Goal: Task Accomplishment & Management: Manage account settings

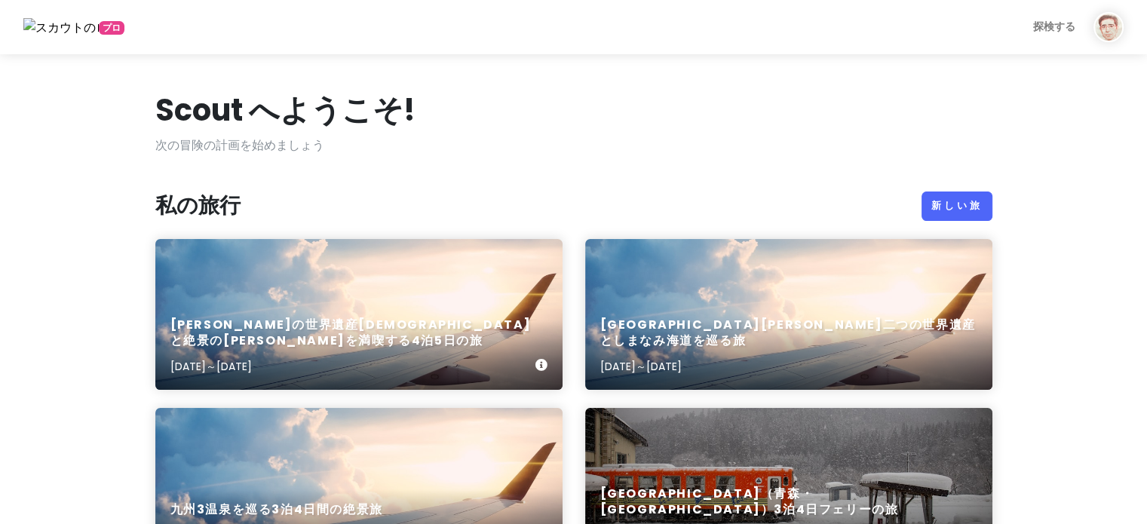
click at [326, 311] on div "[PERSON_NAME]の世界遺産[DEMOGRAPHIC_DATA]と絶景の[PERSON_NAME]を満喫する4泊5日の旅 [DATE]～[DATE]" at bounding box center [358, 314] width 407 height 151
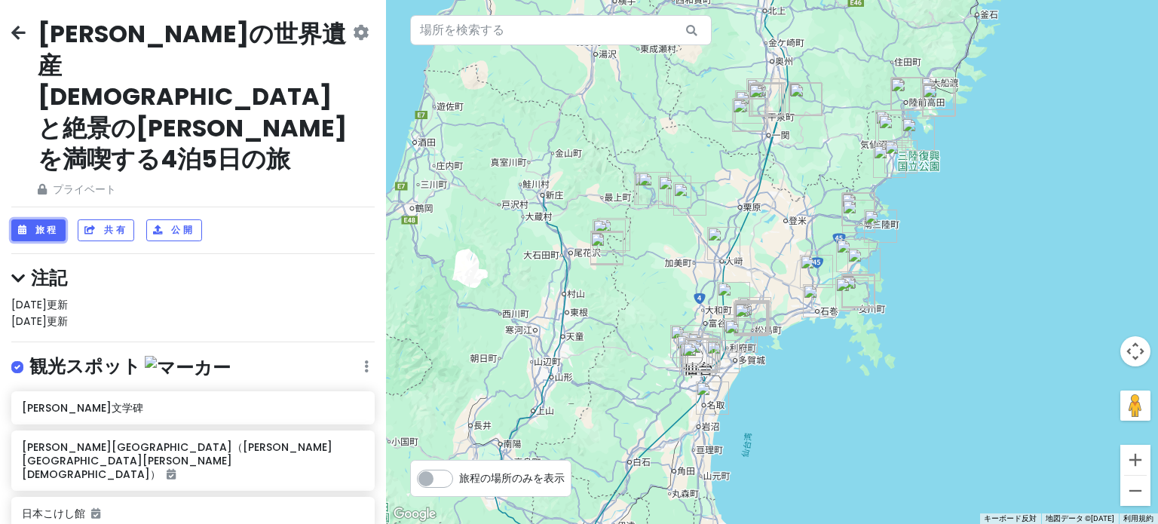
click at [37, 224] on font "旅程" at bounding box center [46, 230] width 23 height 13
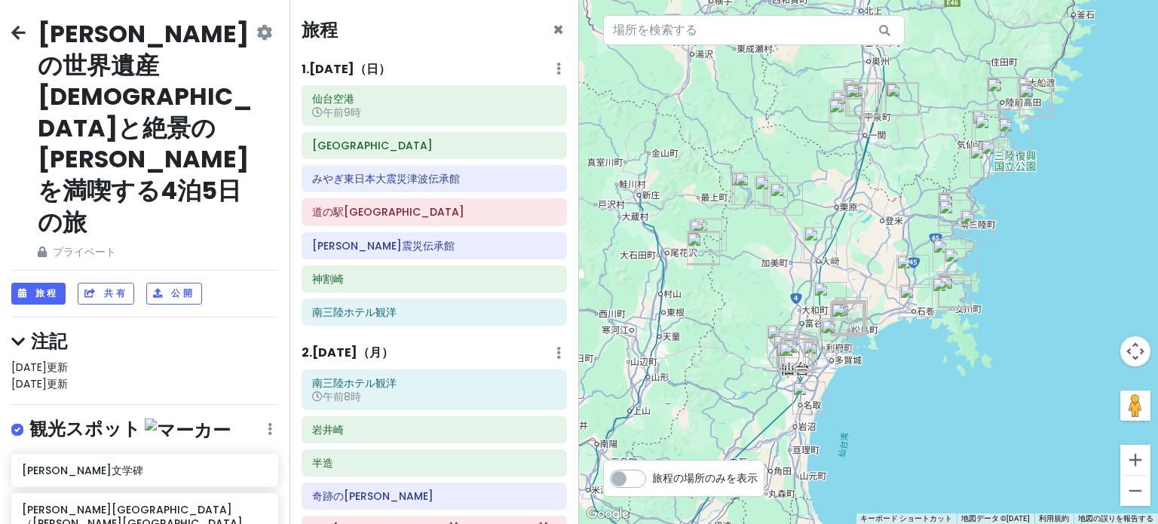
click at [309, 69] on font "1." at bounding box center [306, 68] width 8 height 17
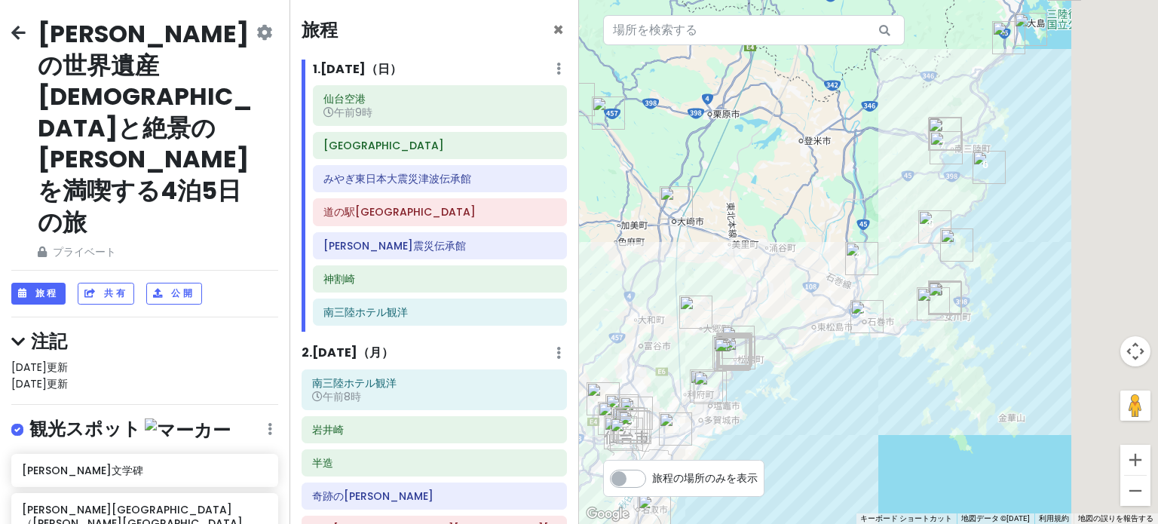
drag, startPoint x: 868, startPoint y: 303, endPoint x: 652, endPoint y: 289, distance: 216.9
click at [652, 289] on div at bounding box center [868, 262] width 579 height 524
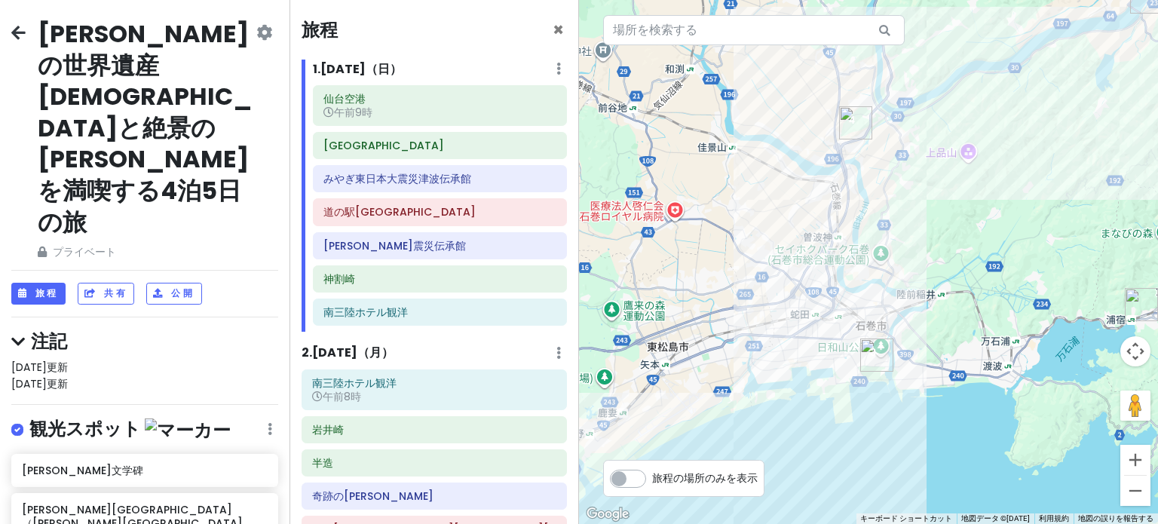
drag, startPoint x: 776, startPoint y: 316, endPoint x: 615, endPoint y: 295, distance: 162.0
click at [615, 295] on div at bounding box center [868, 262] width 579 height 524
click at [336, 346] on font "10月27日（月" at bounding box center [346, 352] width 69 height 17
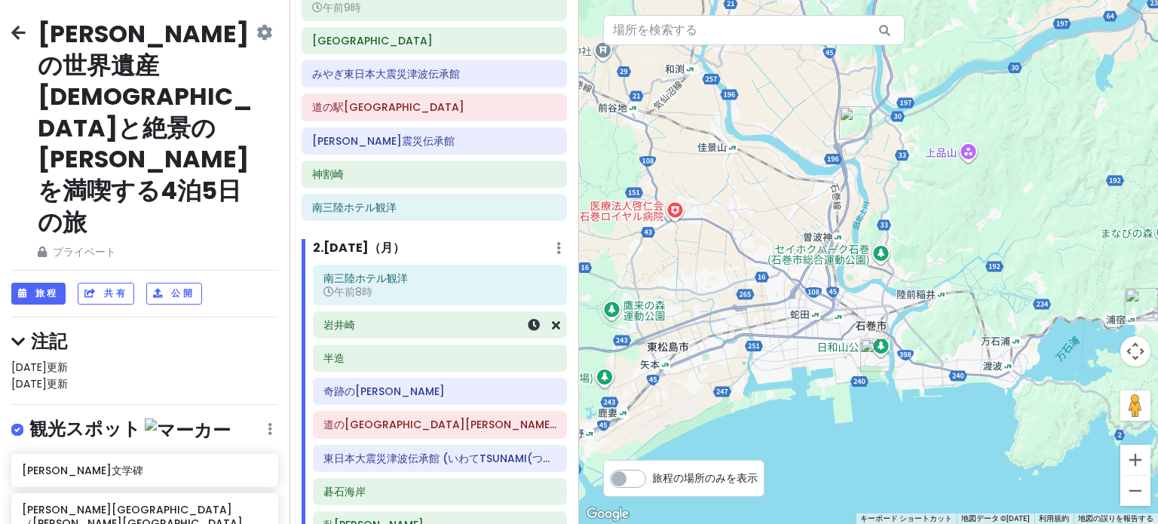
scroll to position [151, 0]
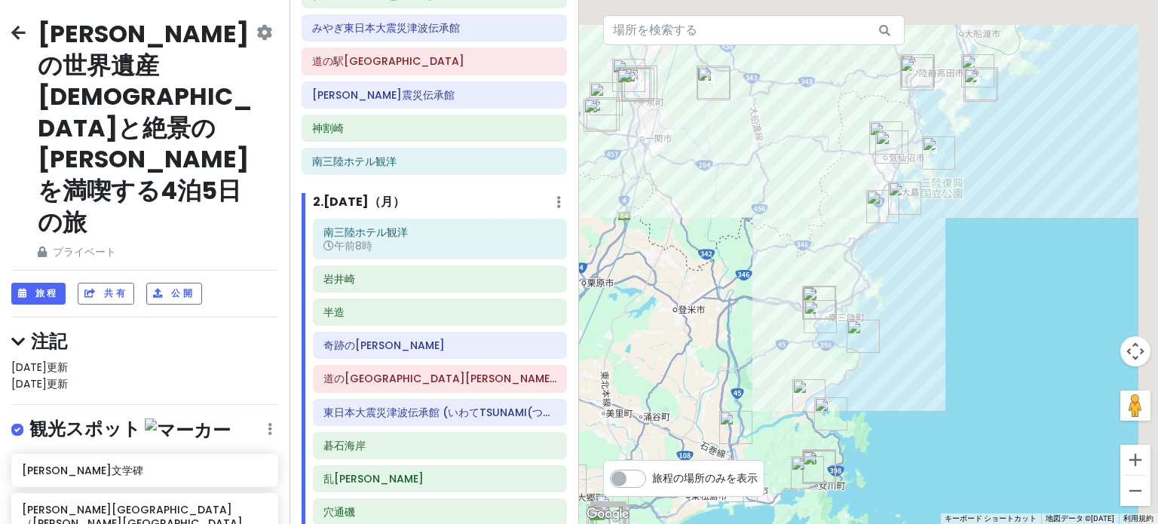
drag, startPoint x: 949, startPoint y: 294, endPoint x: 682, endPoint y: 521, distance: 350.4
click at [682, 522] on div at bounding box center [868, 262] width 579 height 524
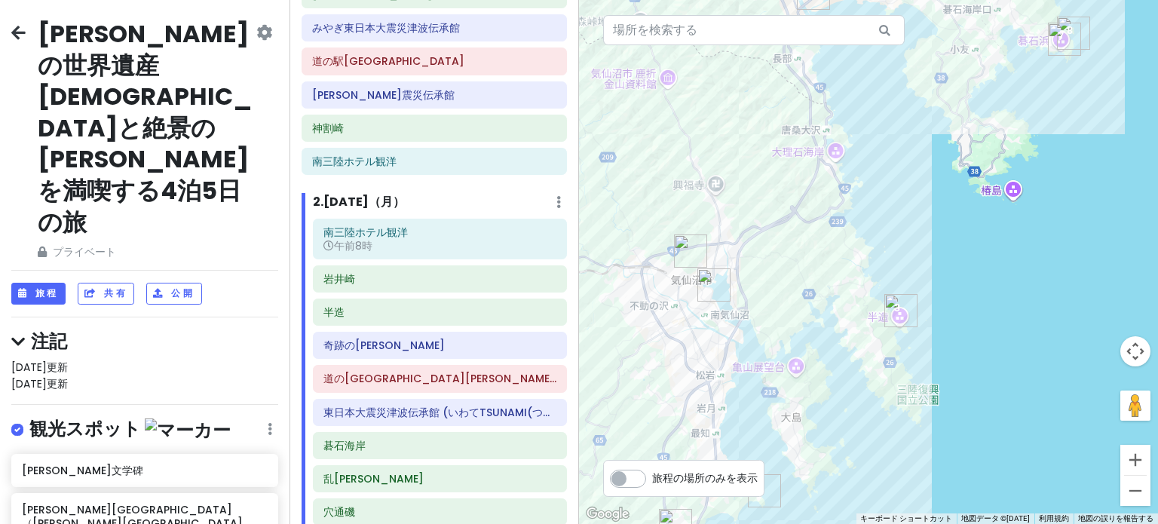
drag, startPoint x: 794, startPoint y: 271, endPoint x: 780, endPoint y: 492, distance: 221.4
click at [780, 492] on img "岩井崎" at bounding box center [764, 490] width 33 height 33
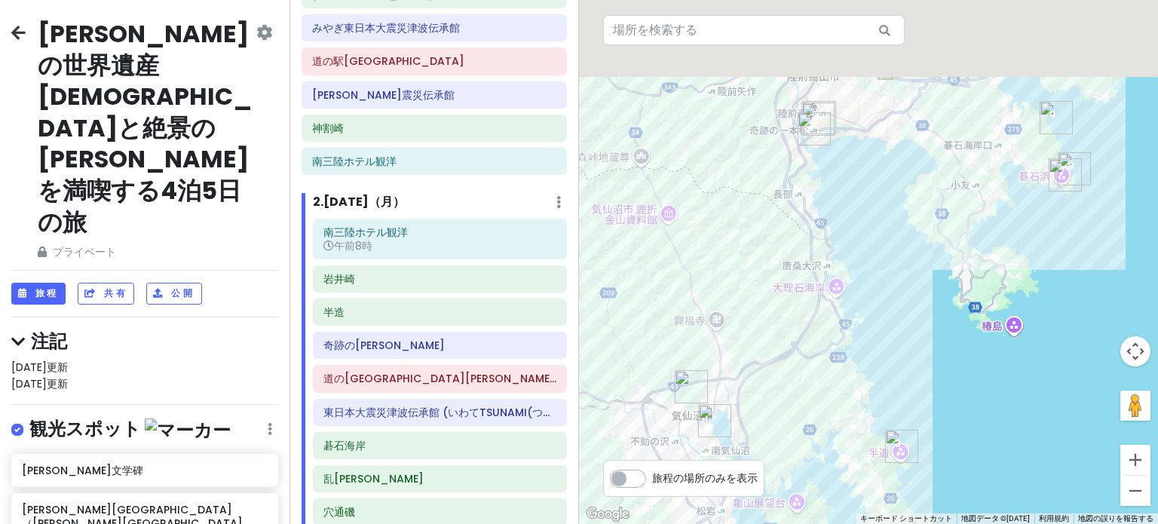
drag, startPoint x: 785, startPoint y: 265, endPoint x: 787, endPoint y: 423, distance: 158.4
click at [787, 423] on div at bounding box center [868, 262] width 579 height 524
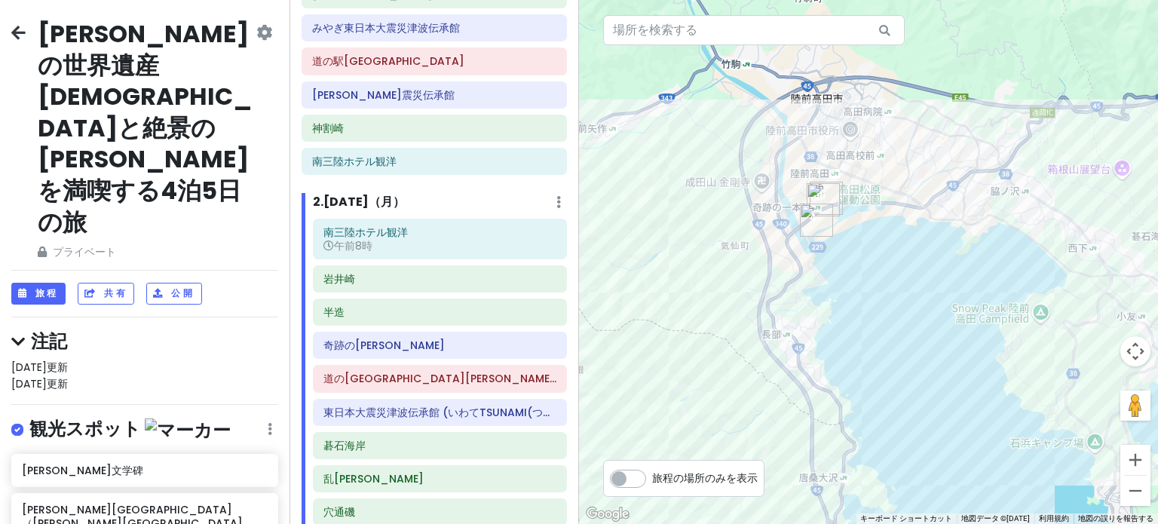
drag, startPoint x: 814, startPoint y: 135, endPoint x: 810, endPoint y: 311, distance: 175.8
click at [810, 311] on div at bounding box center [868, 262] width 579 height 524
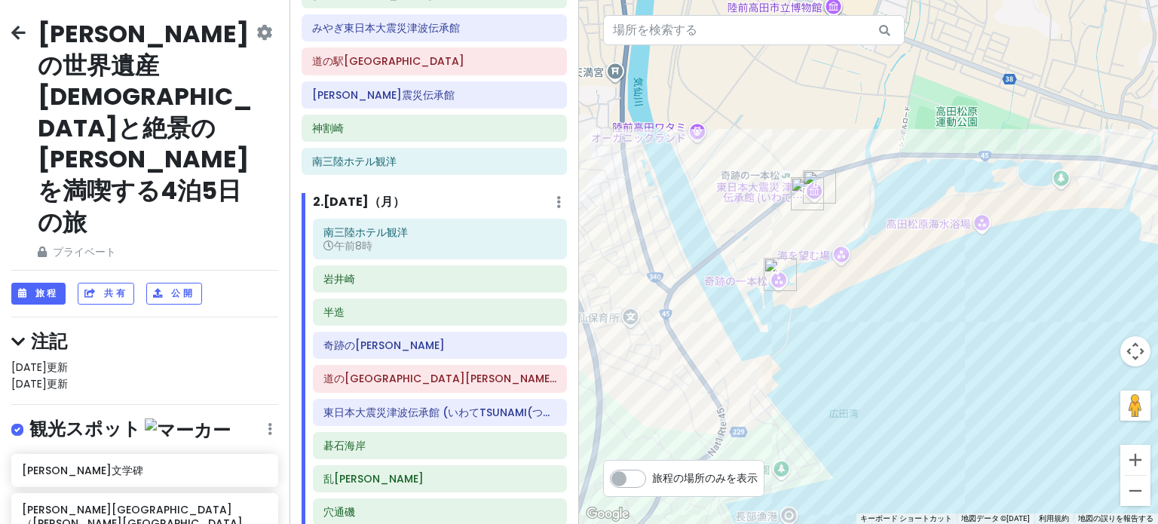
drag, startPoint x: 772, startPoint y: 253, endPoint x: 772, endPoint y: 347, distance: 94.3
click at [772, 347] on div at bounding box center [868, 262] width 579 height 524
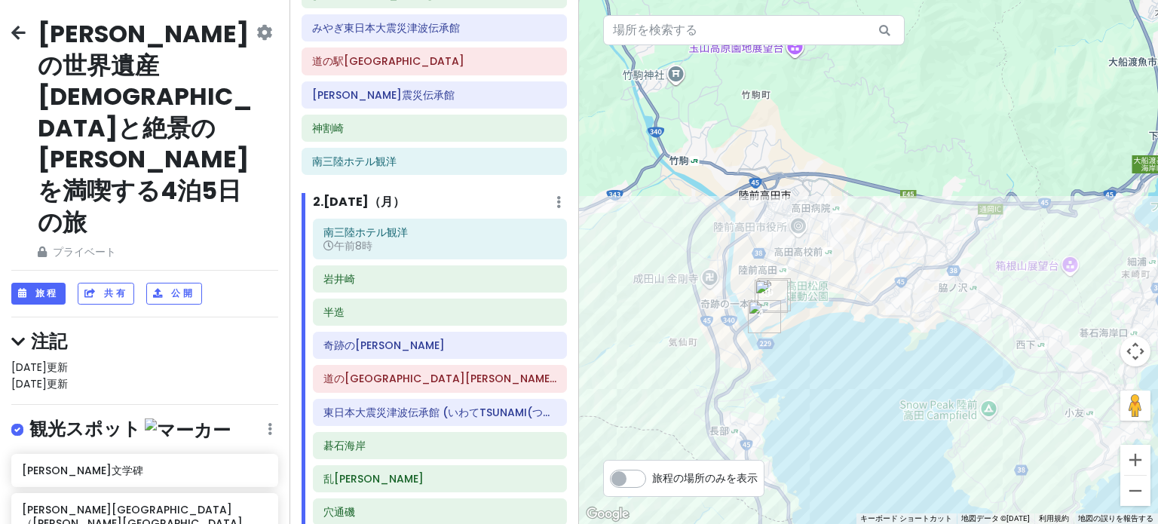
drag, startPoint x: 753, startPoint y: 361, endPoint x: 759, endPoint y: 349, distance: 13.2
click at [759, 349] on div at bounding box center [868, 262] width 579 height 524
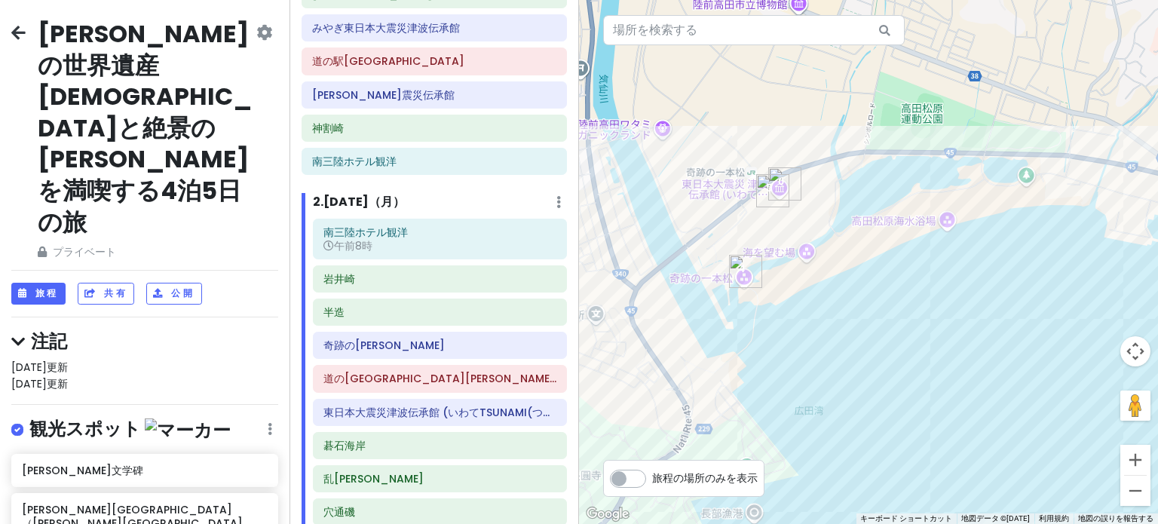
drag, startPoint x: 919, startPoint y: 225, endPoint x: 837, endPoint y: 250, distance: 85.9
click at [837, 250] on div at bounding box center [868, 262] width 579 height 524
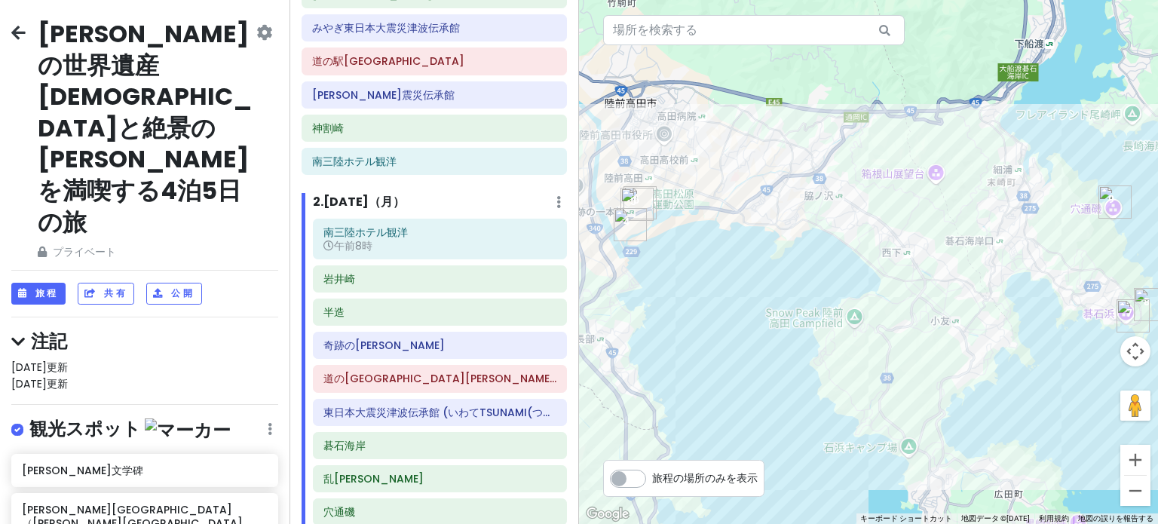
drag, startPoint x: 956, startPoint y: 394, endPoint x: 766, endPoint y: 376, distance: 190.9
click at [766, 376] on div at bounding box center [868, 262] width 579 height 524
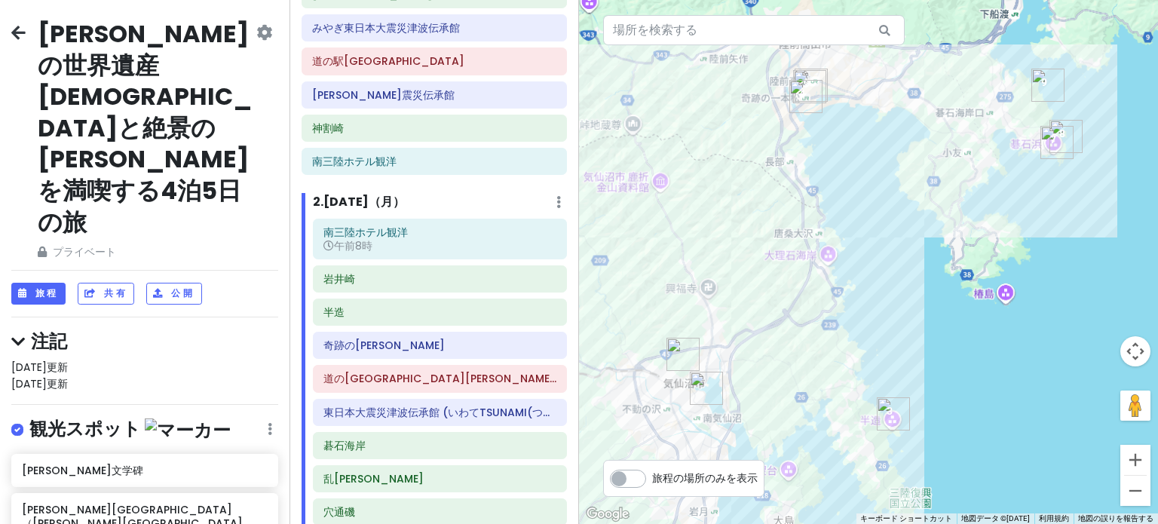
drag, startPoint x: 847, startPoint y: 355, endPoint x: 905, endPoint y: 158, distance: 205.9
click at [905, 158] on div at bounding box center [868, 262] width 579 height 524
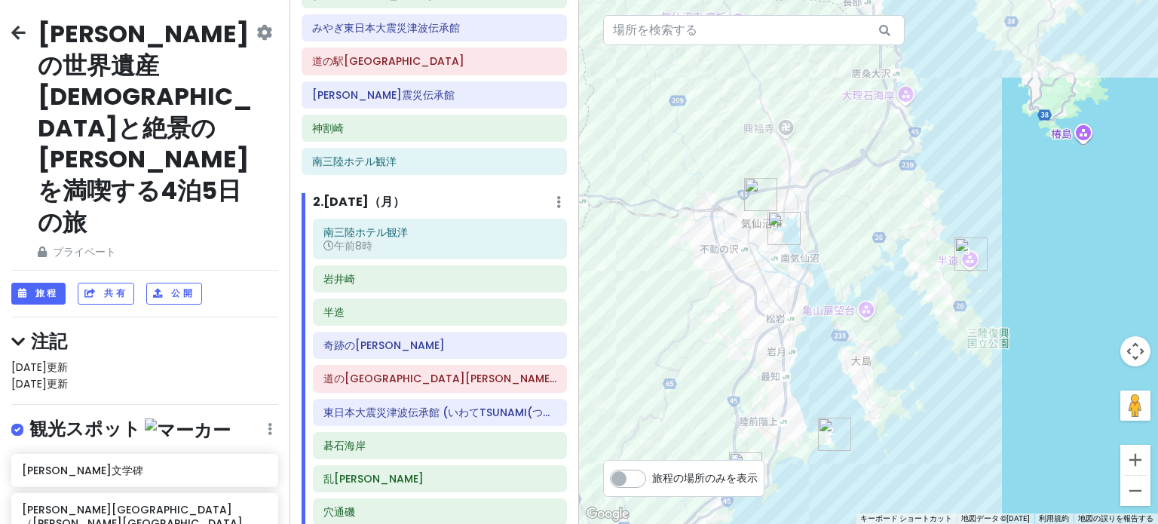
drag, startPoint x: 930, startPoint y: 371, endPoint x: 1006, endPoint y: 232, distance: 158.3
click at [1006, 232] on div at bounding box center [868, 262] width 579 height 524
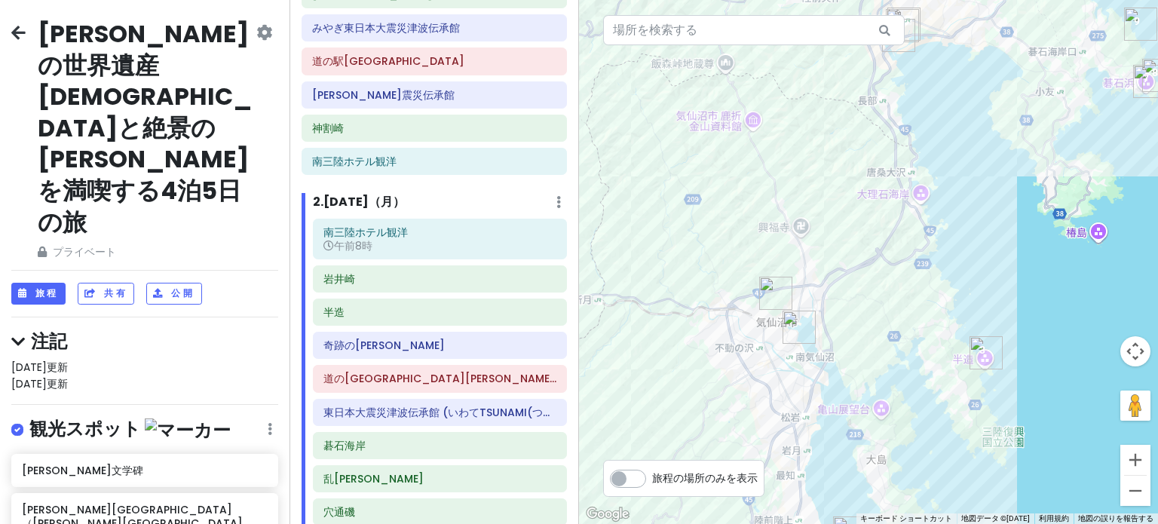
drag, startPoint x: 914, startPoint y: 234, endPoint x: 929, endPoint y: 334, distance: 101.4
click at [929, 334] on div at bounding box center [868, 262] width 579 height 524
click at [552, 313] on icon at bounding box center [556, 312] width 8 height 12
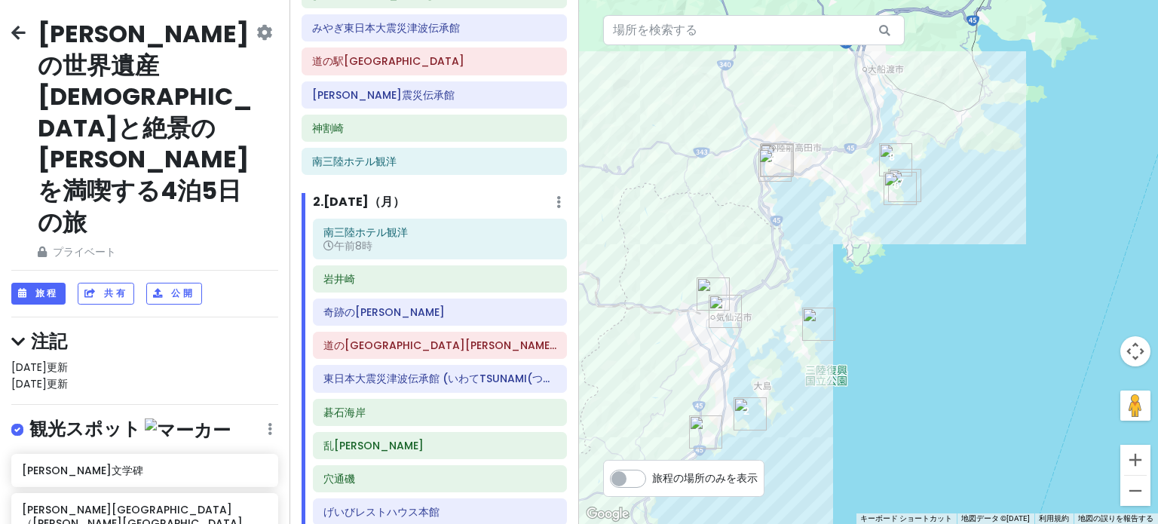
click at [679, 290] on div at bounding box center [868, 262] width 579 height 524
click at [547, 419] on div at bounding box center [535, 413] width 51 height 26
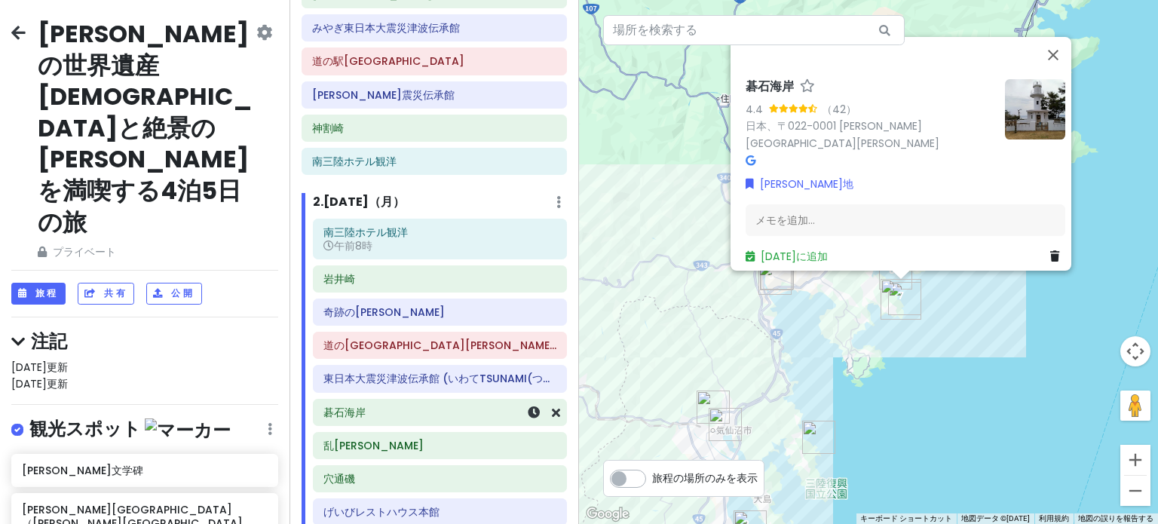
click at [547, 419] on div at bounding box center [535, 413] width 51 height 26
click at [547, 420] on div at bounding box center [535, 413] width 51 height 26
click at [552, 409] on icon at bounding box center [556, 412] width 8 height 12
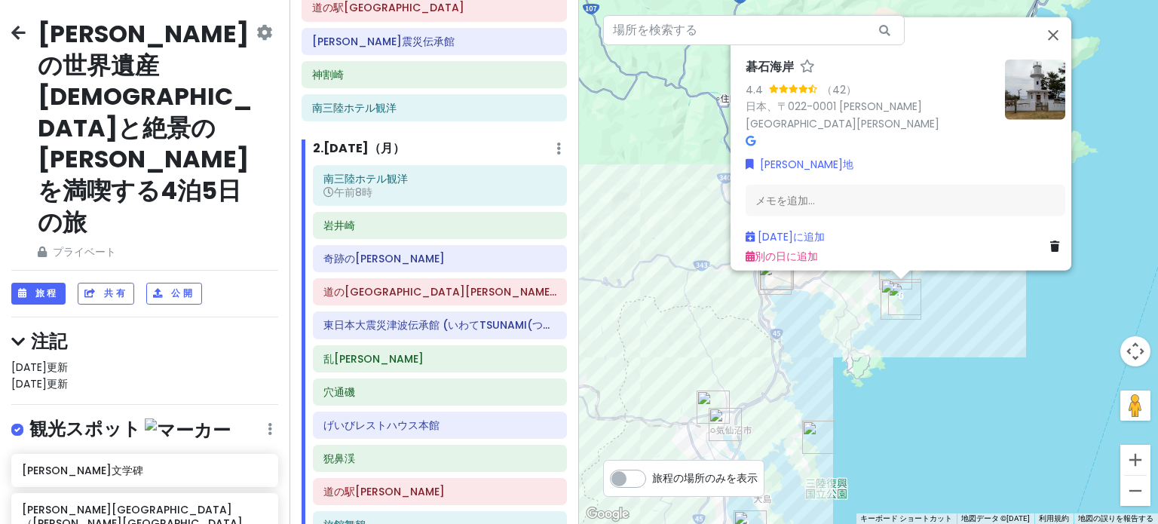
scroll to position [226, 0]
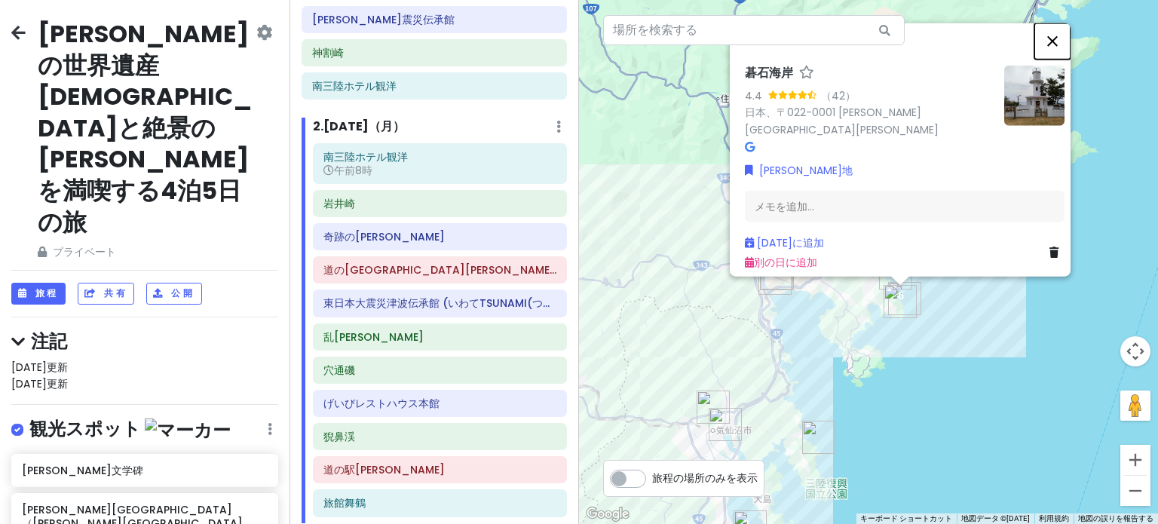
click at [1058, 44] on button "閉じる" at bounding box center [1053, 41] width 36 height 36
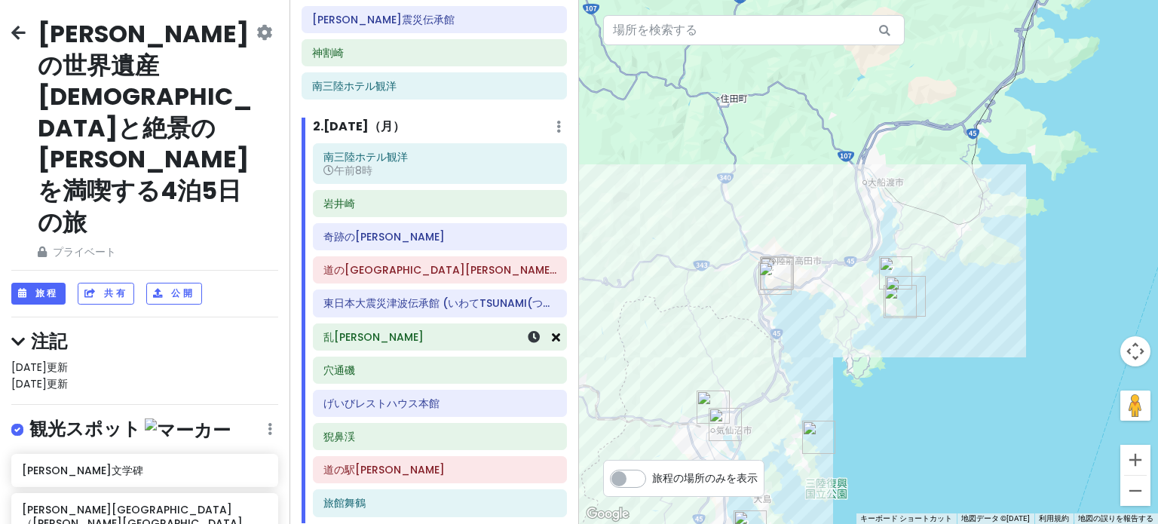
click at [552, 336] on icon at bounding box center [556, 337] width 8 height 12
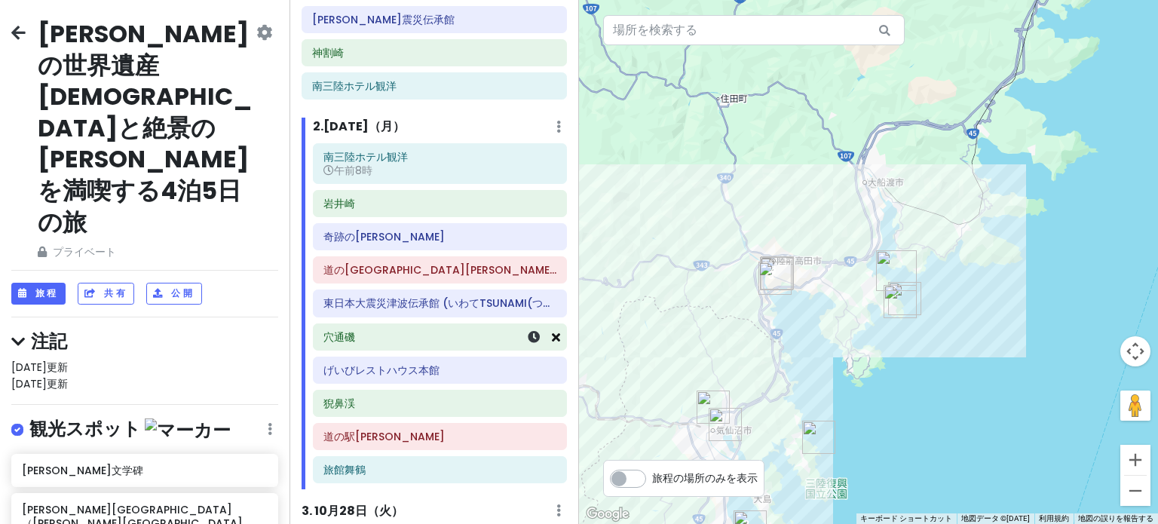
click at [552, 333] on icon at bounding box center [556, 337] width 8 height 12
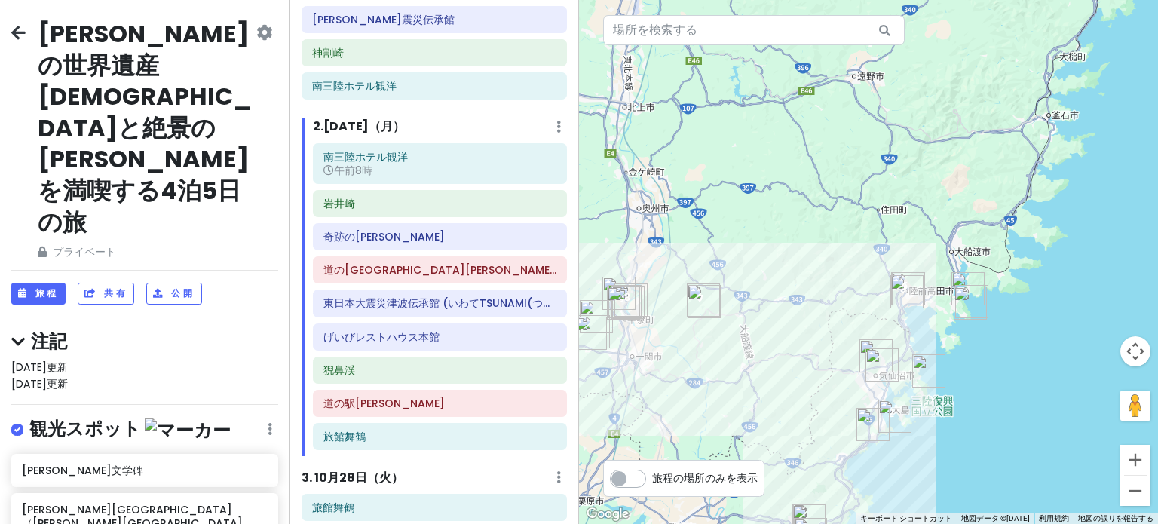
drag, startPoint x: 673, startPoint y: 320, endPoint x: 872, endPoint y: 320, distance: 199.1
click at [872, 320] on div at bounding box center [868, 262] width 579 height 524
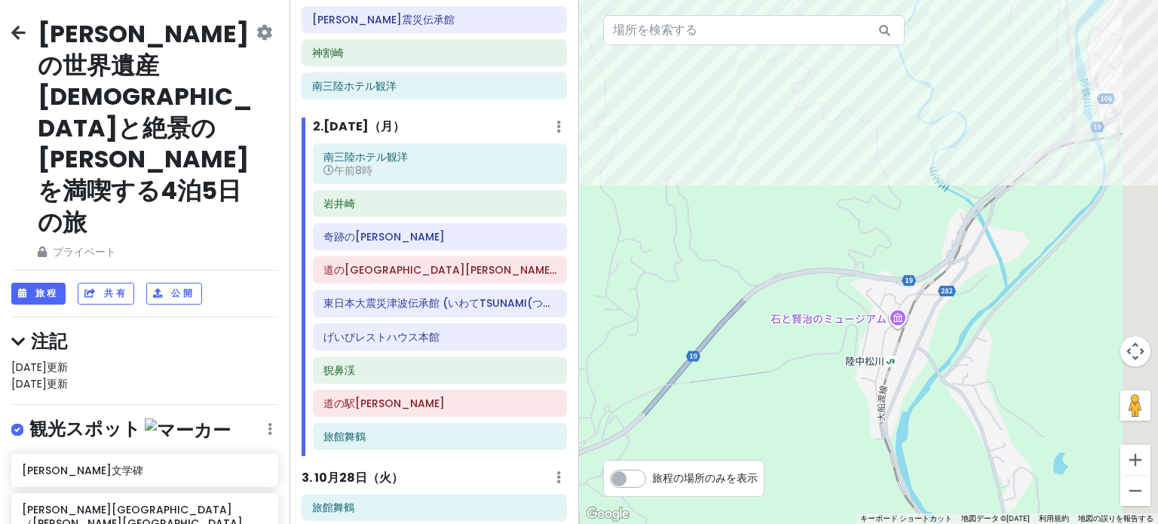
drag, startPoint x: 771, startPoint y: 277, endPoint x: 537, endPoint y: 560, distance: 367.4
click at [537, 523] on html "錦秋の世界遺産中尊寺と絶景の松島を満喫する4泊5日の旅 プライベート 日付の変更 コピーを作成する 旅行を削除 フィードバックをお寄せください💡 スカウトをサ…" at bounding box center [579, 262] width 1158 height 524
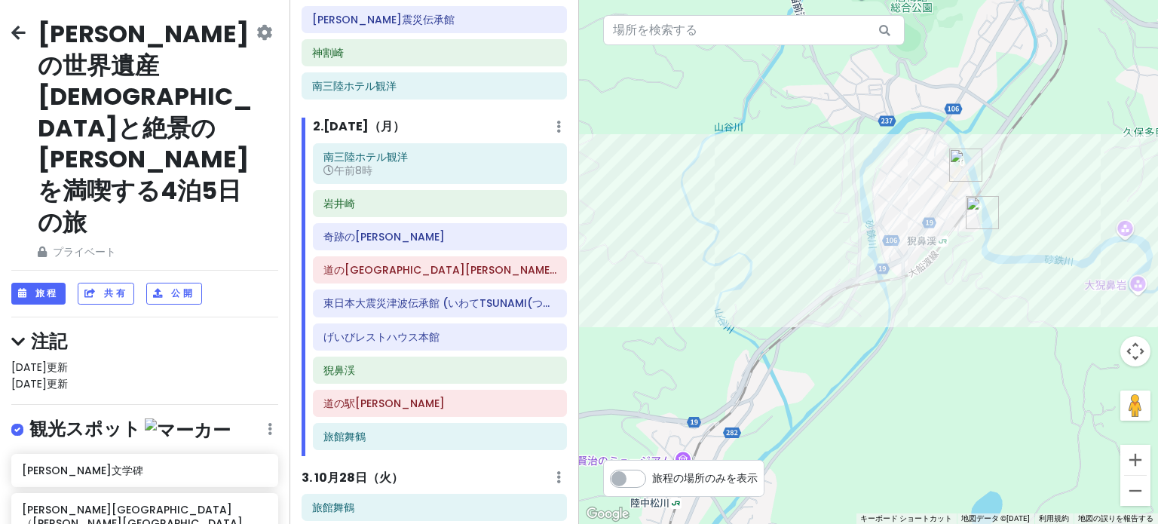
drag, startPoint x: 992, startPoint y: 274, endPoint x: 861, endPoint y: 376, distance: 165.9
click at [863, 376] on div at bounding box center [868, 262] width 579 height 524
click at [552, 334] on icon at bounding box center [556, 337] width 8 height 12
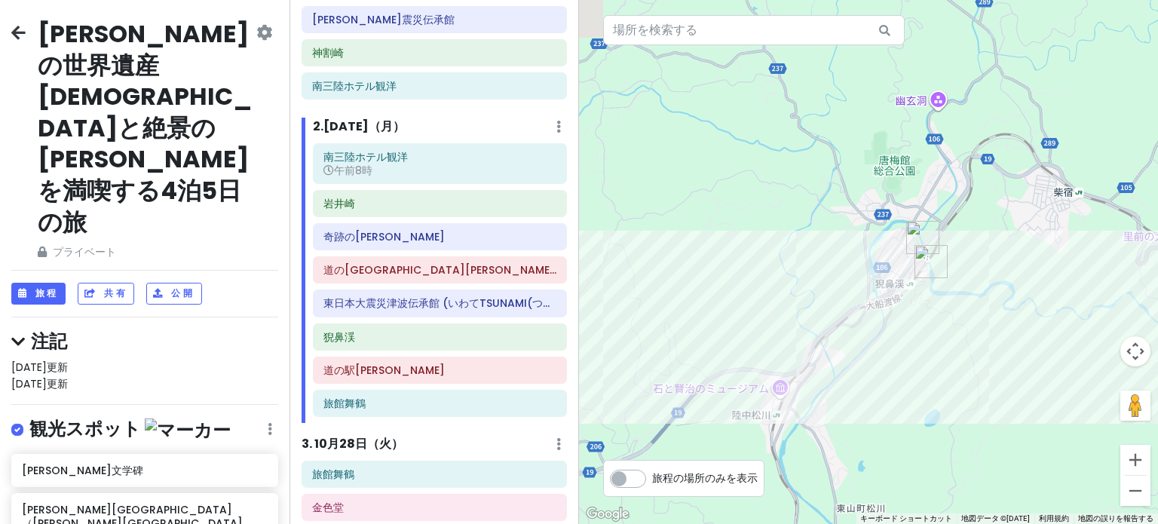
drag, startPoint x: 644, startPoint y: 342, endPoint x: 784, endPoint y: 352, distance: 139.9
click at [782, 351] on div at bounding box center [868, 262] width 579 height 524
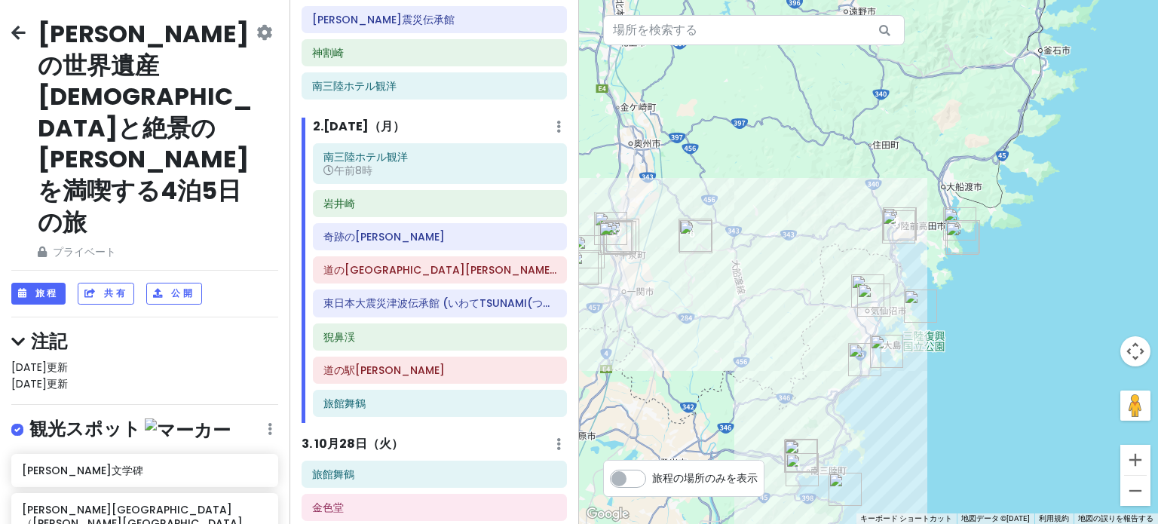
drag, startPoint x: 652, startPoint y: 373, endPoint x: 664, endPoint y: 274, distance: 99.4
click at [664, 274] on div at bounding box center [868, 262] width 579 height 524
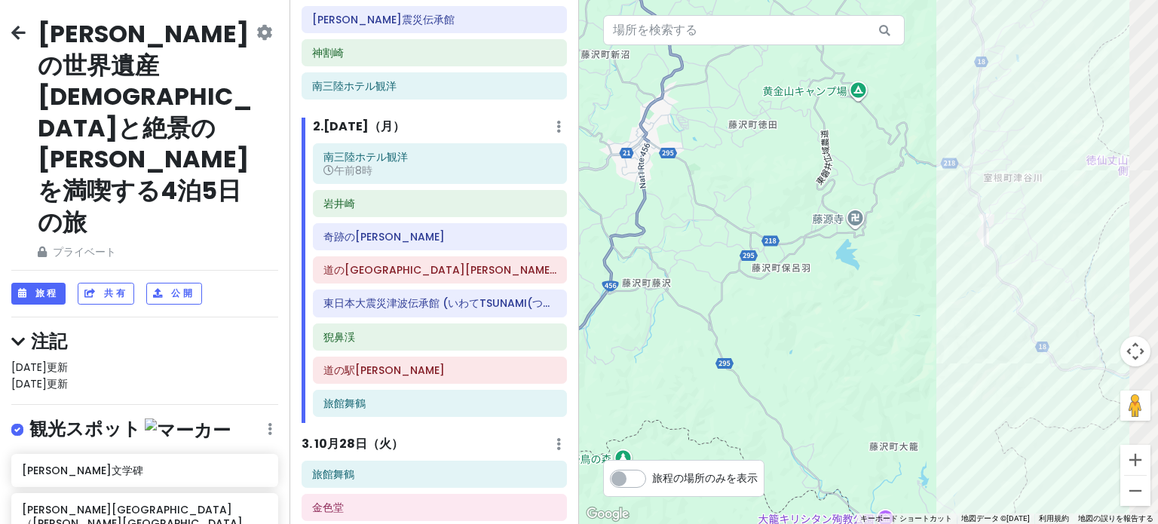
click at [501, 395] on div "錦秋の世界遺産中尊寺と絶景の松島を満喫する4泊5日の旅 プライベート 日付の変更 コピーを作成する 旅行を削除 フィードバックをお寄せください💡 スカウトをサ…" at bounding box center [579, 262] width 1158 height 524
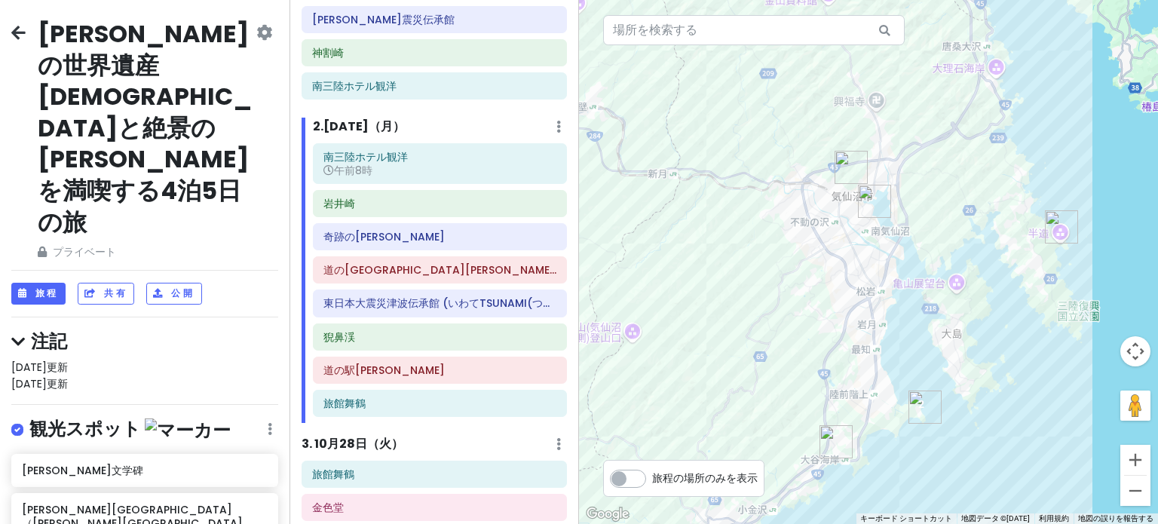
drag, startPoint x: 875, startPoint y: 342, endPoint x: 606, endPoint y: 427, distance: 281.7
click at [606, 427] on div at bounding box center [868, 262] width 579 height 524
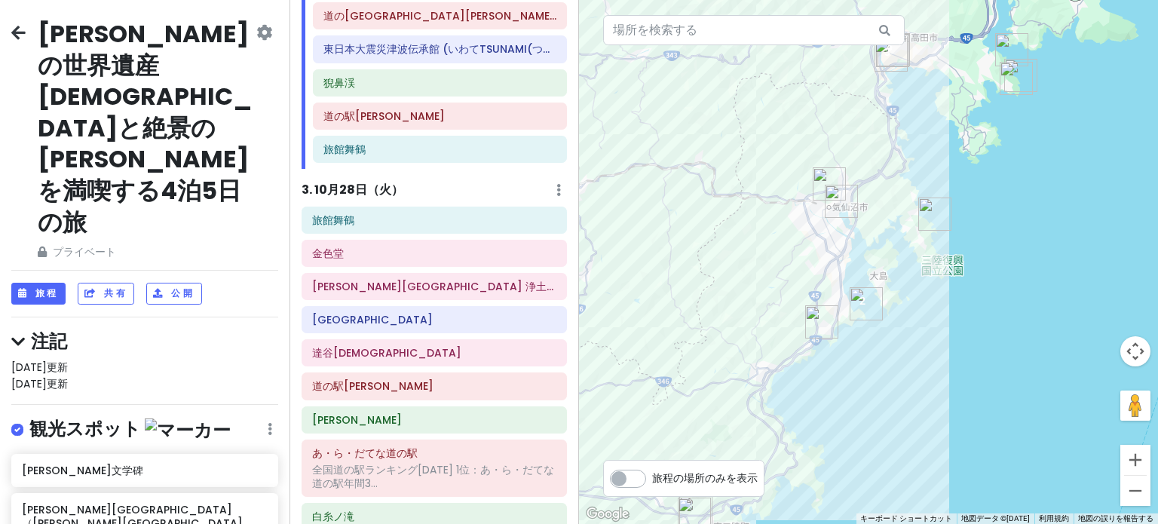
scroll to position [495, 0]
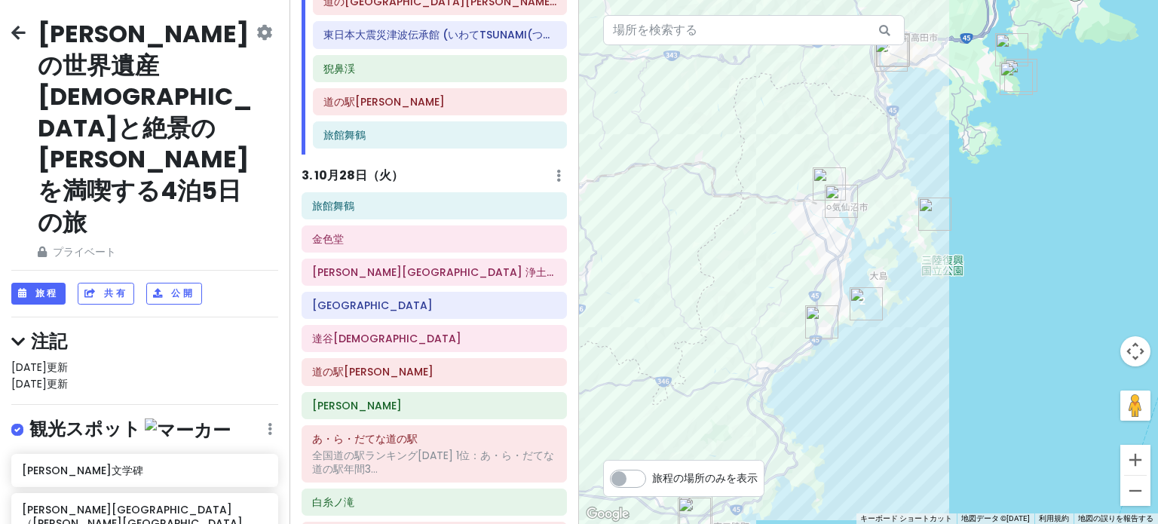
click at [352, 170] on font "28日（火）" at bounding box center [371, 175] width 64 height 17
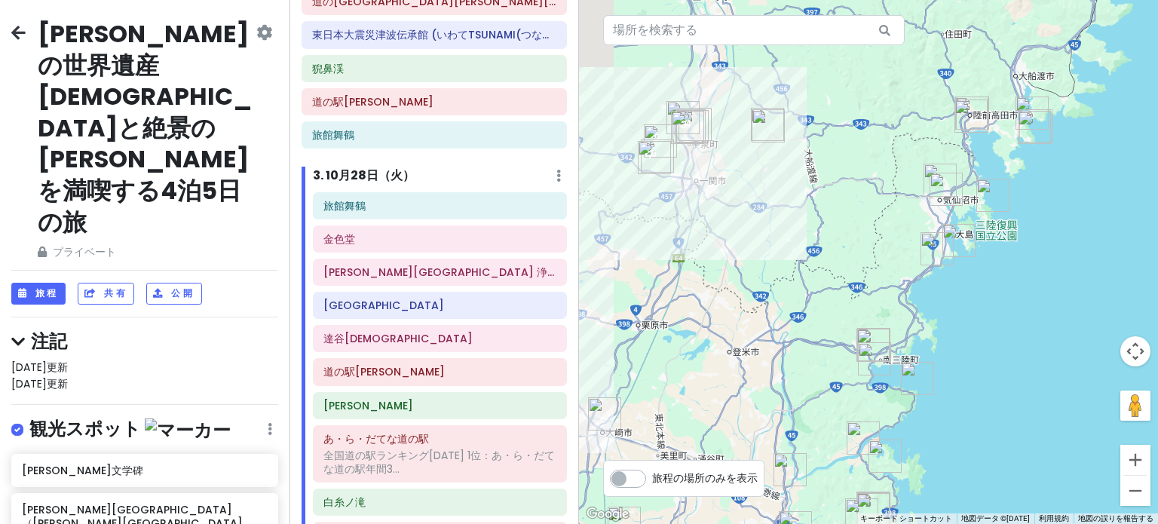
drag, startPoint x: 747, startPoint y: 176, endPoint x: 918, endPoint y: 186, distance: 172.2
click at [918, 186] on div at bounding box center [868, 262] width 579 height 524
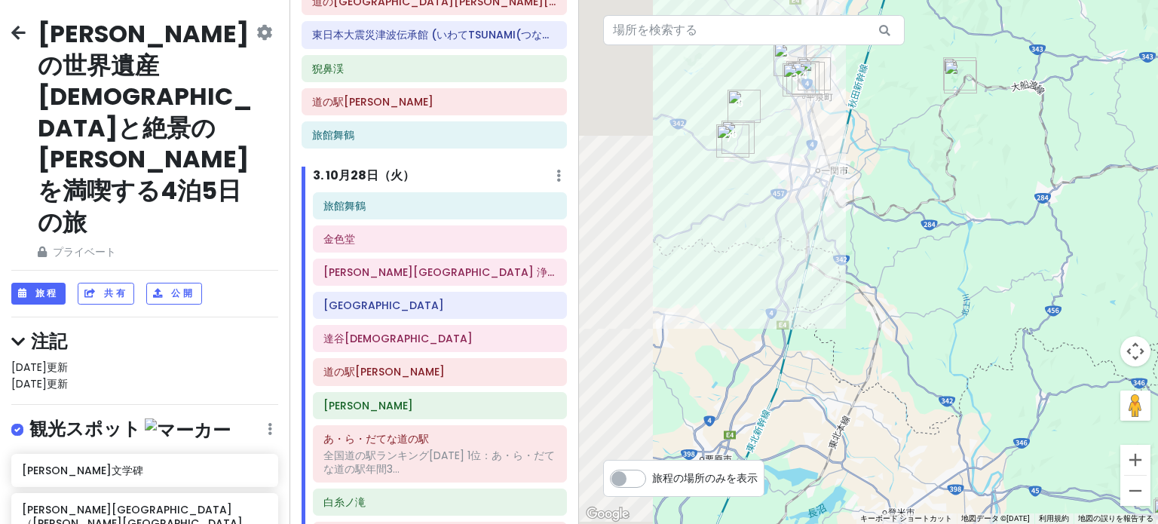
drag, startPoint x: 762, startPoint y: 189, endPoint x: 988, endPoint y: 209, distance: 227.1
click at [988, 208] on div at bounding box center [868, 262] width 579 height 524
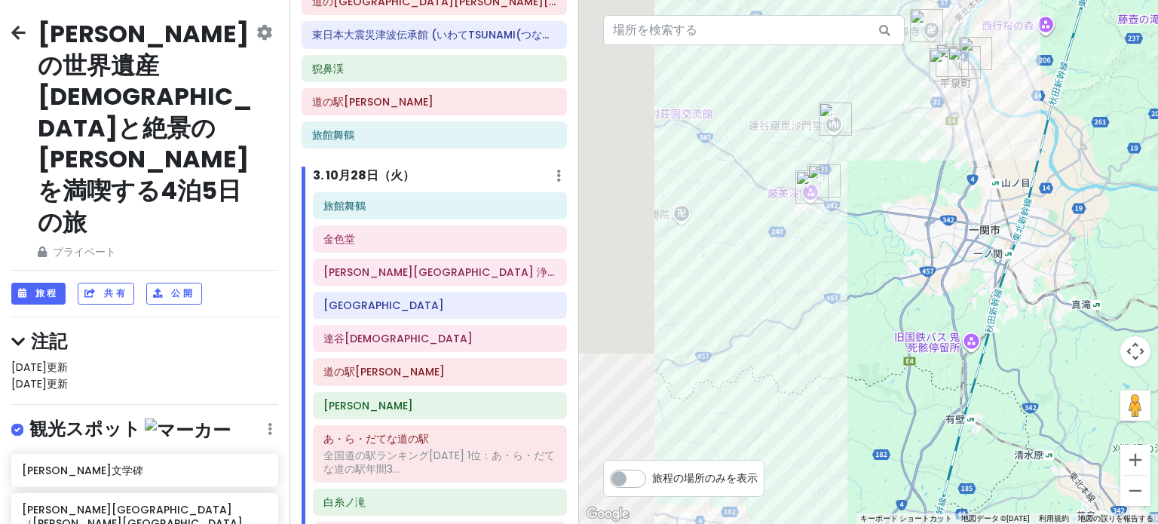
drag, startPoint x: 819, startPoint y: 136, endPoint x: 950, endPoint y: 204, distance: 147.4
click at [950, 204] on div at bounding box center [868, 262] width 579 height 524
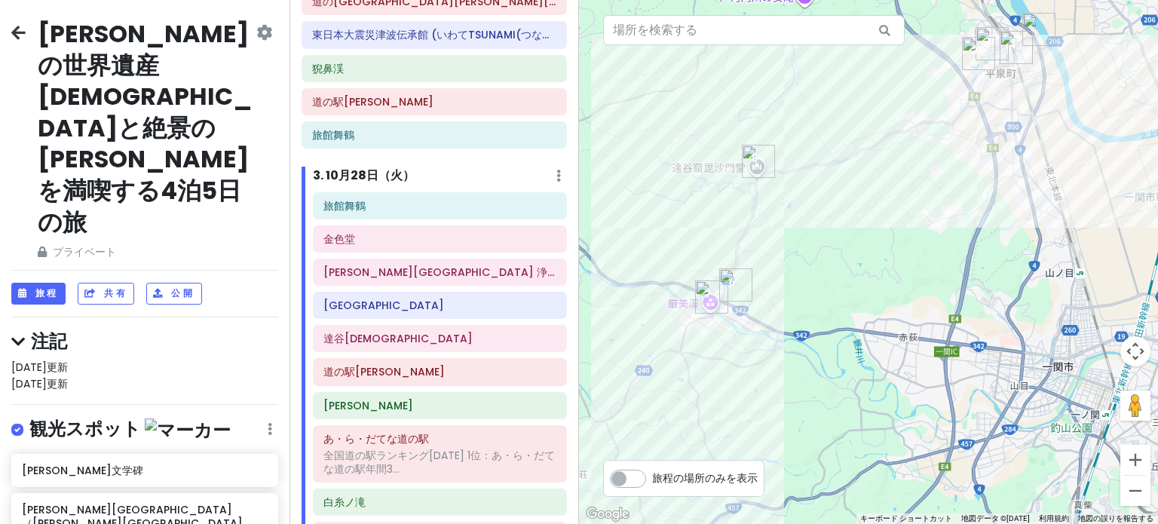
drag, startPoint x: 905, startPoint y: 168, endPoint x: 932, endPoint y: 268, distance: 103.2
click at [932, 268] on div at bounding box center [868, 262] width 579 height 524
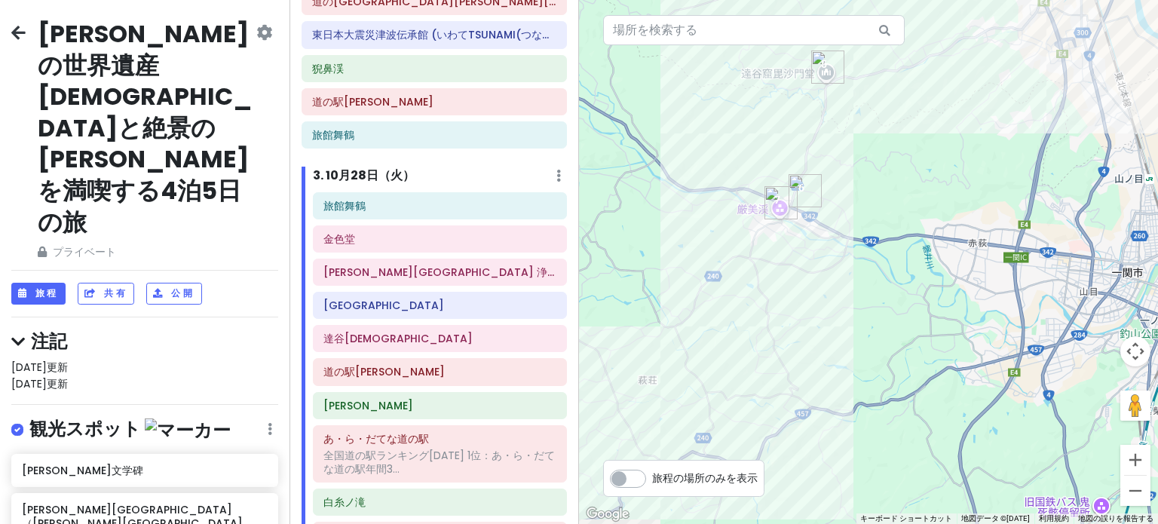
drag, startPoint x: 753, startPoint y: 371, endPoint x: 859, endPoint y: 238, distance: 170.7
click at [859, 238] on div at bounding box center [868, 262] width 579 height 524
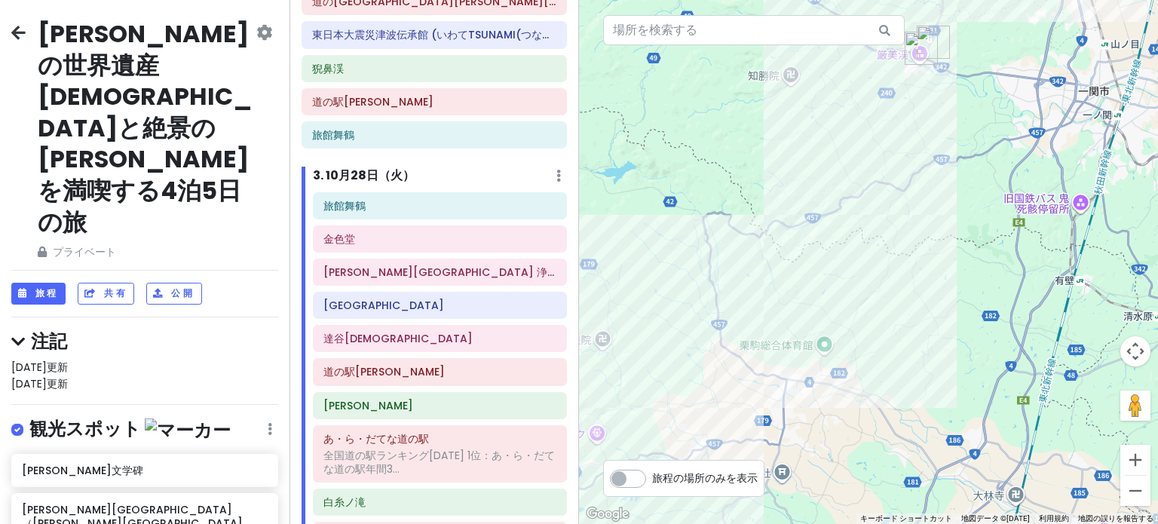
drag, startPoint x: 677, startPoint y: 379, endPoint x: 774, endPoint y: 210, distance: 194.6
click at [772, 207] on div at bounding box center [868, 262] width 579 height 524
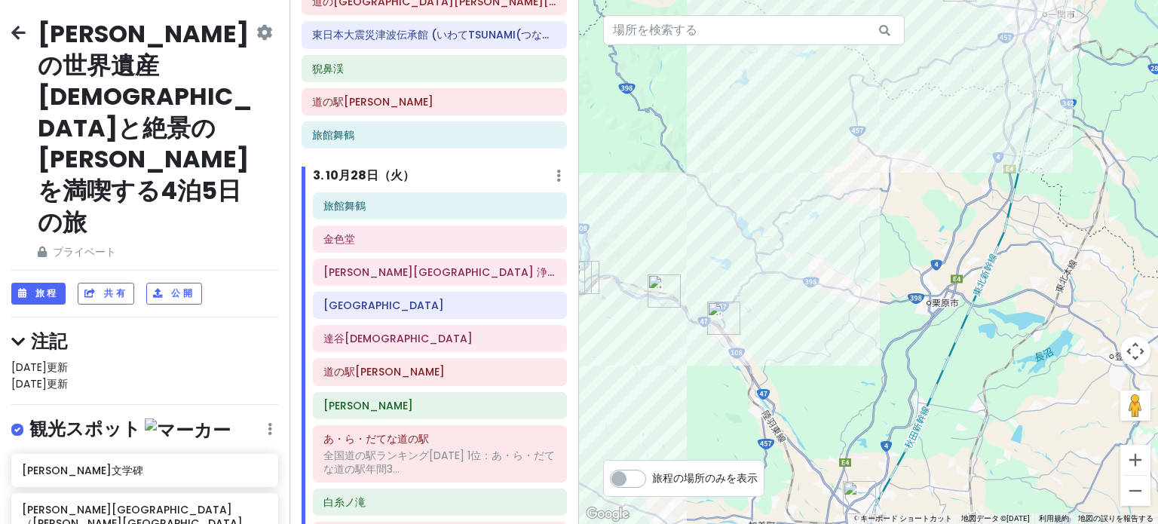
drag, startPoint x: 649, startPoint y: 437, endPoint x: 808, endPoint y: 251, distance: 244.5
click at [808, 251] on div at bounding box center [868, 262] width 579 height 524
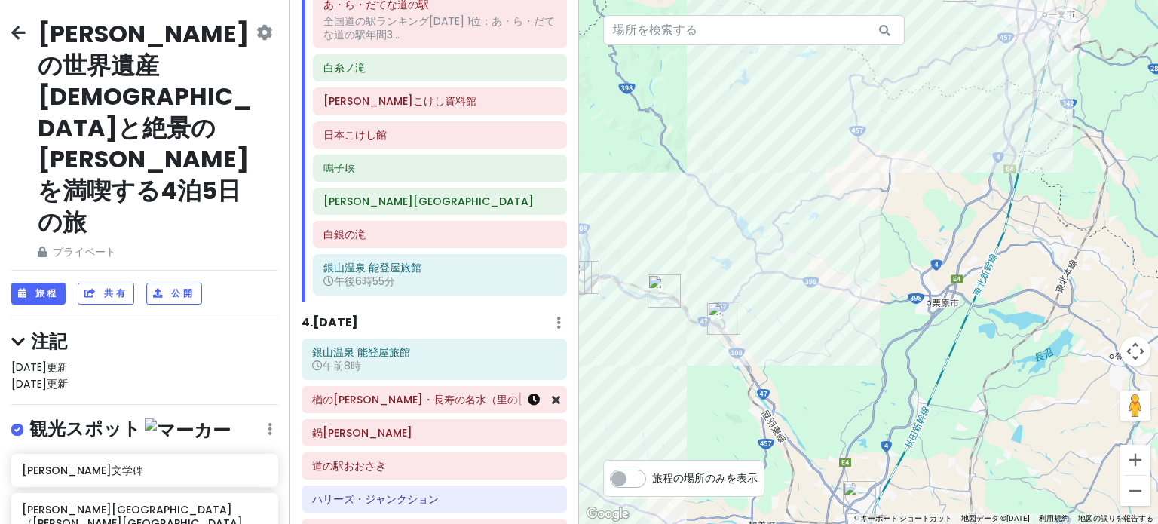
scroll to position [1004, 0]
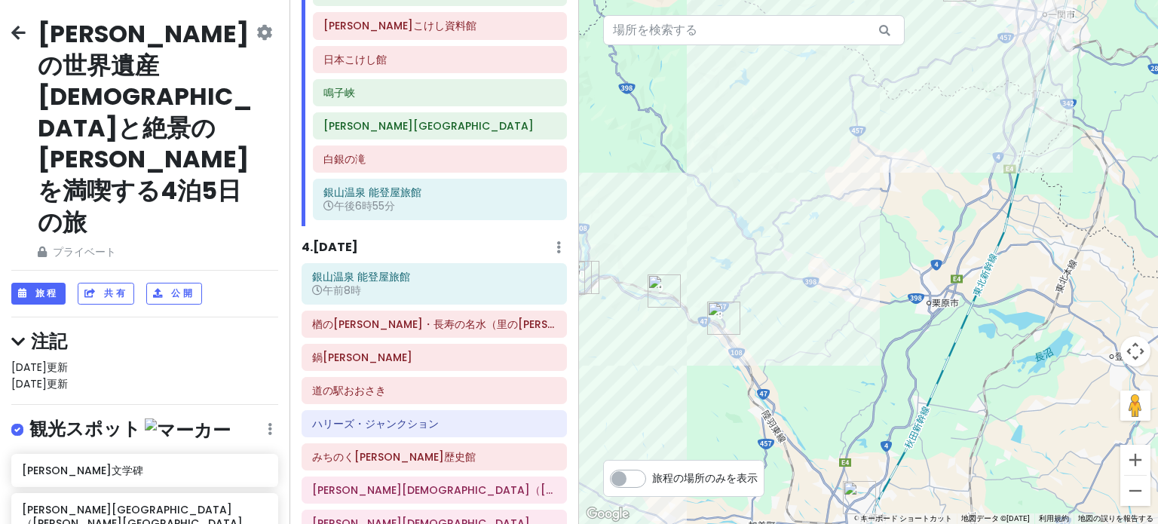
click at [339, 238] on font "10月29日（水）" at bounding box center [335, 246] width 45 height 17
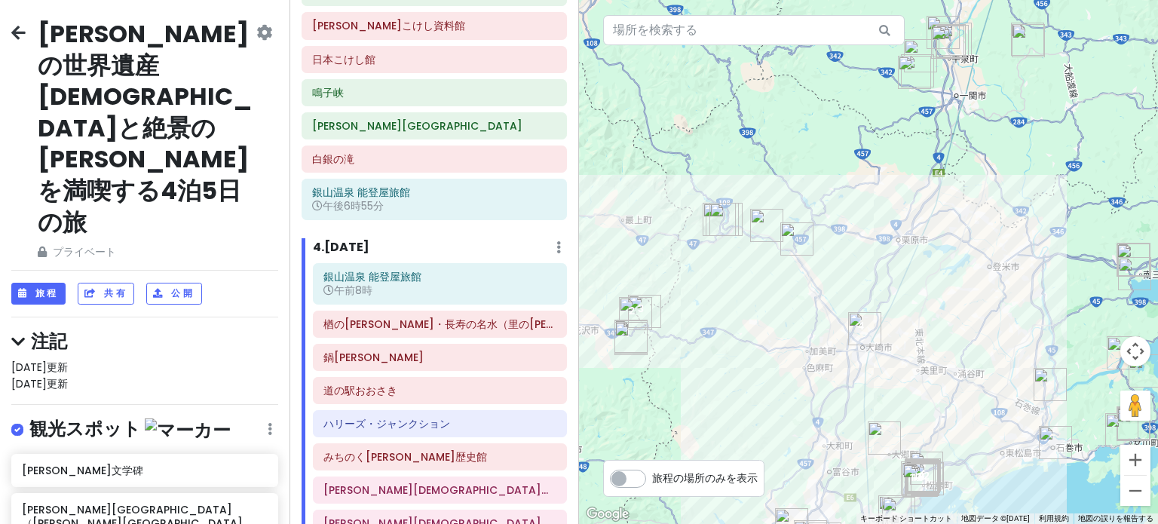
drag, startPoint x: 739, startPoint y: 419, endPoint x: 828, endPoint y: 329, distance: 126.4
click at [828, 329] on div at bounding box center [868, 262] width 579 height 524
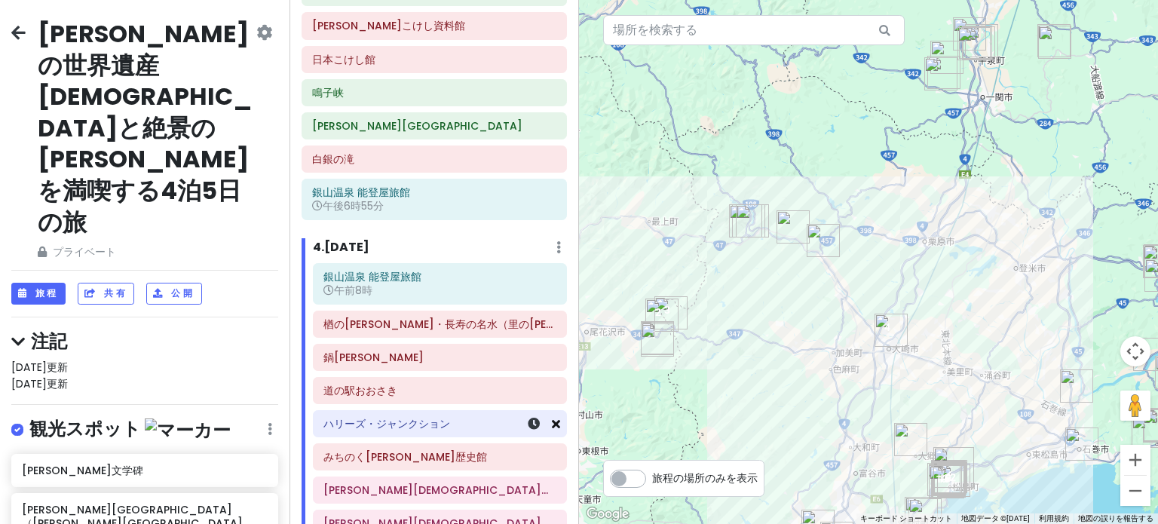
click at [552, 418] on icon at bounding box center [556, 424] width 8 height 12
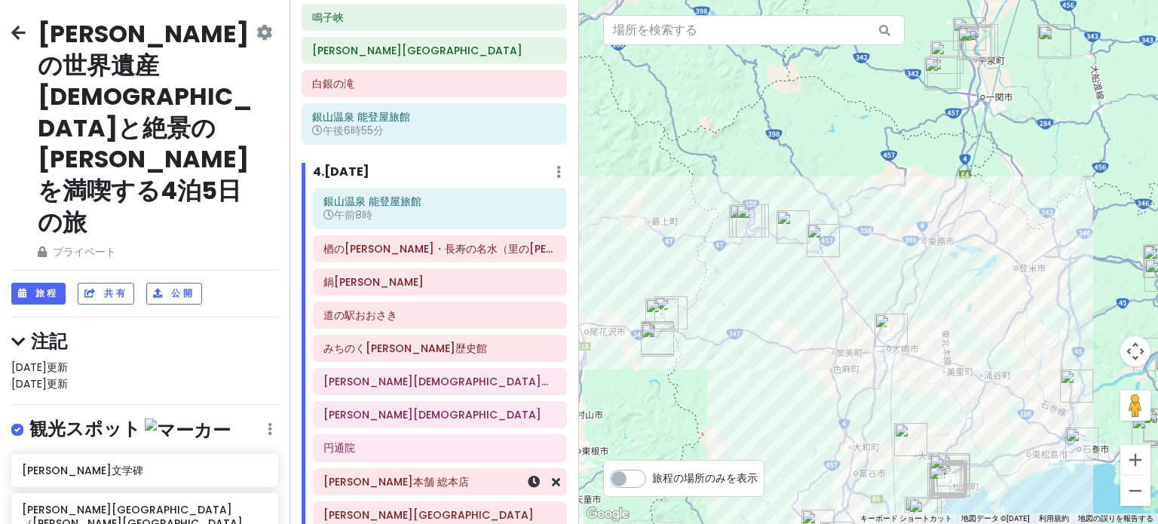
scroll to position [1155, 0]
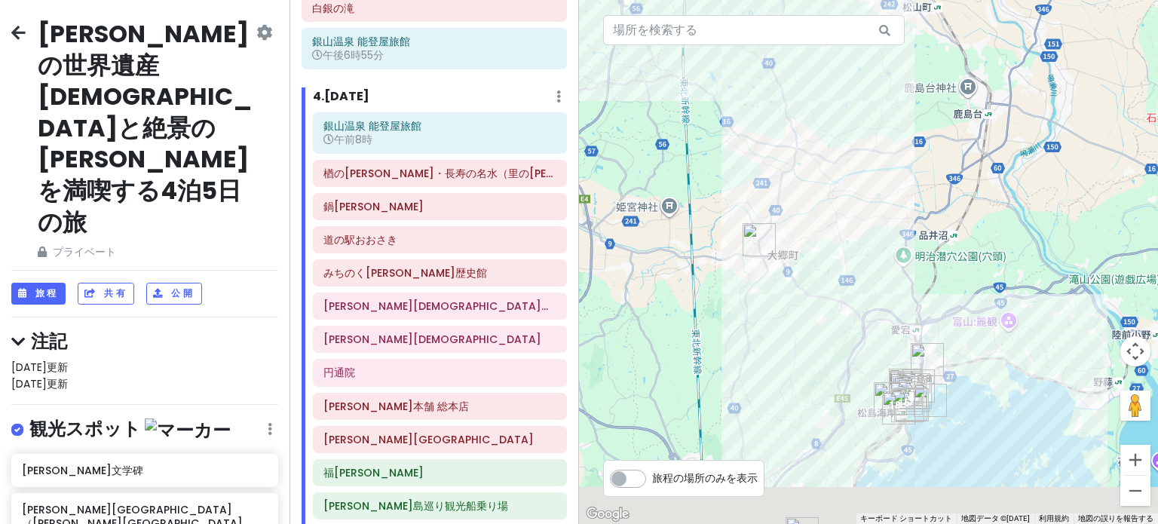
drag, startPoint x: 885, startPoint y: 499, endPoint x: 791, endPoint y: 307, distance: 213.8
click at [791, 307] on div at bounding box center [868, 262] width 579 height 524
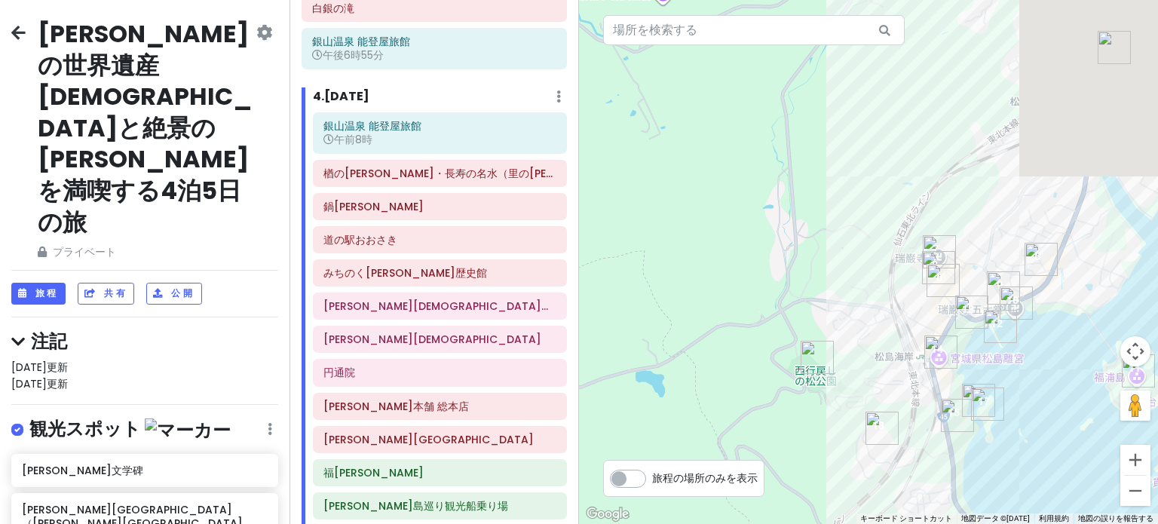
drag, startPoint x: 871, startPoint y: 391, endPoint x: 612, endPoint y: 348, distance: 262.2
click at [619, 344] on div at bounding box center [868, 262] width 579 height 524
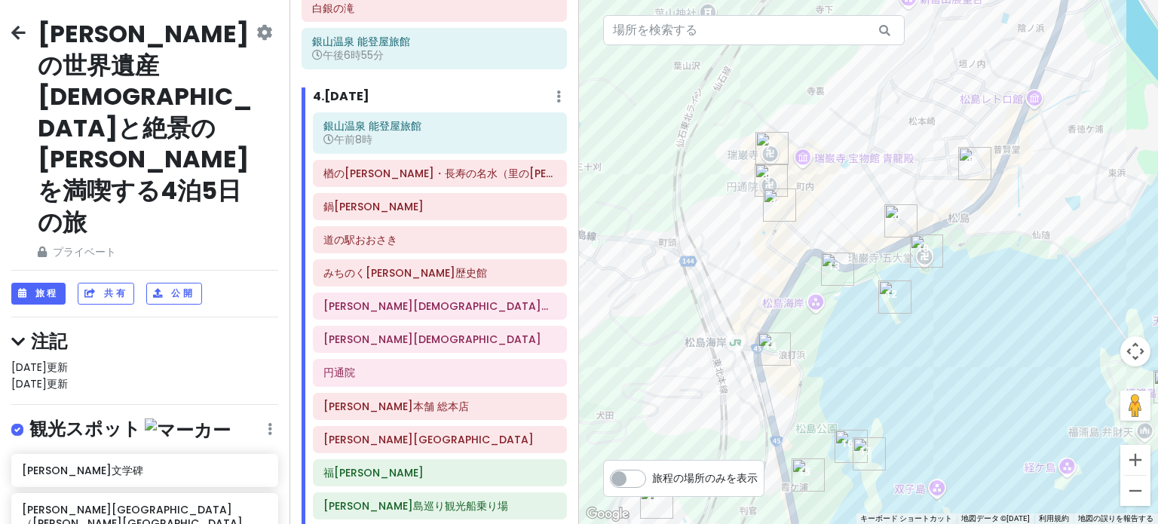
drag, startPoint x: 811, startPoint y: 351, endPoint x: 670, endPoint y: 298, distance: 151.3
click at [670, 298] on div at bounding box center [868, 262] width 579 height 524
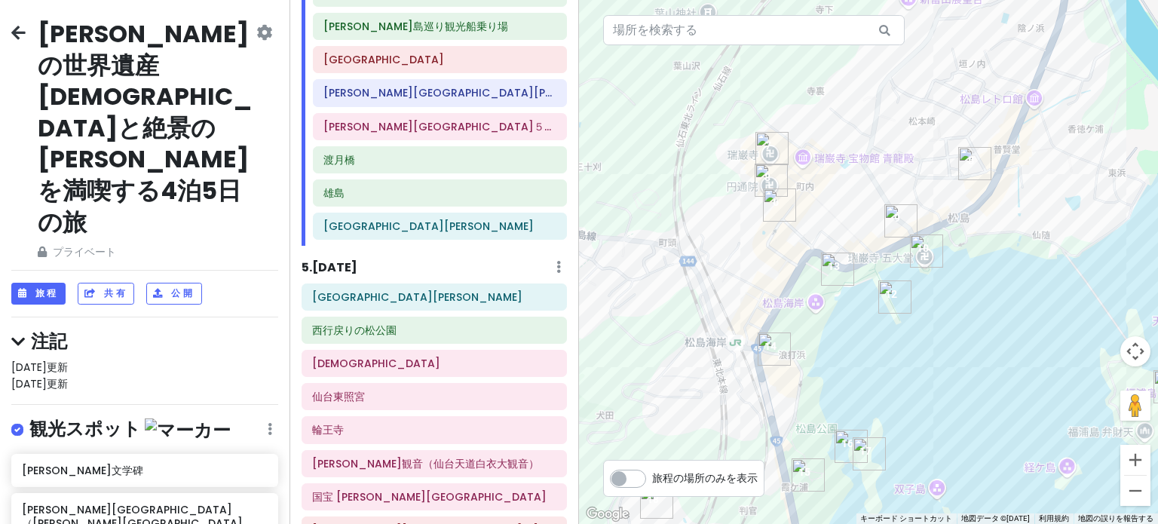
scroll to position [1638, 0]
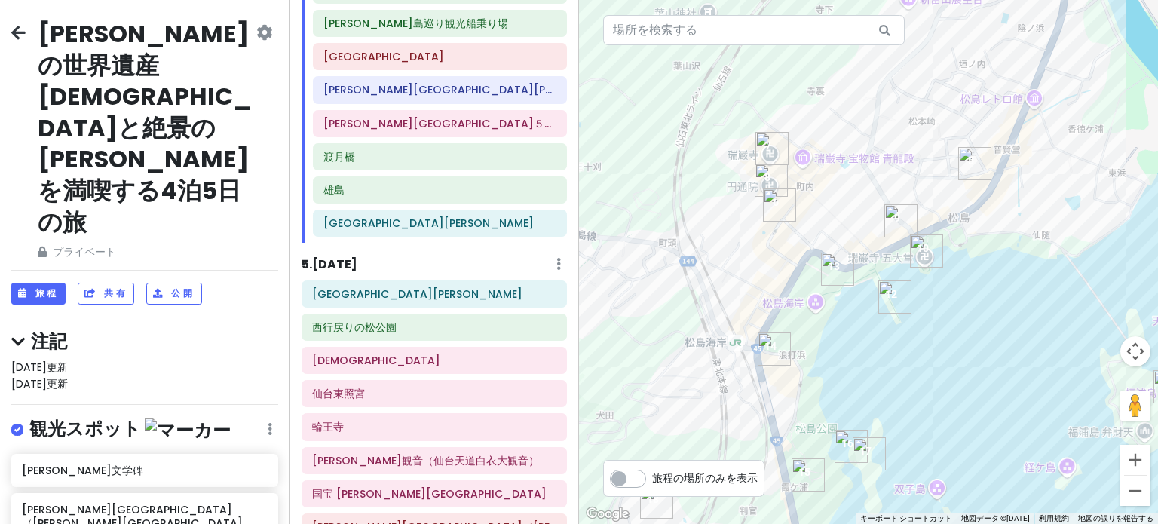
click at [357, 256] on font "10月30日（木）" at bounding box center [334, 264] width 45 height 17
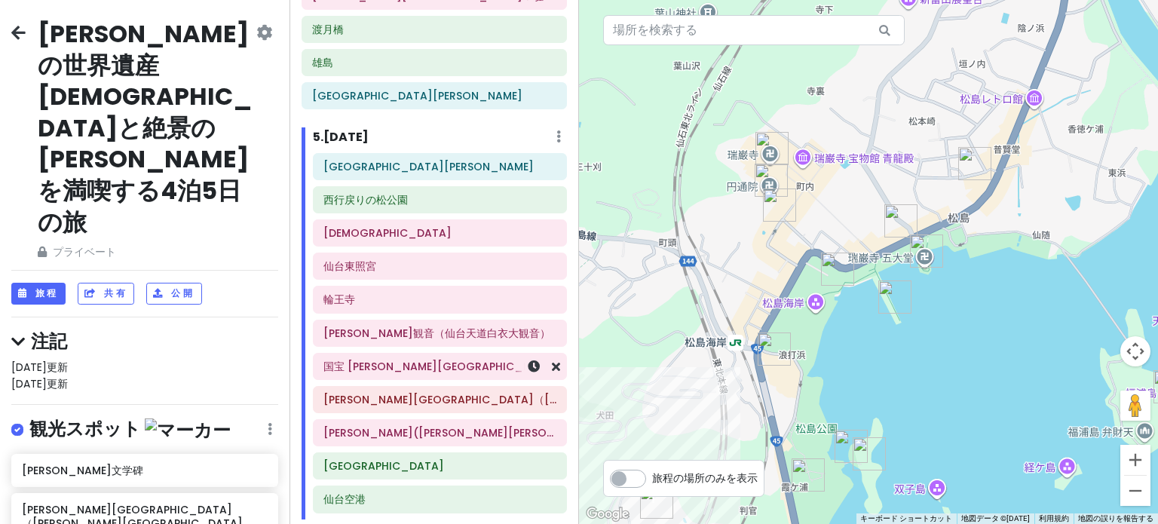
scroll to position [1789, 0]
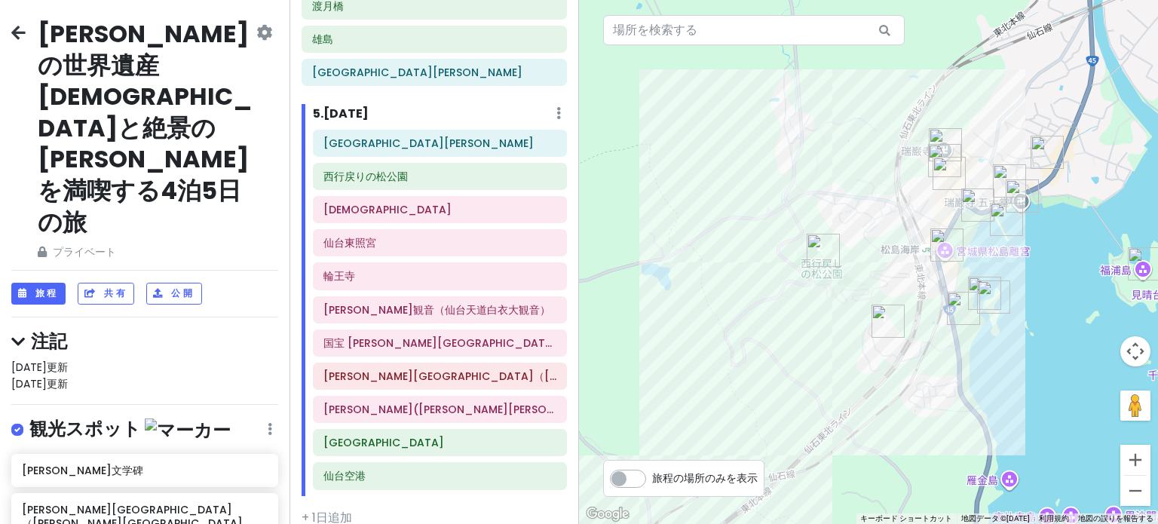
drag, startPoint x: 670, startPoint y: 271, endPoint x: 891, endPoint y: 235, distance: 224.5
click at [891, 235] on div at bounding box center [868, 262] width 579 height 524
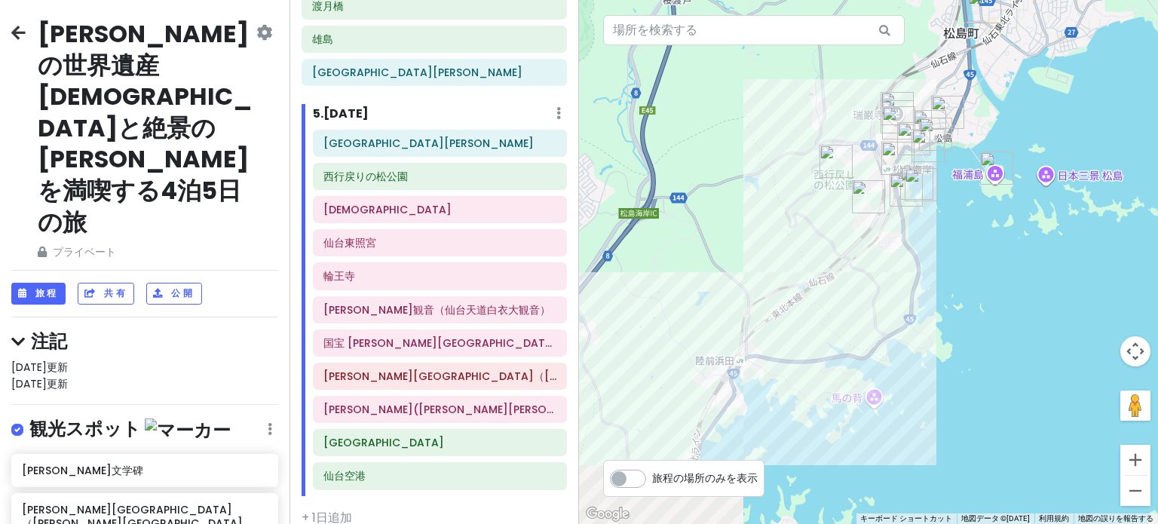
drag, startPoint x: 703, startPoint y: 305, endPoint x: 747, endPoint y: 189, distance: 124.4
click at [747, 189] on div at bounding box center [868, 262] width 579 height 524
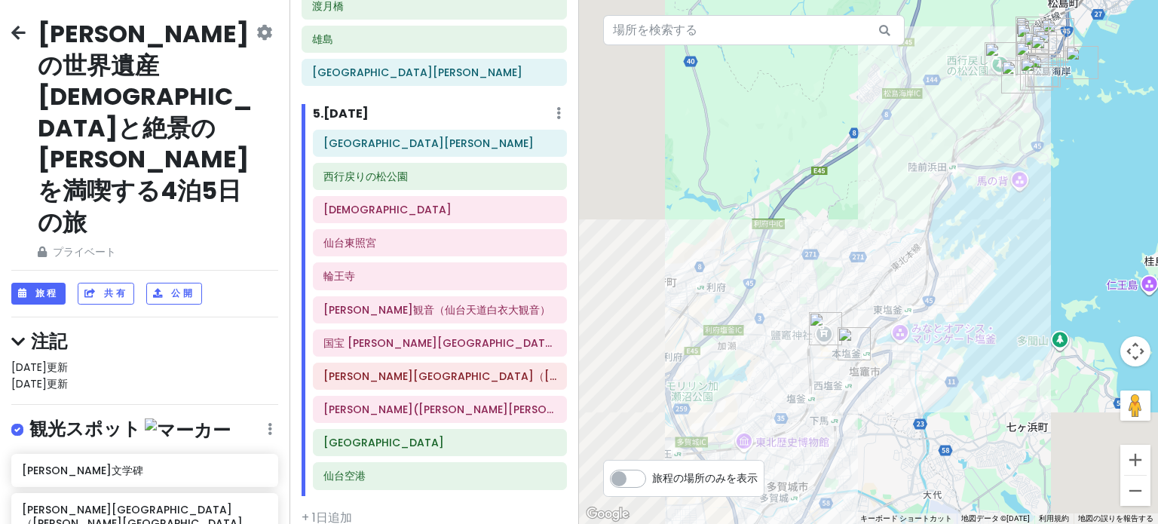
drag, startPoint x: 640, startPoint y: 302, endPoint x: 943, endPoint y: 158, distance: 335.3
click at [943, 147] on div at bounding box center [868, 262] width 579 height 524
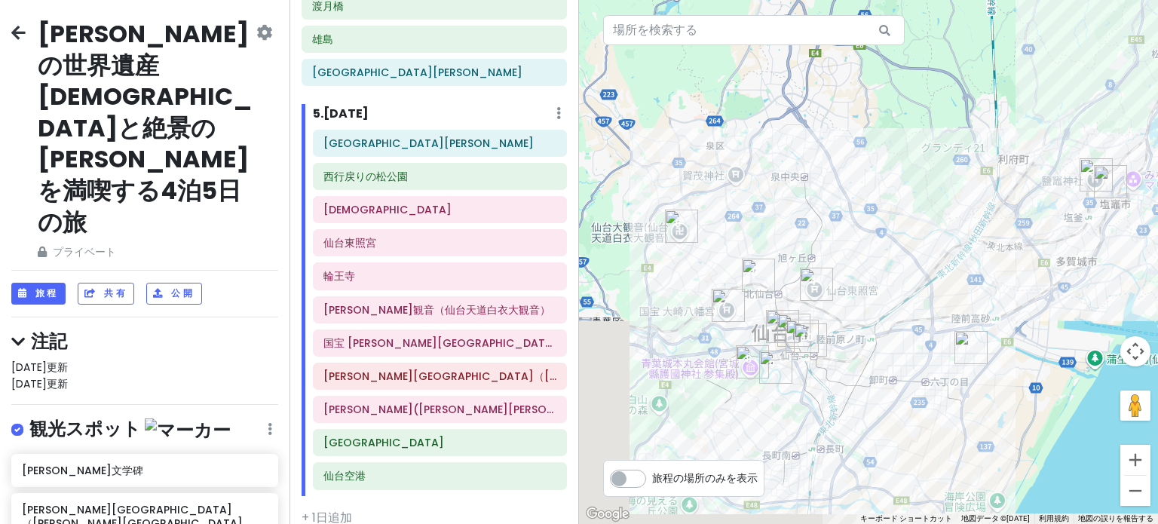
drag, startPoint x: 734, startPoint y: 320, endPoint x: 1019, endPoint y: 202, distance: 308.7
click at [1019, 202] on div at bounding box center [868, 262] width 579 height 524
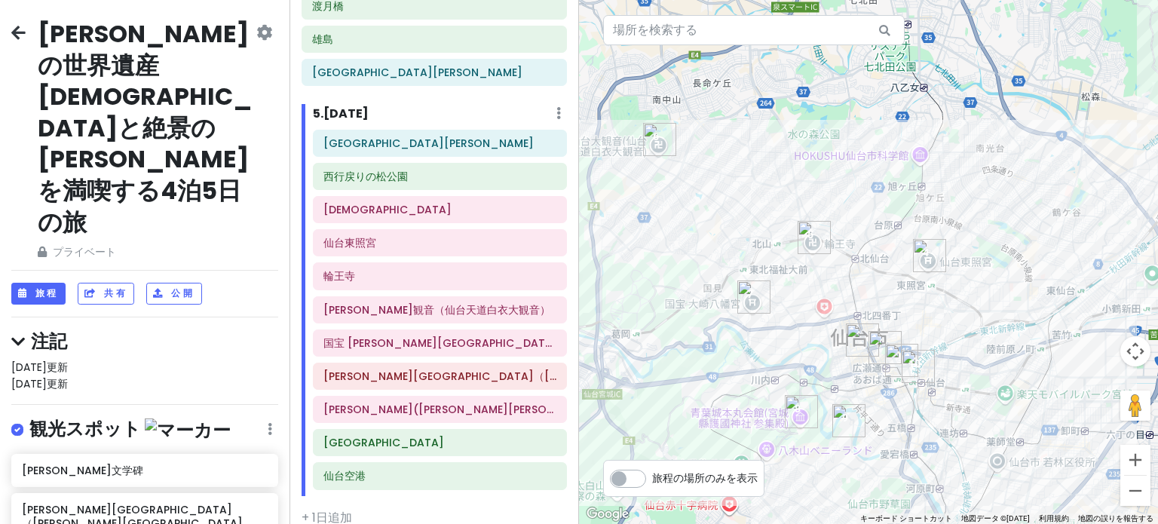
drag, startPoint x: 869, startPoint y: 293, endPoint x: 1027, endPoint y: 253, distance: 163.5
click at [1027, 253] on div at bounding box center [868, 262] width 579 height 524
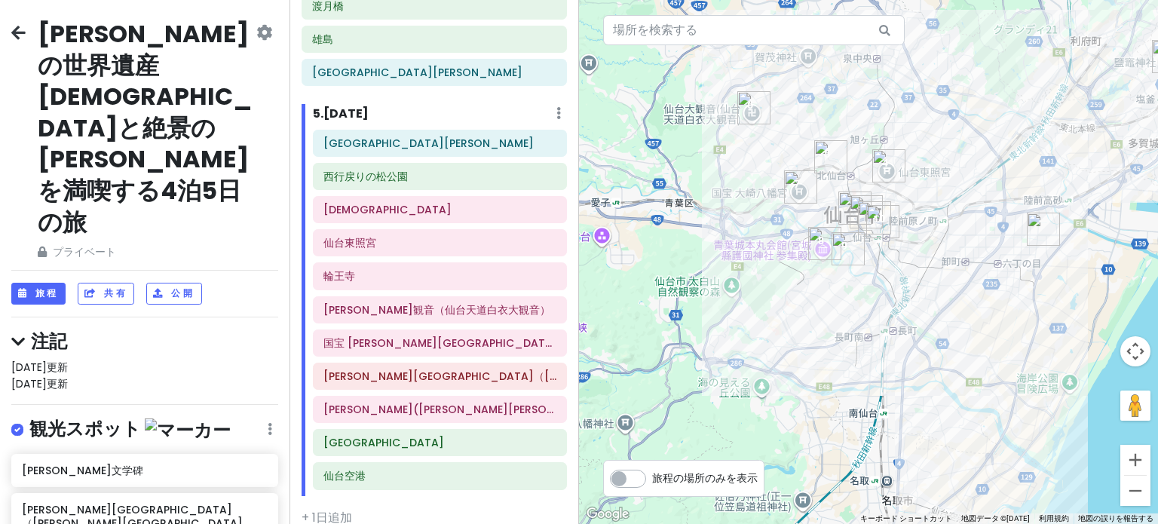
drag, startPoint x: 980, startPoint y: 329, endPoint x: 914, endPoint y: 216, distance: 130.5
click at [913, 216] on div at bounding box center [868, 262] width 579 height 524
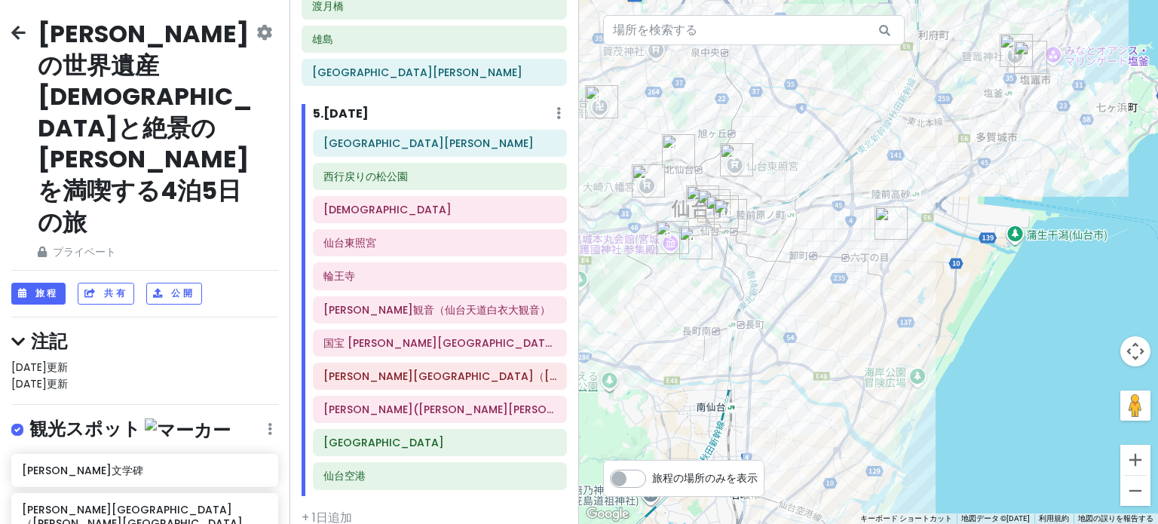
drag, startPoint x: 986, startPoint y: 287, endPoint x: 834, endPoint y: 286, distance: 152.3
click at [834, 286] on div at bounding box center [868, 262] width 579 height 524
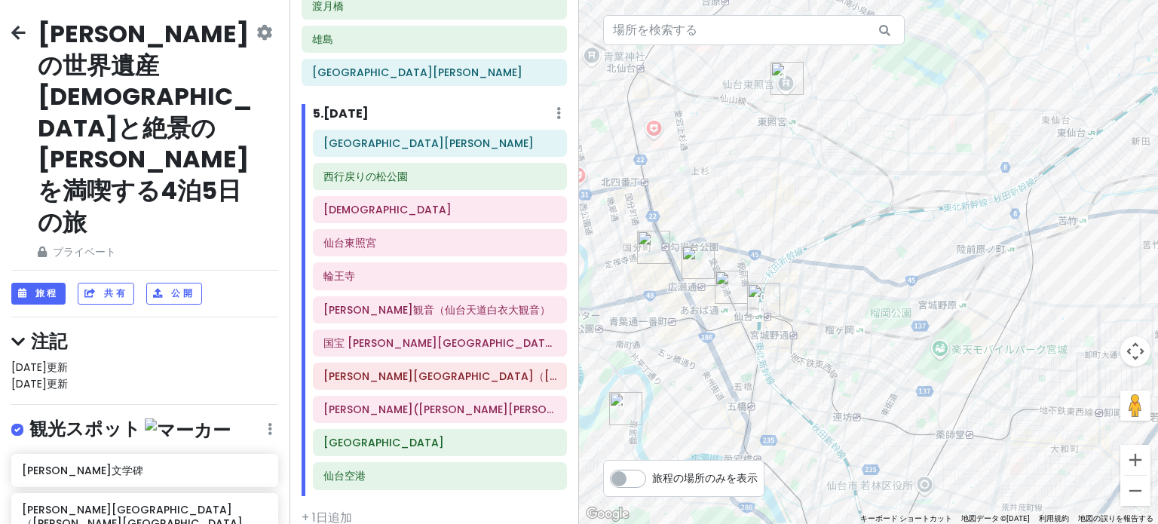
drag, startPoint x: 771, startPoint y: 211, endPoint x: 940, endPoint y: 216, distance: 169.0
click at [940, 216] on div at bounding box center [868, 262] width 579 height 524
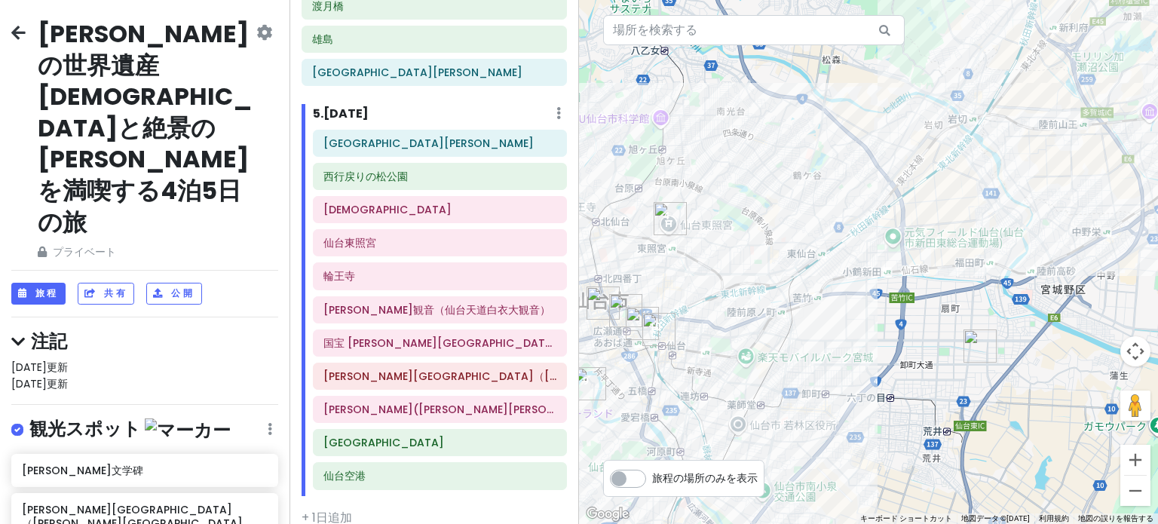
drag, startPoint x: 902, startPoint y: 173, endPoint x: 769, endPoint y: 282, distance: 172.0
click at [769, 282] on div at bounding box center [868, 262] width 579 height 524
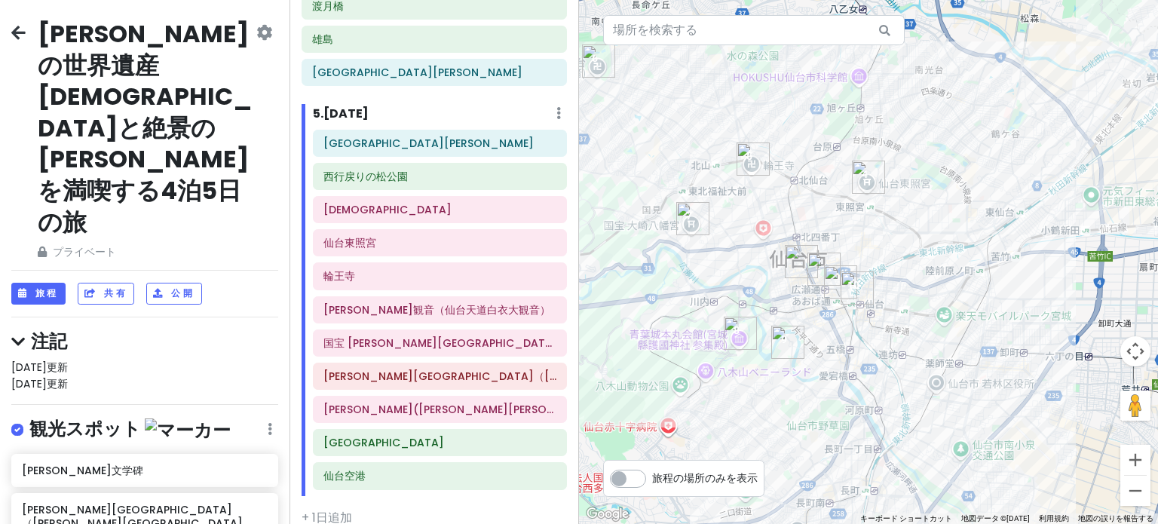
drag, startPoint x: 795, startPoint y: 283, endPoint x: 998, endPoint y: 239, distance: 208.3
click at [998, 239] on div at bounding box center [868, 262] width 579 height 524
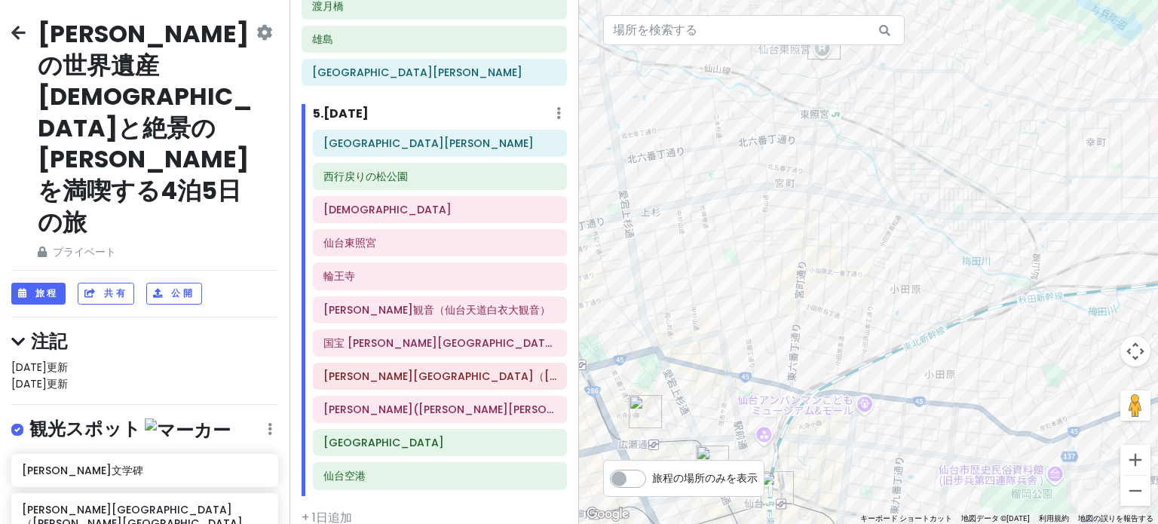
drag, startPoint x: 850, startPoint y: 230, endPoint x: 890, endPoint y: 280, distance: 63.8
click at [890, 280] on div at bounding box center [868, 262] width 579 height 524
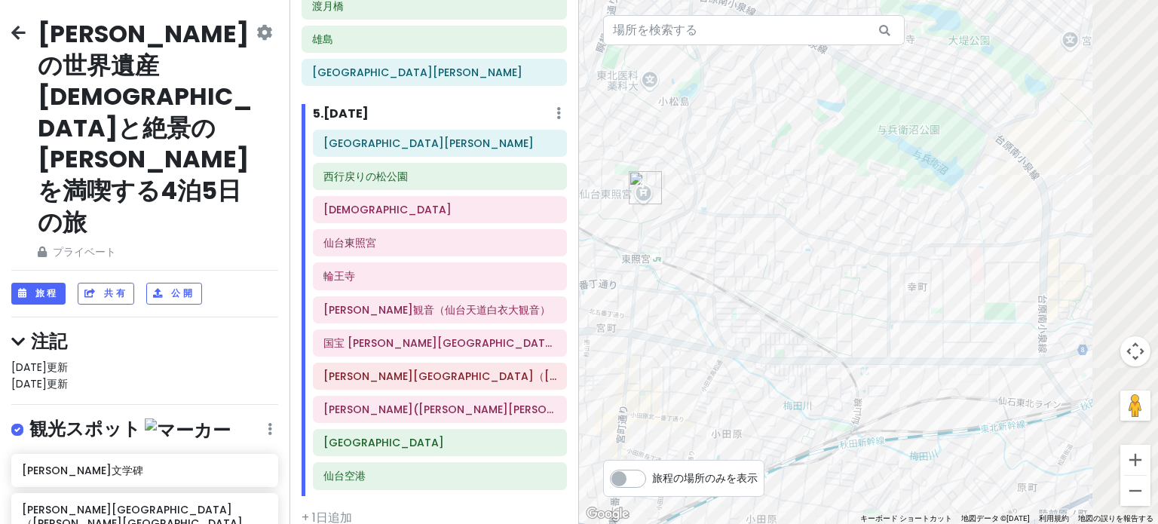
drag, startPoint x: 1089, startPoint y: 174, endPoint x: 851, endPoint y: 363, distance: 303.9
click at [851, 363] on div at bounding box center [868, 262] width 579 height 524
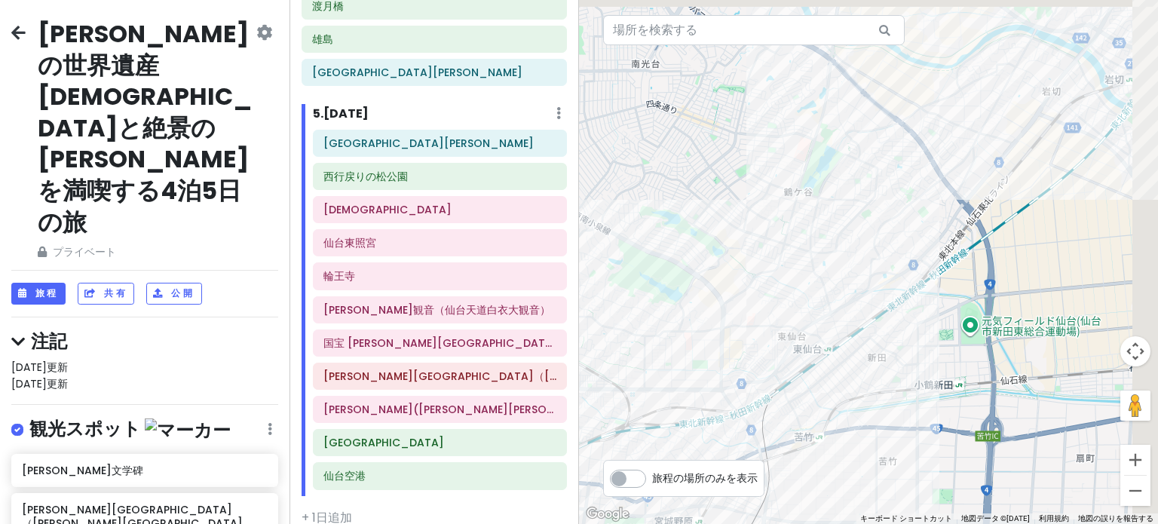
drag, startPoint x: 1007, startPoint y: 273, endPoint x: 771, endPoint y: 307, distance: 238.5
click at [771, 307] on div at bounding box center [868, 262] width 579 height 524
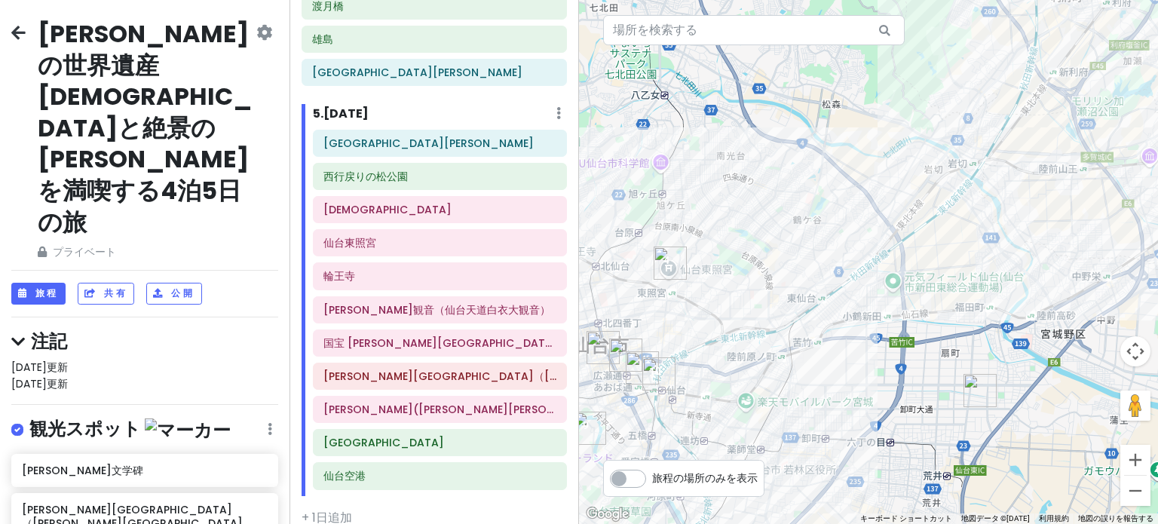
drag, startPoint x: 961, startPoint y: 275, endPoint x: 937, endPoint y: 256, distance: 30.5
click at [937, 256] on div at bounding box center [868, 262] width 579 height 524
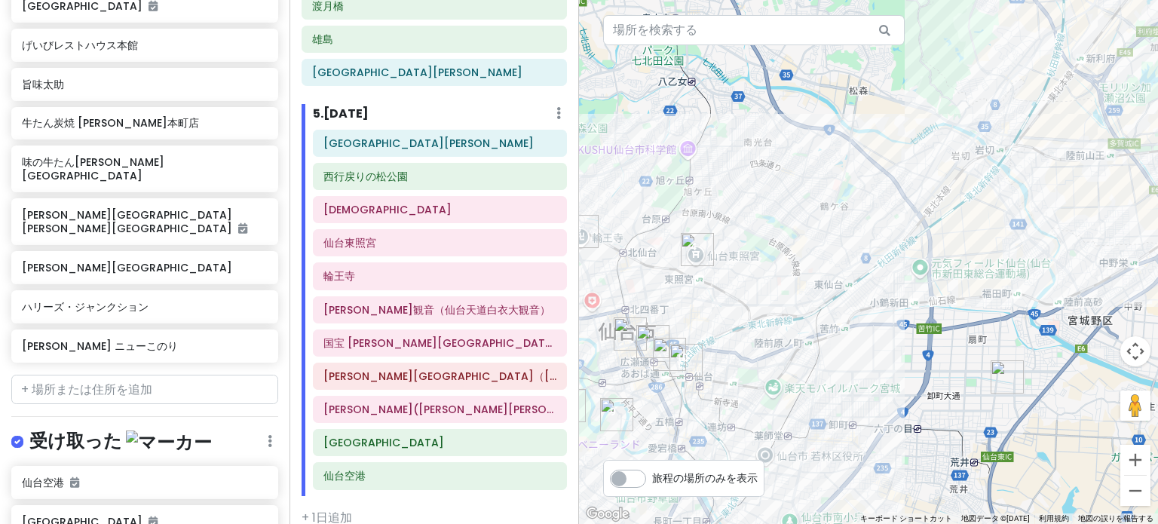
scroll to position [4072, 0]
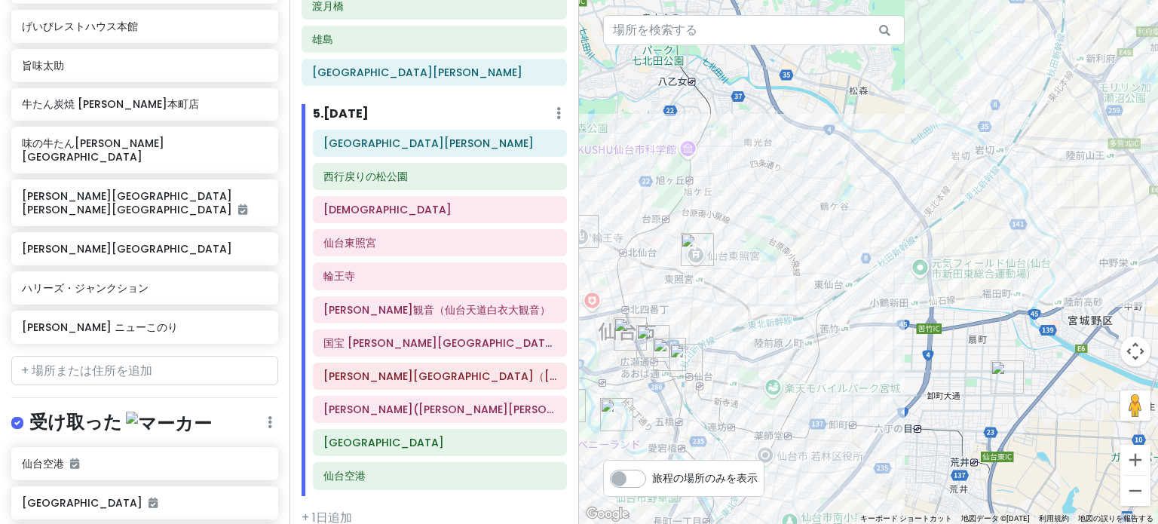
click at [183, 458] on font "編集" at bounding box center [195, 466] width 24 height 17
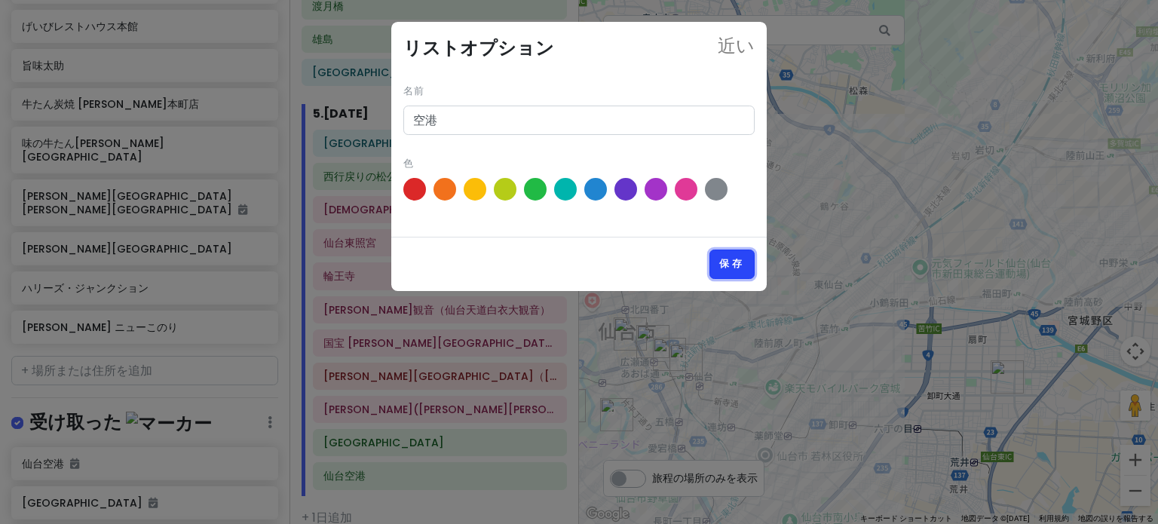
click at [741, 265] on font "保存" at bounding box center [732, 264] width 26 height 13
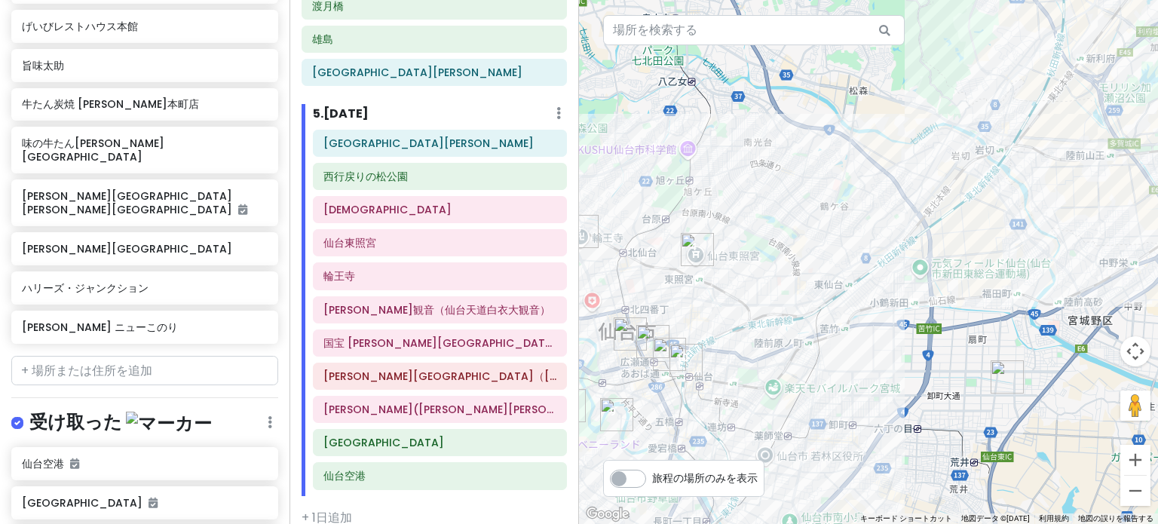
click at [82, 409] on font "受け取った" at bounding box center [75, 421] width 93 height 25
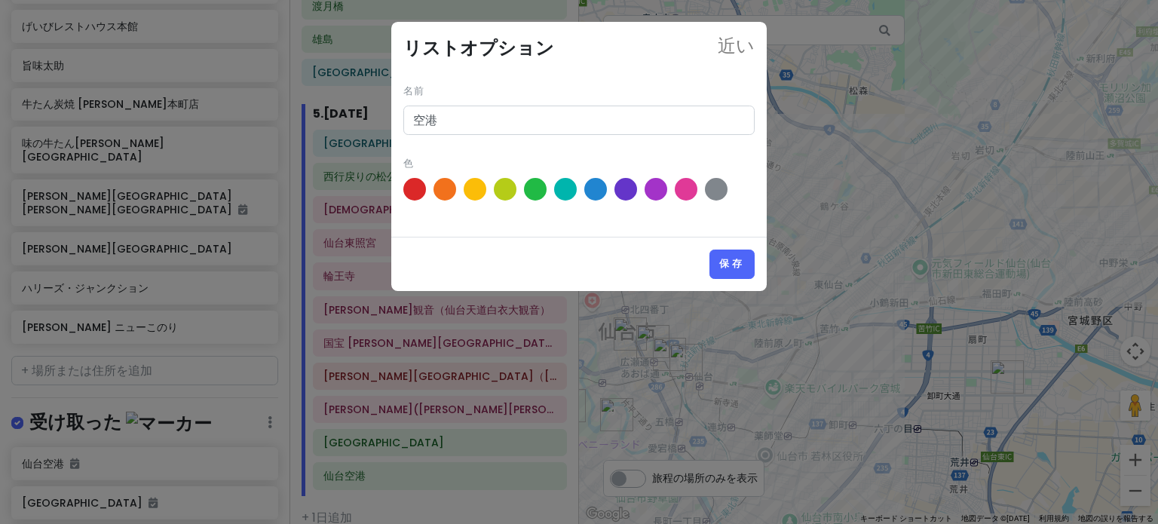
click at [189, 161] on div "近い リストオプション 名前 空港 色 保存" at bounding box center [579, 262] width 1158 height 524
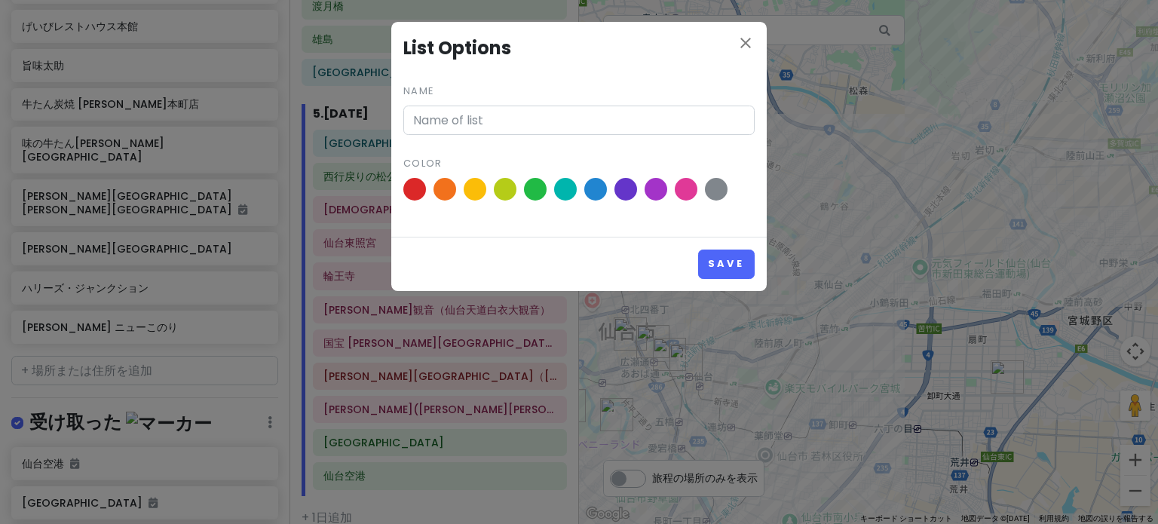
type input "駐車場"
click at [731, 268] on font "保存" at bounding box center [732, 264] width 26 height 13
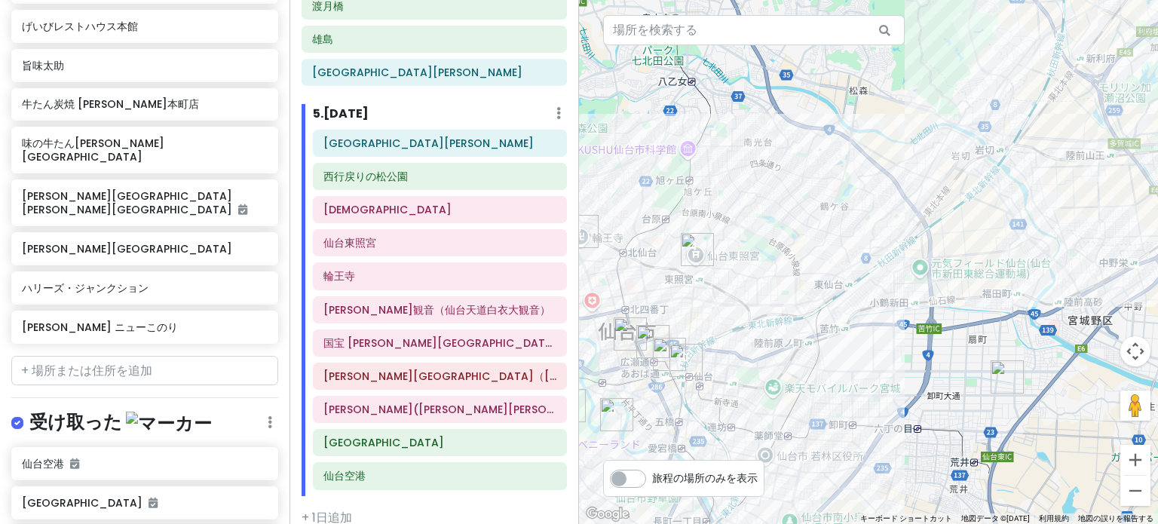
click at [48, 409] on font "受け取った" at bounding box center [75, 421] width 93 height 25
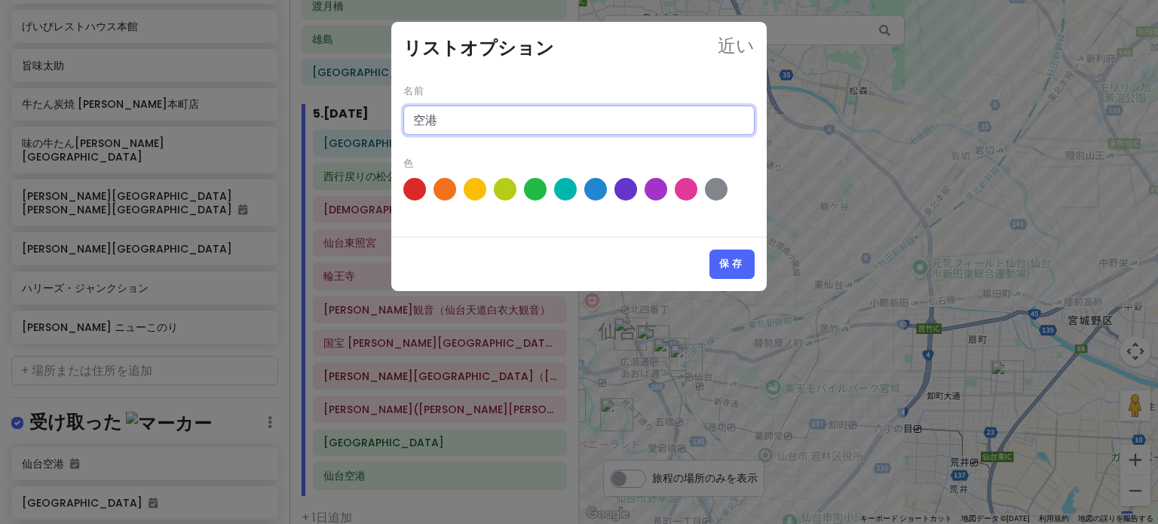
click at [454, 120] on input "空港" at bounding box center [578, 121] width 351 height 30
click at [734, 260] on font "保存" at bounding box center [732, 264] width 26 height 13
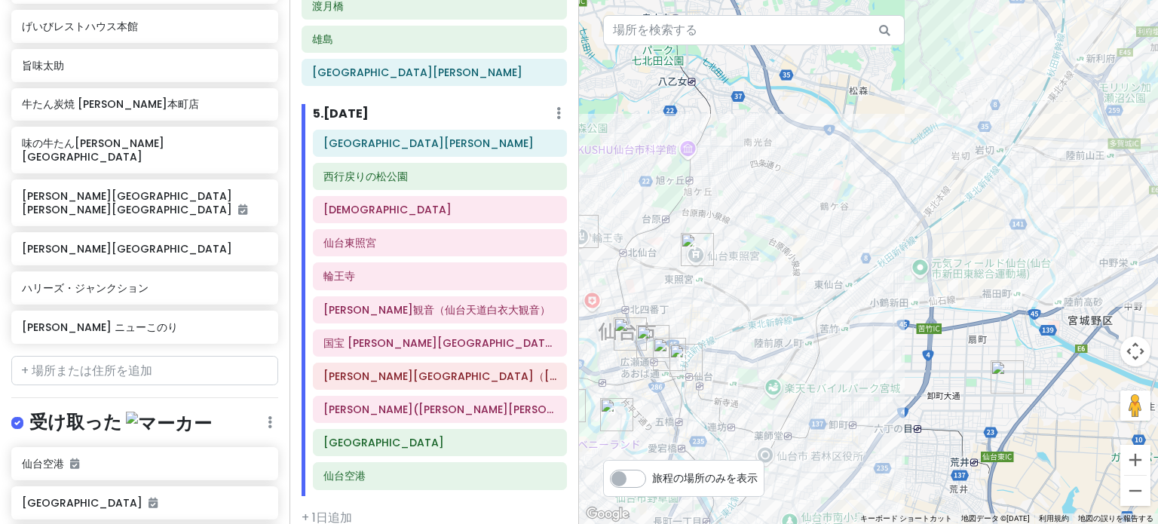
click at [29, 413] on label at bounding box center [29, 413] width 0 height 0
click at [29, 413] on input "checkbox" at bounding box center [34, 418] width 10 height 10
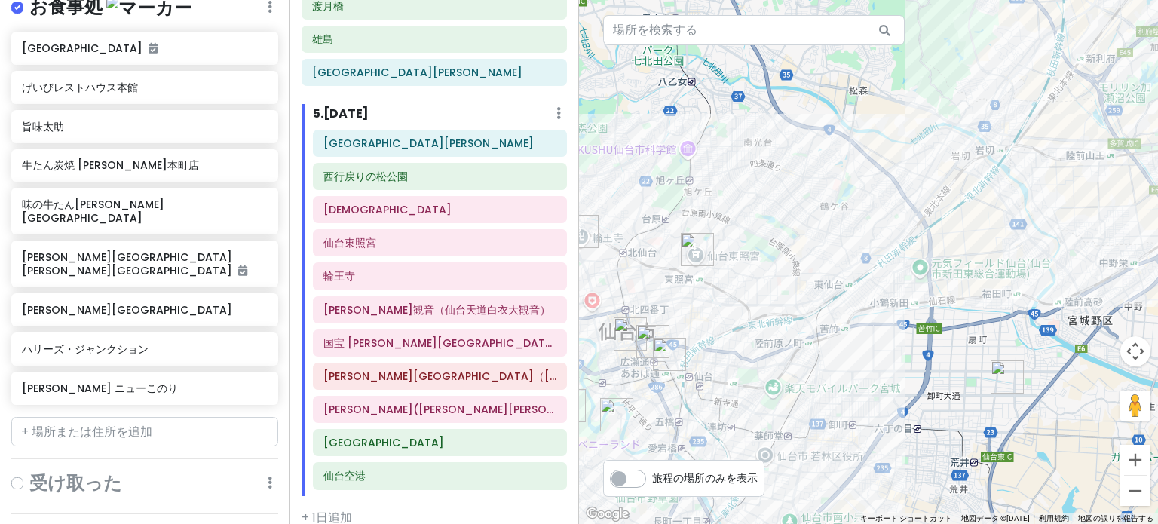
click at [29, 474] on label at bounding box center [29, 474] width 0 height 0
click at [29, 474] on input "checkbox" at bounding box center [34, 479] width 10 height 10
click at [29, 474] on label at bounding box center [29, 474] width 0 height 0
click at [29, 474] on input "checkbox" at bounding box center [34, 479] width 10 height 10
checkbox input "false"
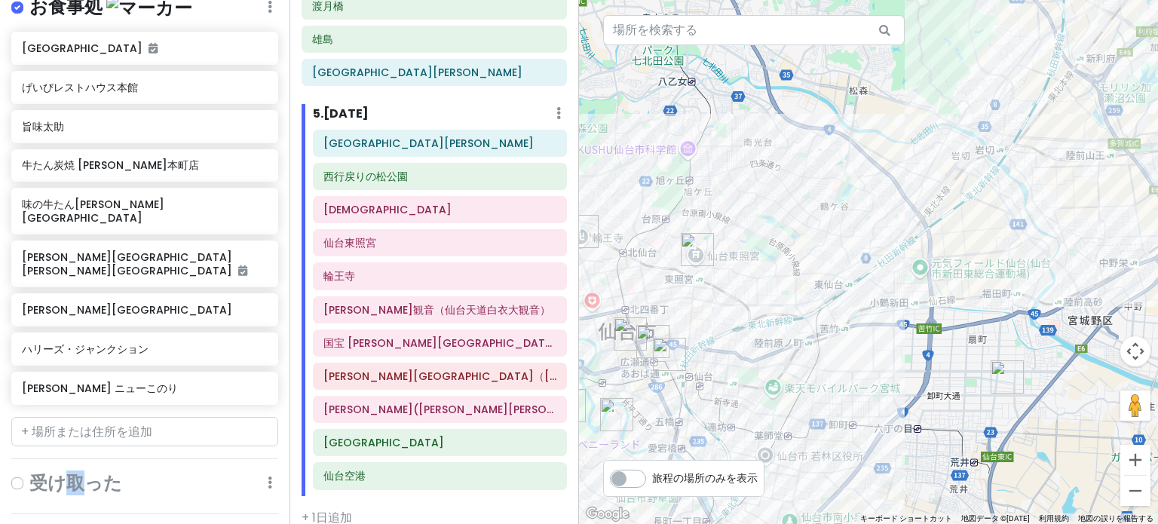
click at [75, 471] on font "受け取った" at bounding box center [75, 483] width 93 height 25
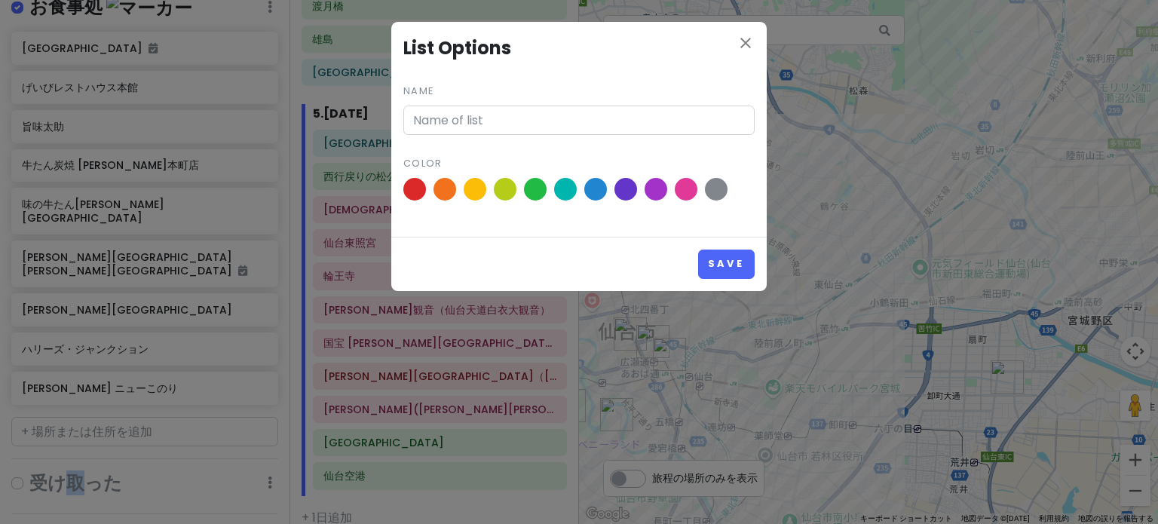
type input "空港"
click at [100, 238] on div "近い リストオプション 名前 空港 色 保存" at bounding box center [579, 262] width 1158 height 524
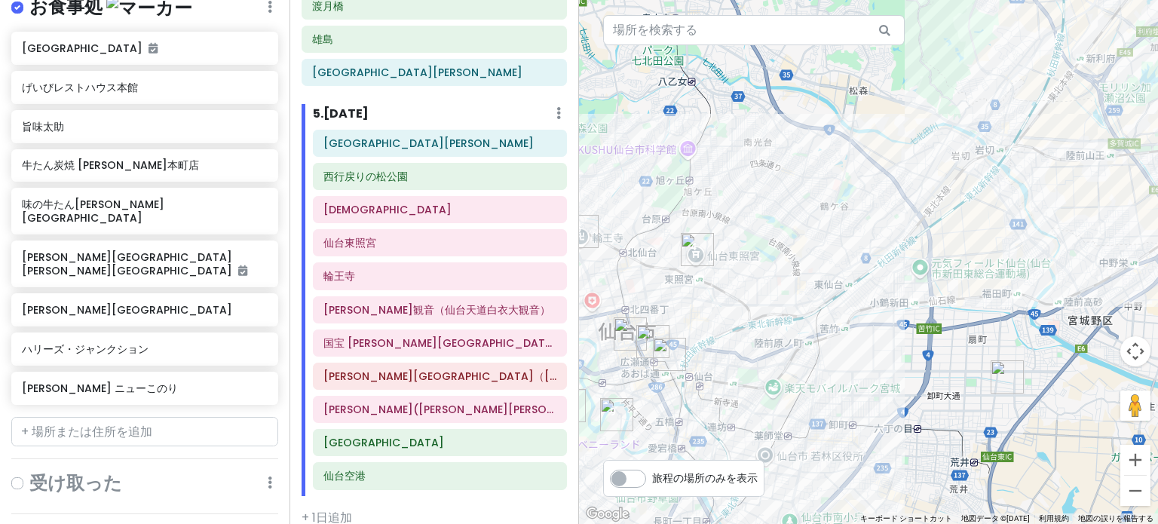
click at [124, 471] on div "受け取った 編集 再注文 リストを削除" at bounding box center [144, 485] width 267 height 29
click at [29, 474] on label at bounding box center [29, 474] width 0 height 0
click at [29, 474] on input "checkbox" at bounding box center [34, 479] width 10 height 10
checkbox input "true"
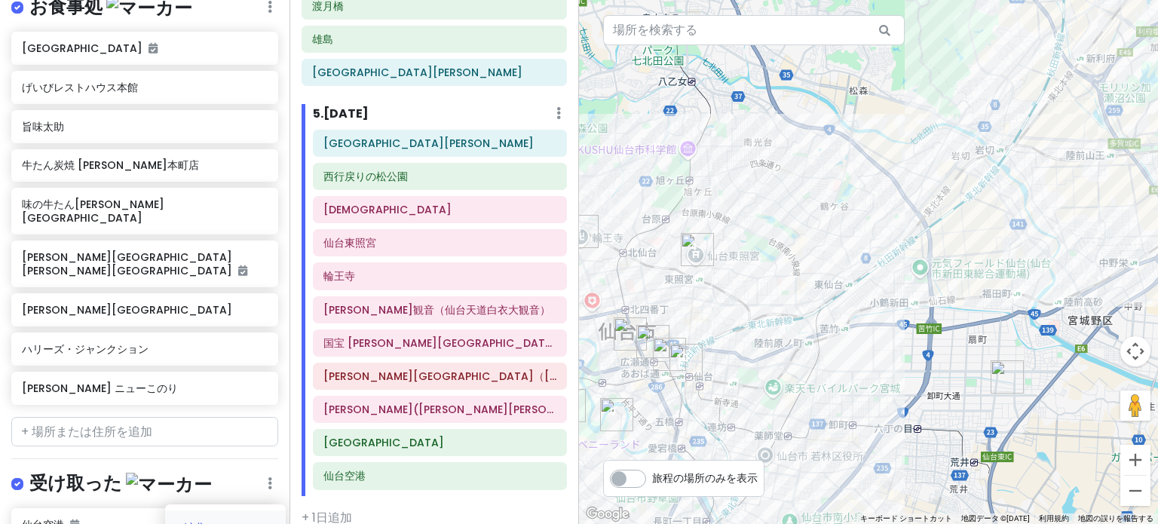
click at [188, 520] on font "編集" at bounding box center [195, 528] width 24 height 17
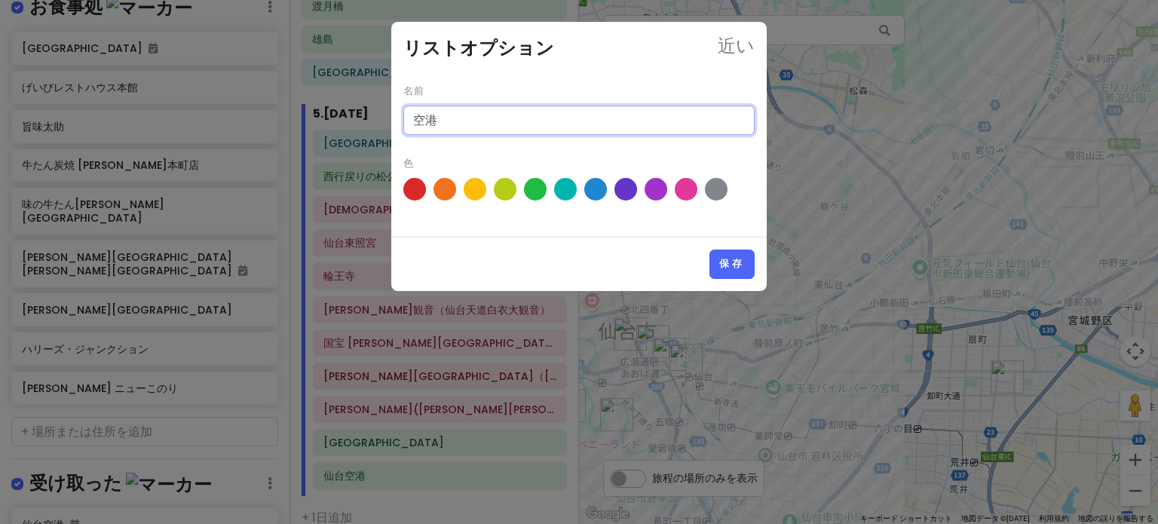
click at [498, 124] on input "空港" at bounding box center [578, 121] width 351 height 30
type input "空"
type input "k"
click at [459, 123] on input "✈空港" at bounding box center [578, 121] width 351 height 30
type input "✈空港・駅"
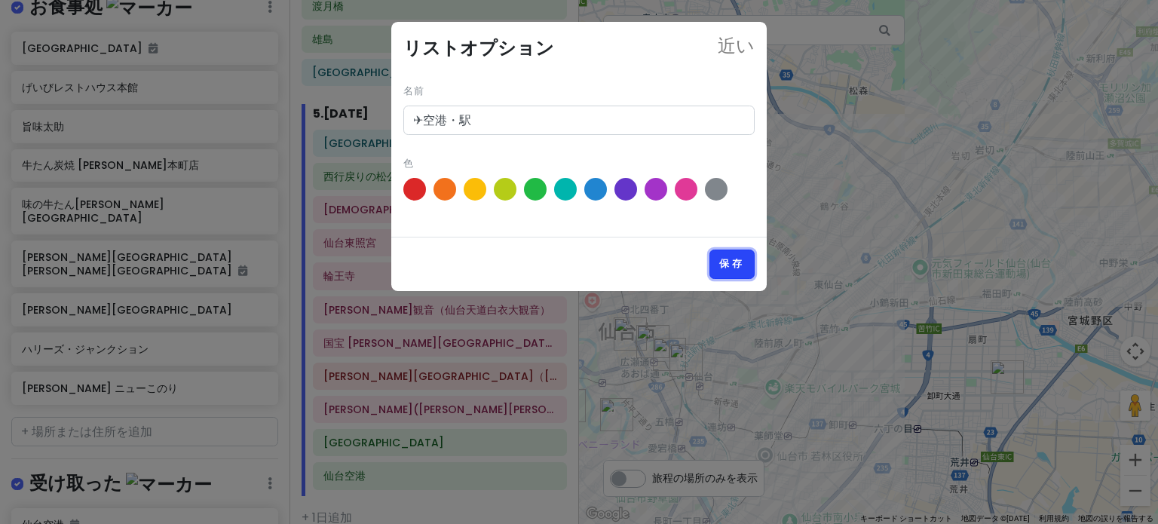
click at [739, 262] on font "保存" at bounding box center [732, 264] width 26 height 13
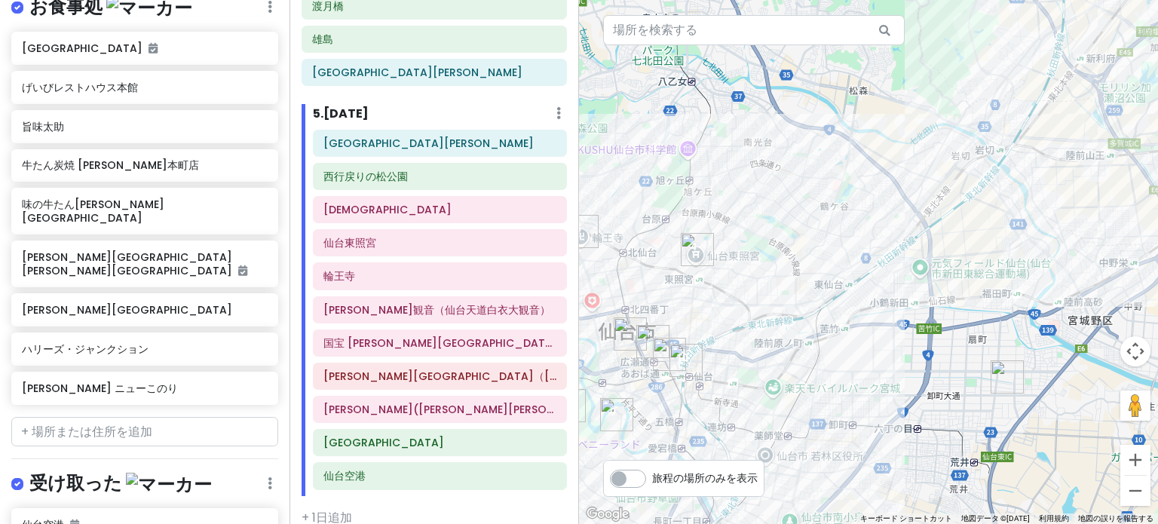
click at [100, 471] on font "受け取った" at bounding box center [75, 483] width 93 height 25
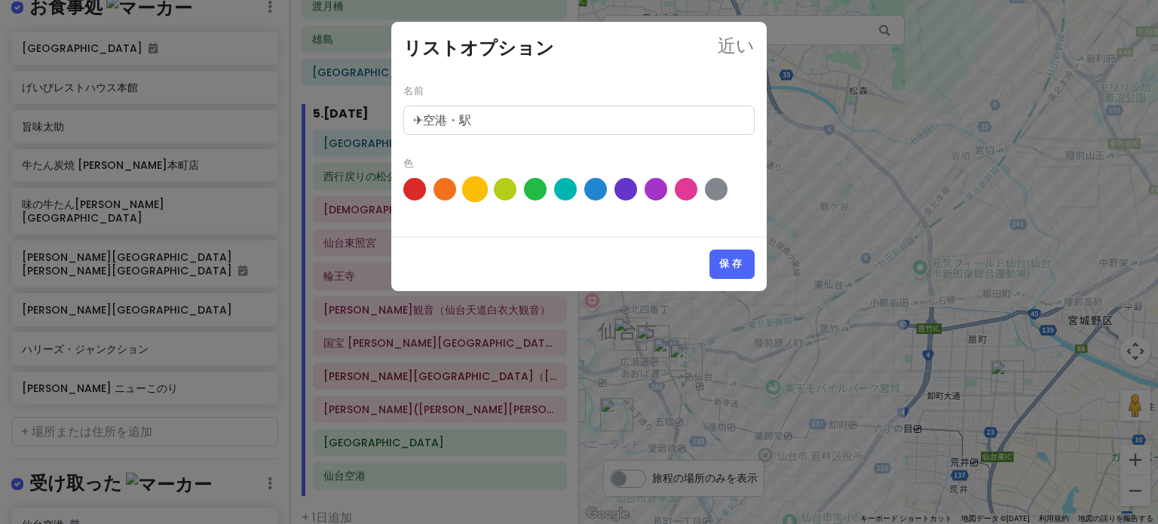
click at [477, 189] on span at bounding box center [475, 189] width 26 height 26
click at [0, 0] on input "radio" at bounding box center [0, 0] width 0 height 0
click at [477, 189] on icon at bounding box center [475, 188] width 11 height 11
click at [0, 0] on input "radio" at bounding box center [0, 0] width 0 height 0
click at [744, 262] on font "保存" at bounding box center [732, 264] width 26 height 13
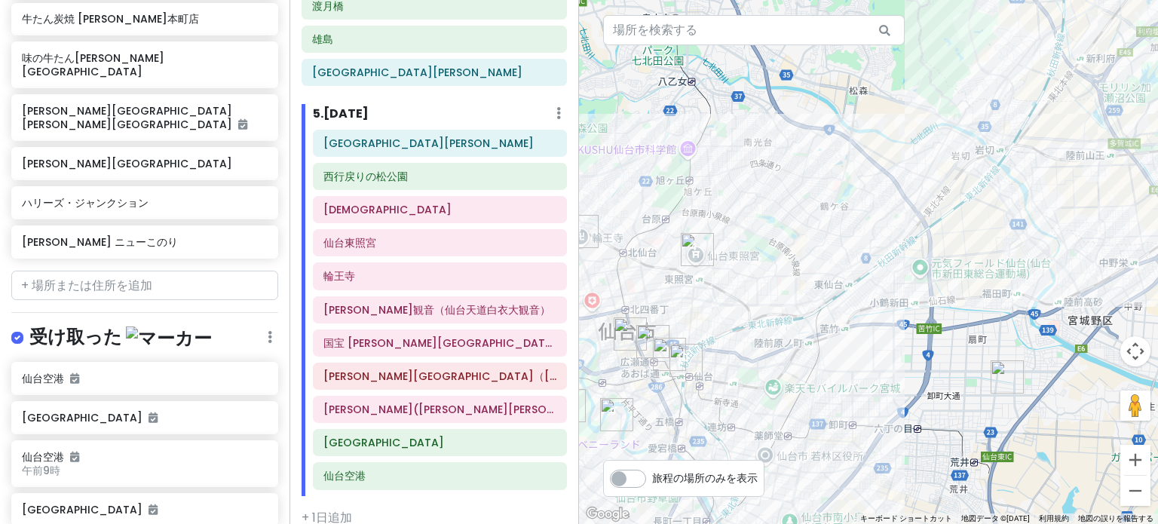
scroll to position [4072, 0]
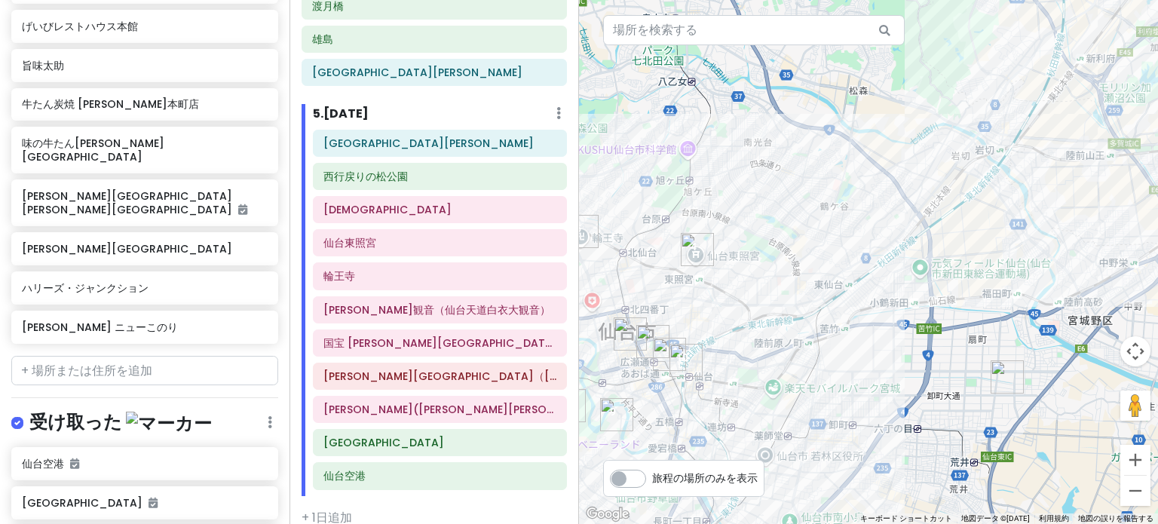
click at [184, 458] on font "編集" at bounding box center [195, 466] width 24 height 17
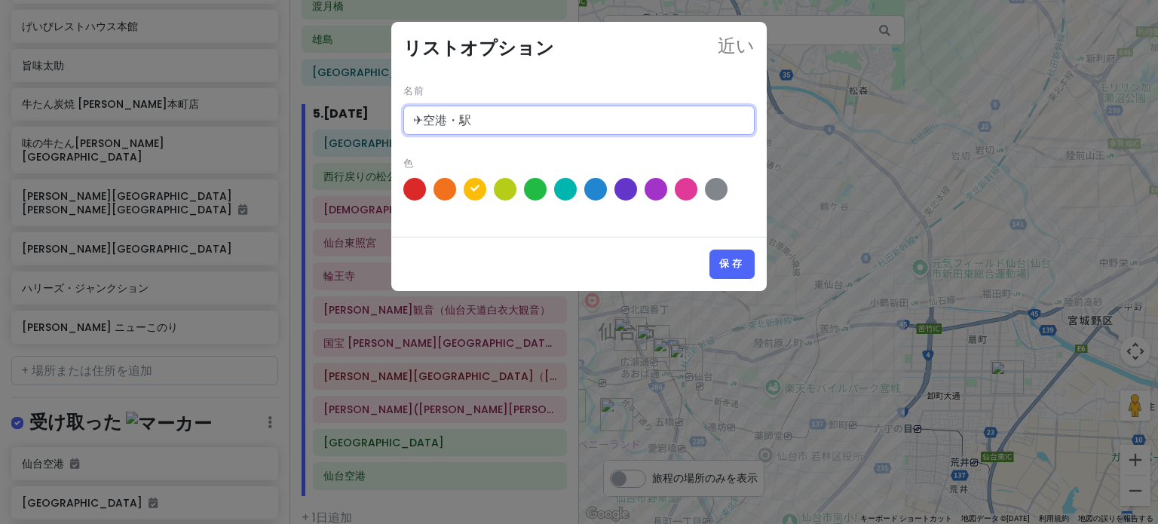
click at [422, 118] on input "✈空港・駅" at bounding box center [578, 121] width 351 height 30
type input "空港・駅"
click at [688, 189] on span at bounding box center [686, 189] width 26 height 26
click at [0, 0] on input "radio" at bounding box center [0, 0] width 0 height 0
click at [725, 264] on font "保存" at bounding box center [732, 264] width 26 height 13
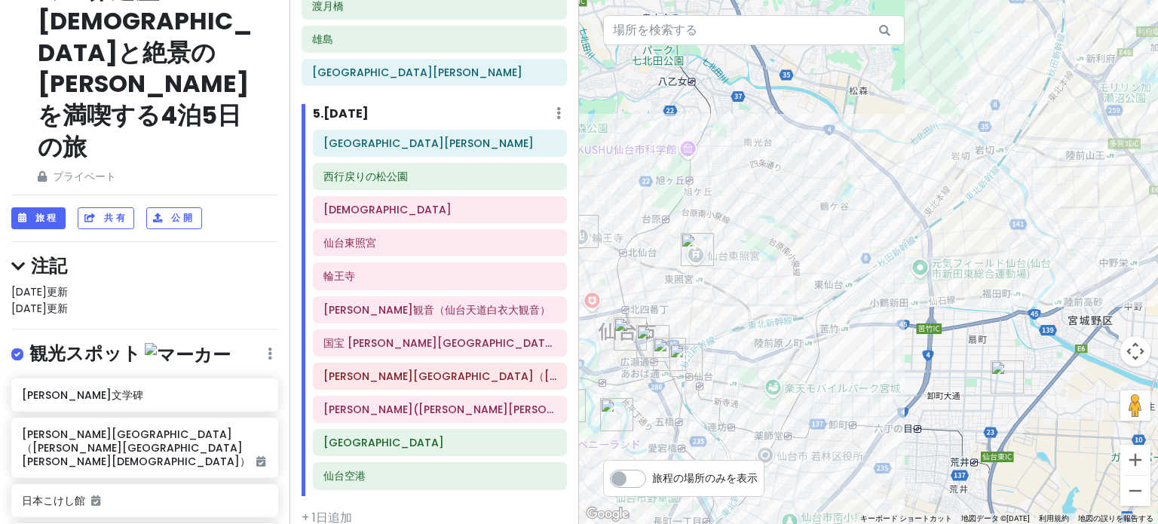
scroll to position [151, 0]
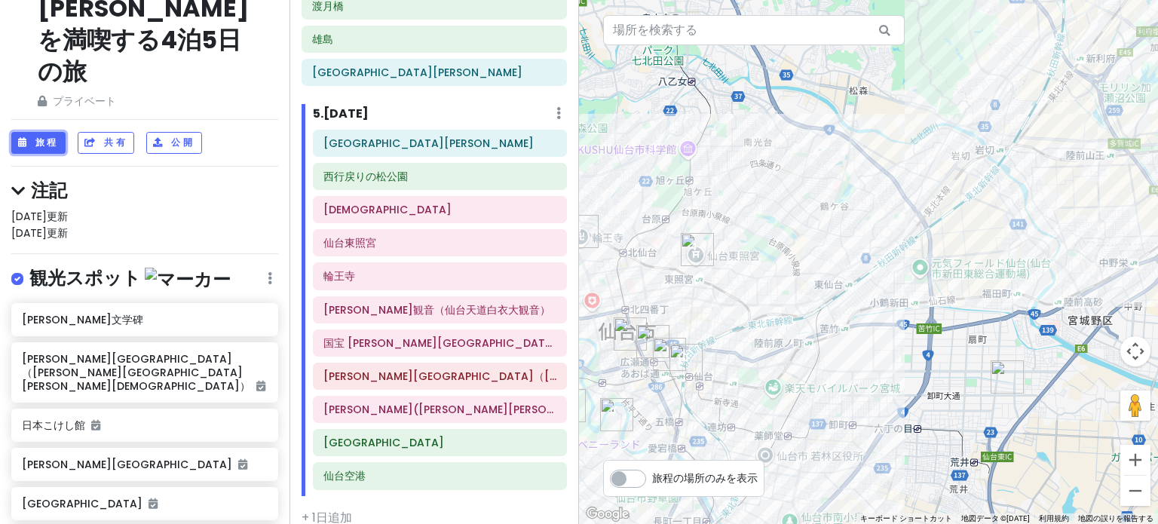
click at [27, 138] on icon at bounding box center [23, 142] width 11 height 9
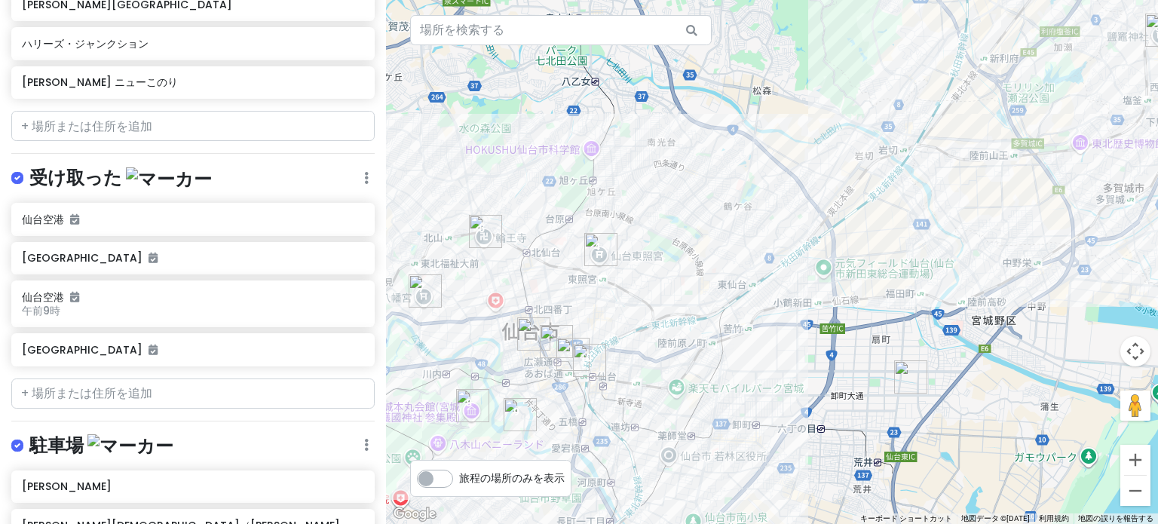
scroll to position [4072, 0]
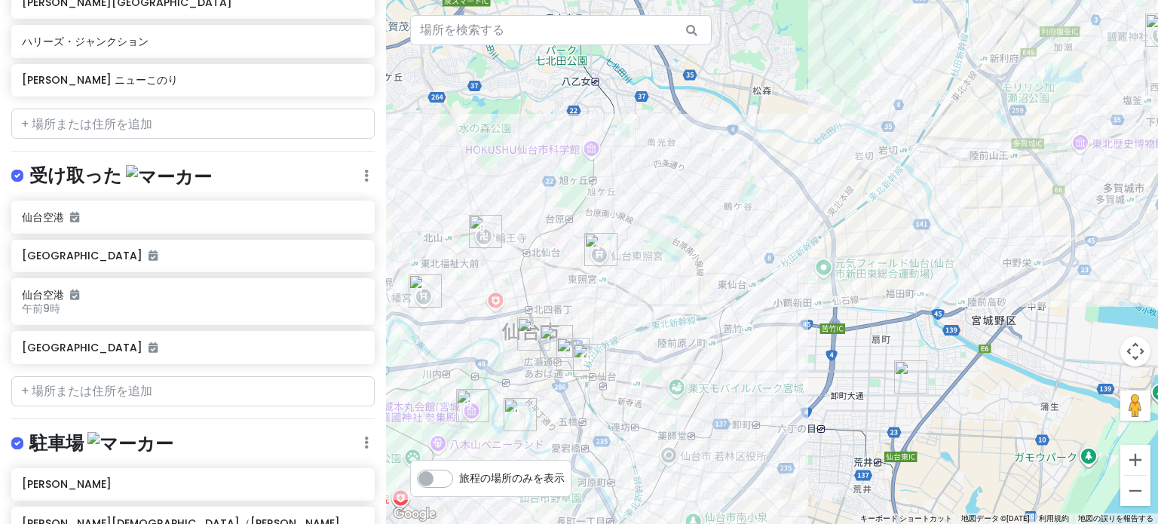
click at [100, 163] on font "受け取った" at bounding box center [75, 175] width 93 height 25
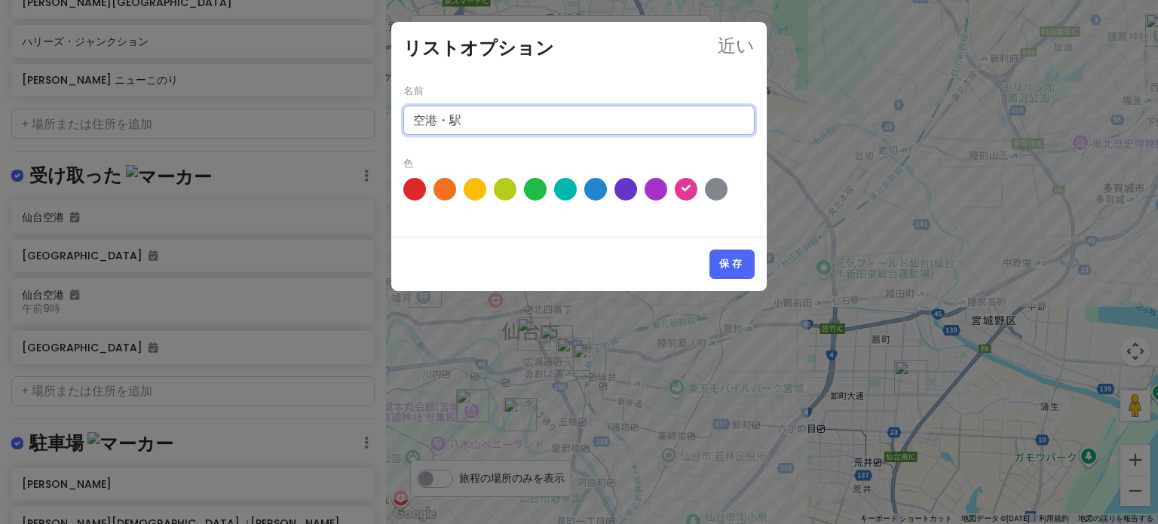
click at [534, 121] on input "空港・駅" at bounding box center [578, 121] width 351 height 30
click at [739, 262] on font "保存" at bounding box center [732, 264] width 26 height 13
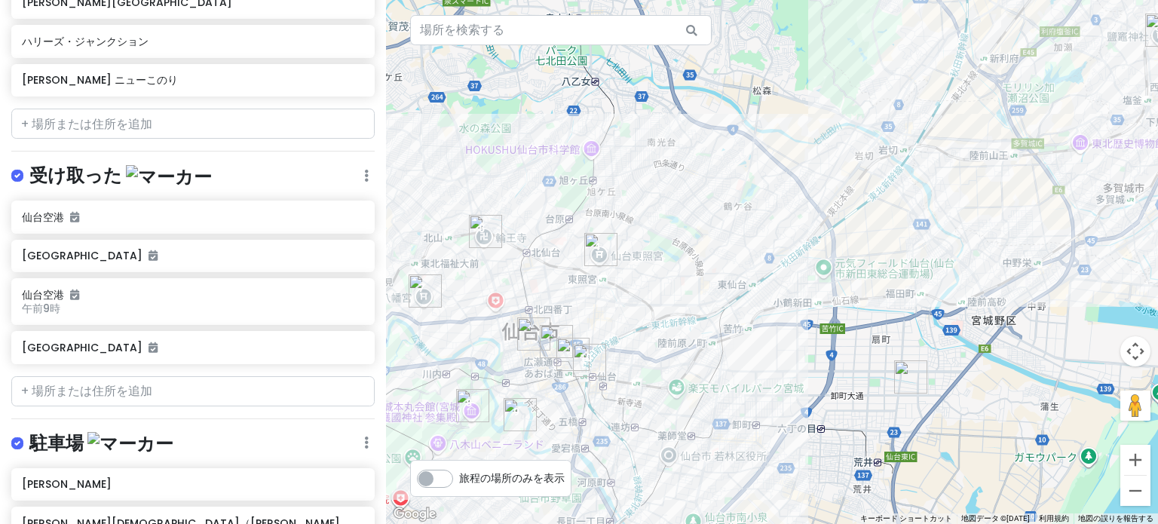
click at [299, 248] on font "再注文" at bounding box center [298, 256] width 36 height 17
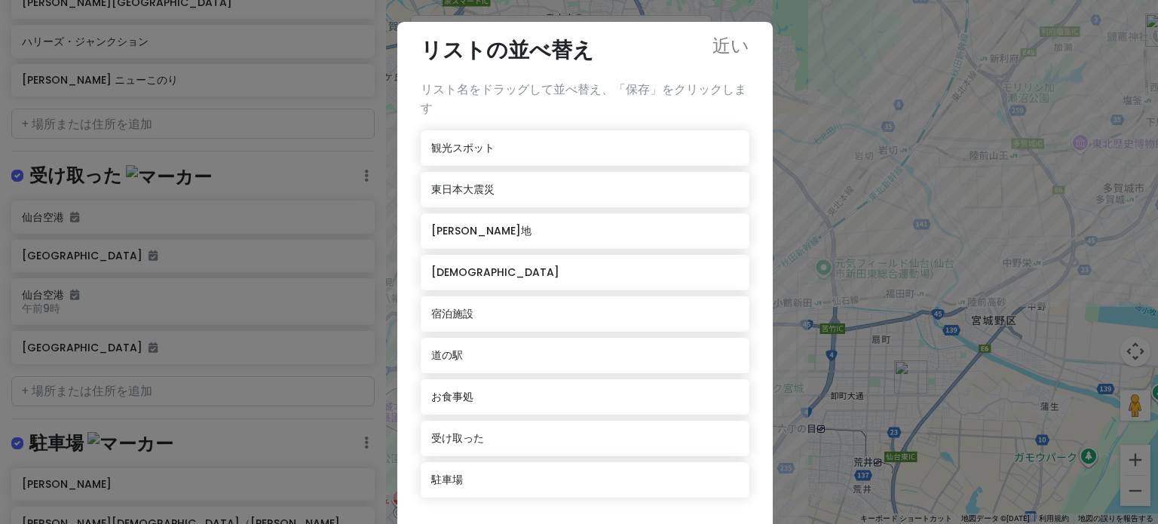
scroll to position [0, 0]
click at [472, 442] on font "受け取った" at bounding box center [457, 438] width 53 height 15
click at [480, 439] on div "受け取った" at bounding box center [585, 438] width 329 height 35
click at [729, 44] on font "近い" at bounding box center [731, 43] width 37 height 18
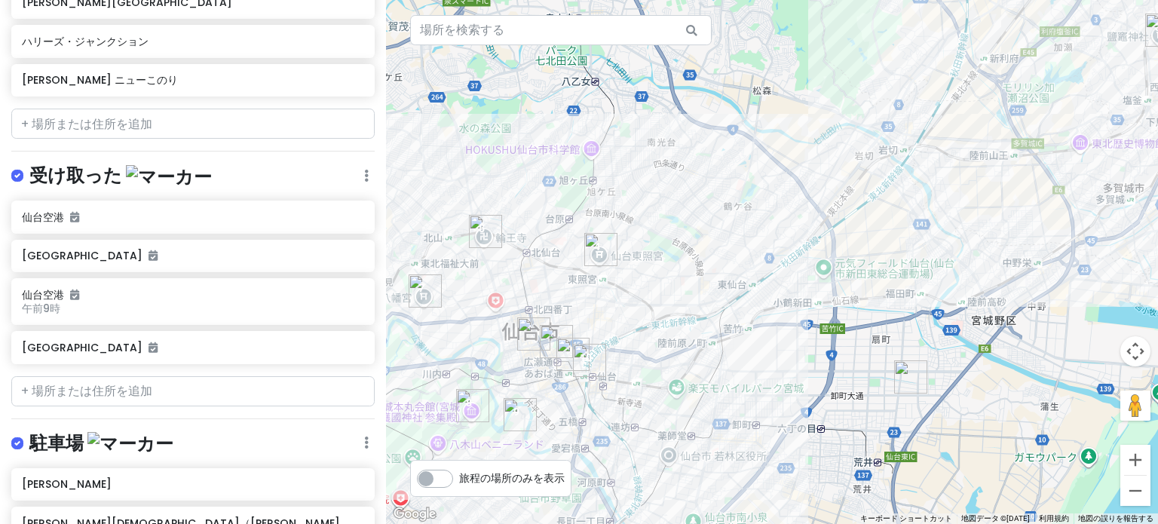
click at [129, 165] on img at bounding box center [169, 176] width 86 height 23
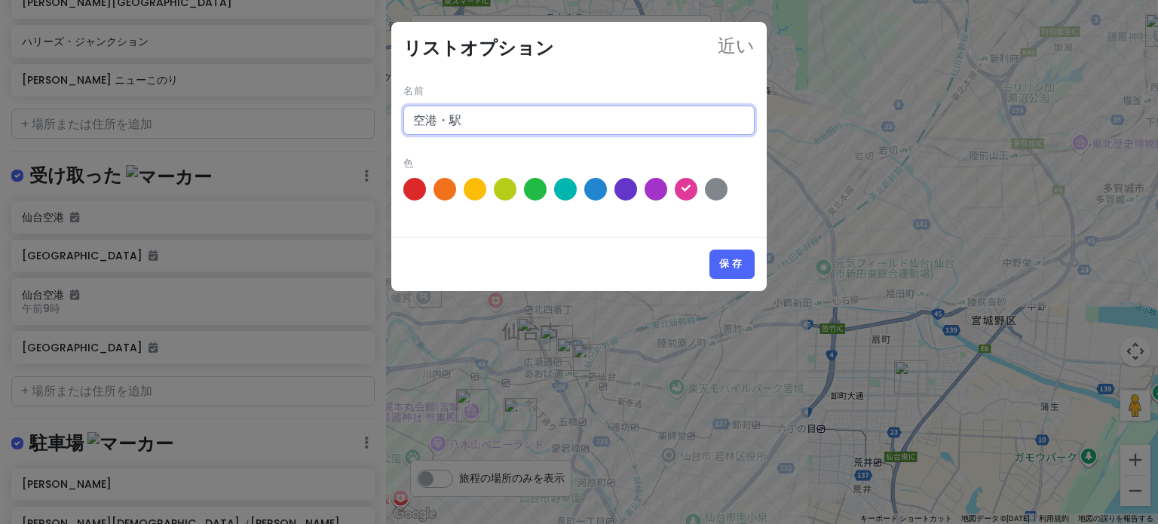
click at [483, 117] on input "空港・駅" at bounding box center [578, 121] width 351 height 30
drag, startPoint x: 409, startPoint y: 117, endPoint x: 474, endPoint y: 119, distance: 64.1
click at [474, 119] on input "空港・駅" at bounding box center [578, 121] width 351 height 30
click at [737, 268] on font "保存" at bounding box center [732, 264] width 26 height 13
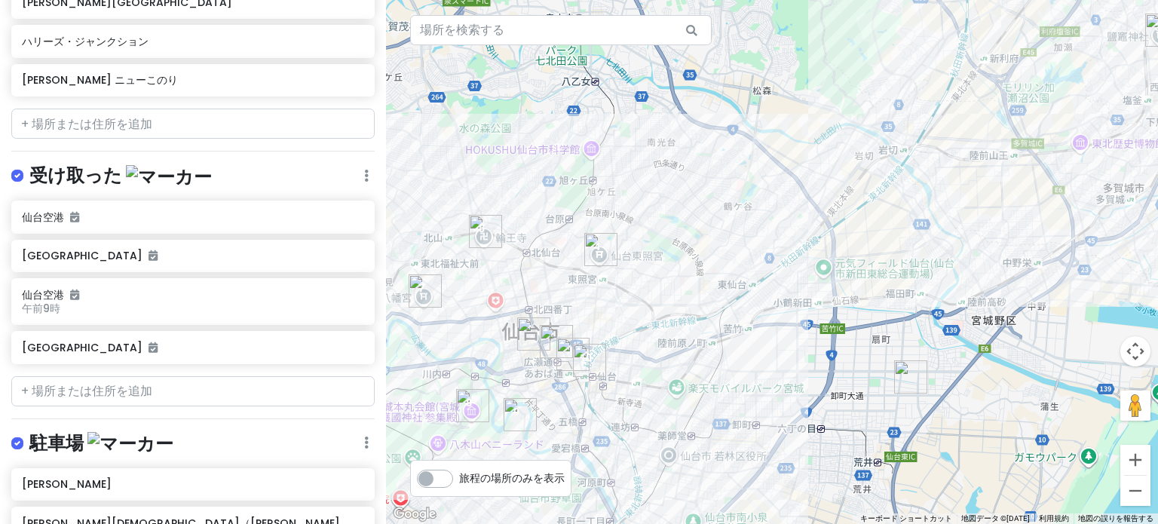
click at [110, 163] on font "受け取った" at bounding box center [75, 175] width 93 height 25
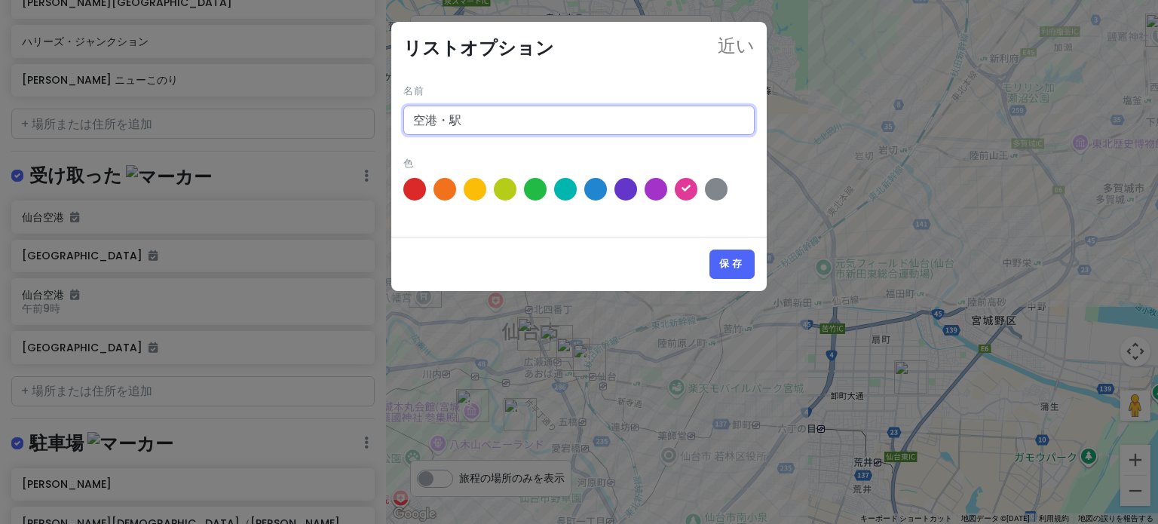
click at [502, 129] on input "空港・駅" at bounding box center [578, 121] width 351 height 30
click at [725, 258] on font "保存" at bounding box center [732, 264] width 26 height 13
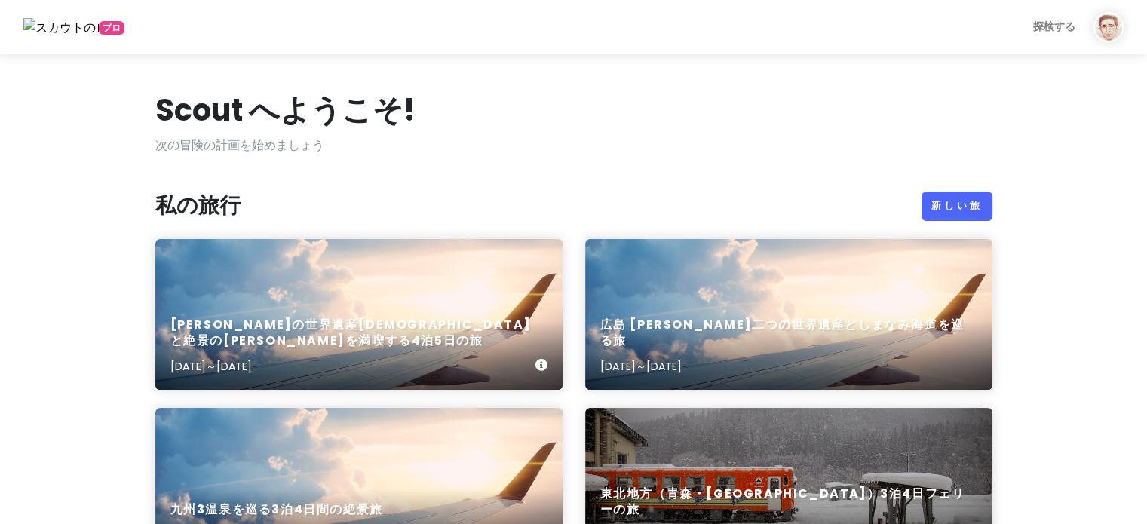
click at [307, 298] on div "[PERSON_NAME]の世界遺産[DEMOGRAPHIC_DATA]と絶景の[PERSON_NAME]を満喫する4泊5日の旅 [DATE]～[DATE]" at bounding box center [358, 314] width 407 height 151
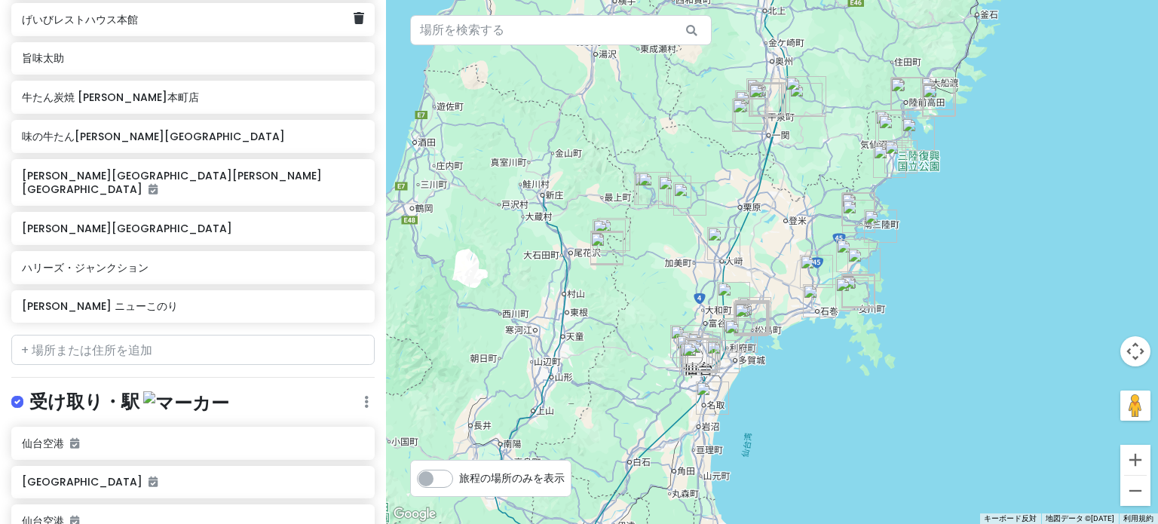
scroll to position [4123, 0]
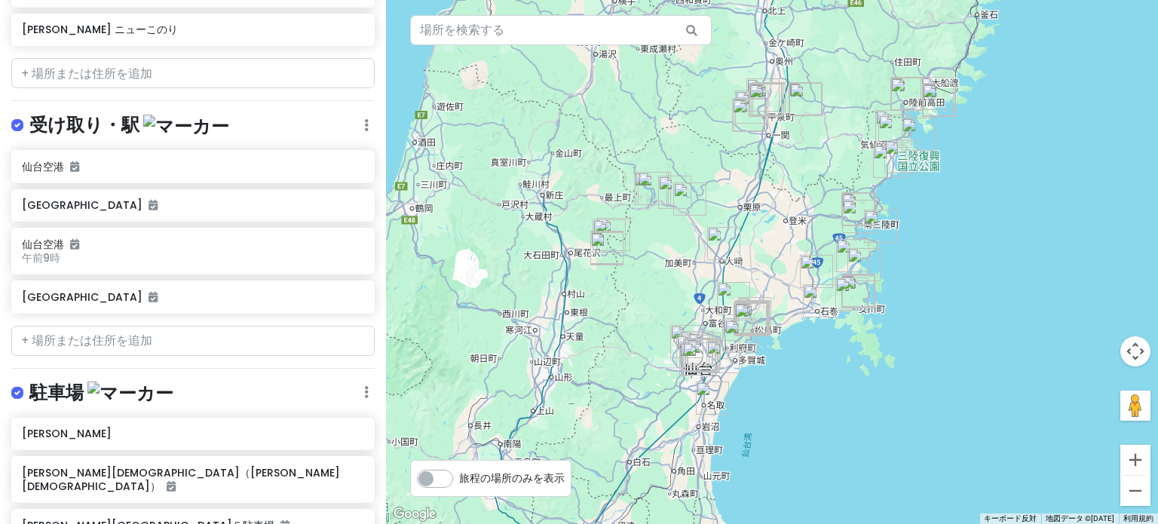
click at [280, 161] on font "編集" at bounding box center [292, 169] width 24 height 17
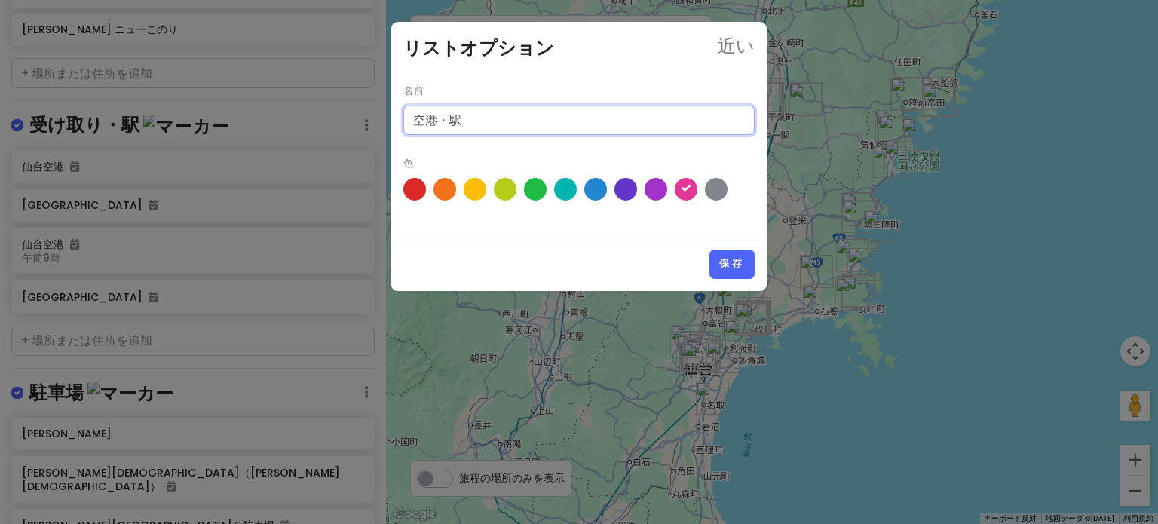
click at [440, 120] on input "空港・駅" at bounding box center [578, 121] width 351 height 30
click at [480, 124] on input "空港・駅" at bounding box center [578, 121] width 351 height 30
type input "空"
click at [727, 262] on font "保存" at bounding box center [732, 264] width 26 height 13
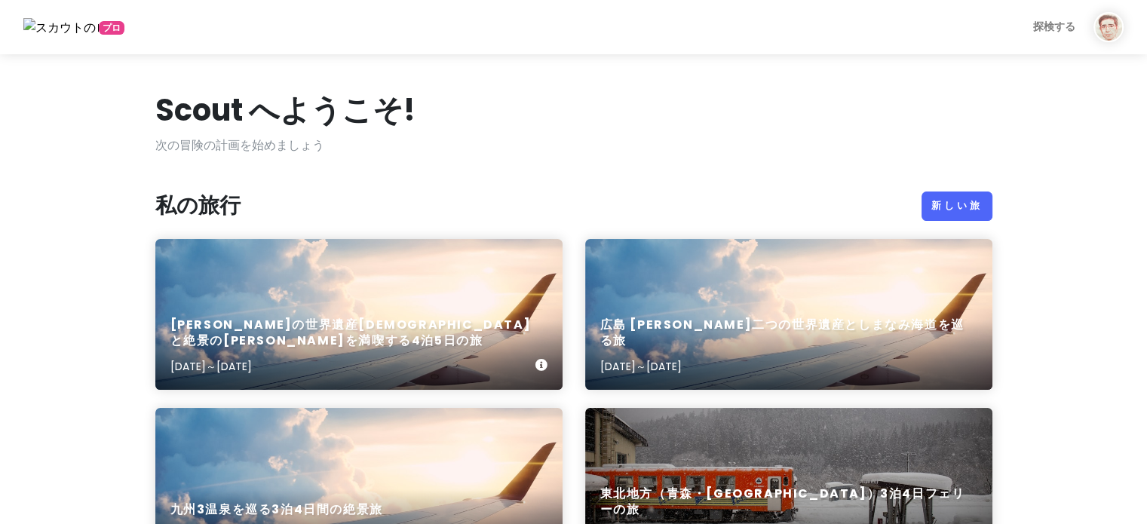
click at [234, 308] on div "[PERSON_NAME]の世界遺産[DEMOGRAPHIC_DATA]と絶景の[PERSON_NAME]を満喫する4泊5日の旅 [DATE]～[DATE]" at bounding box center [358, 314] width 407 height 151
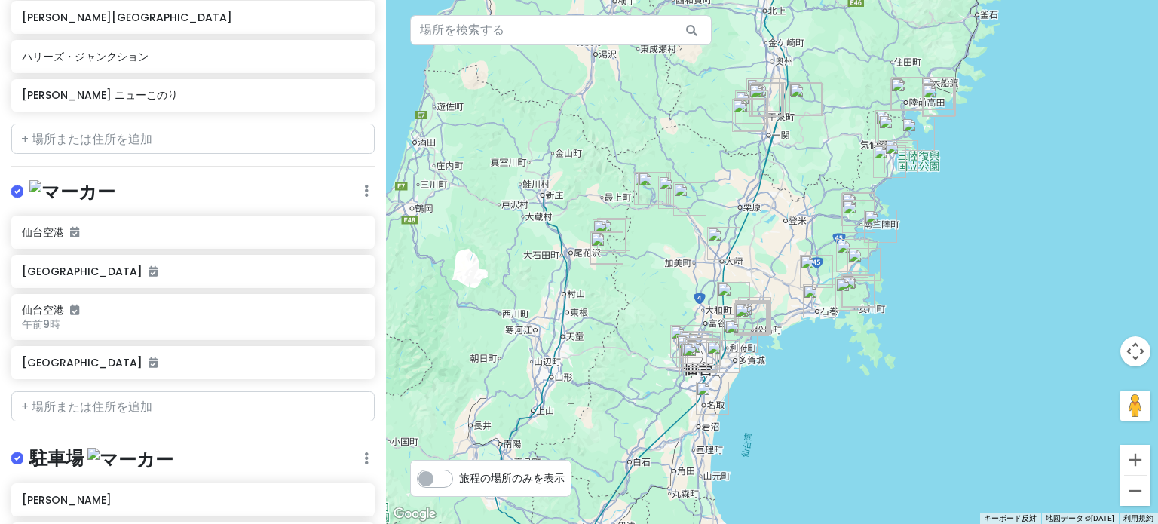
scroll to position [3972, 0]
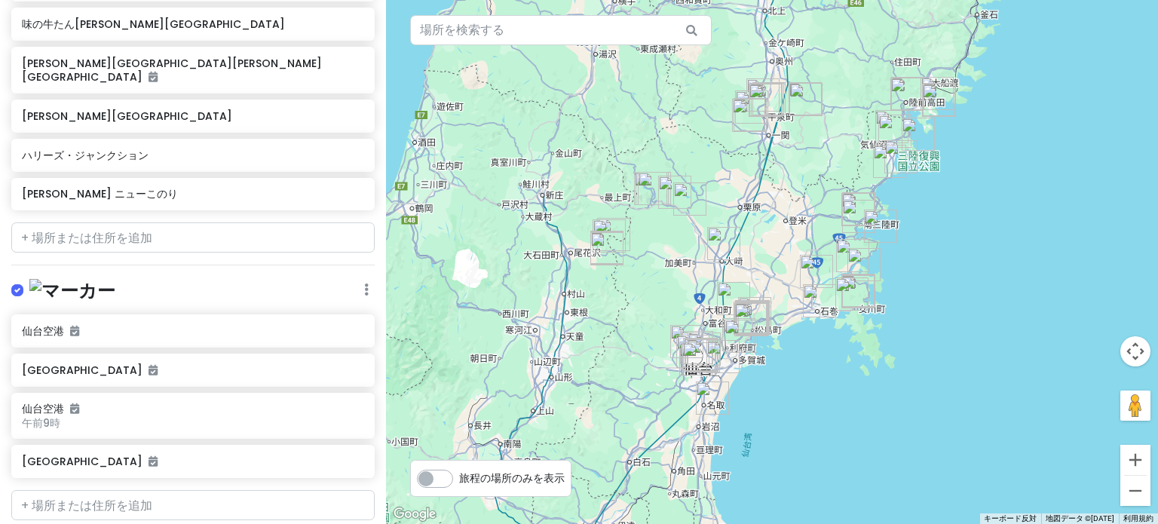
click at [287, 326] on font "編集" at bounding box center [292, 334] width 24 height 17
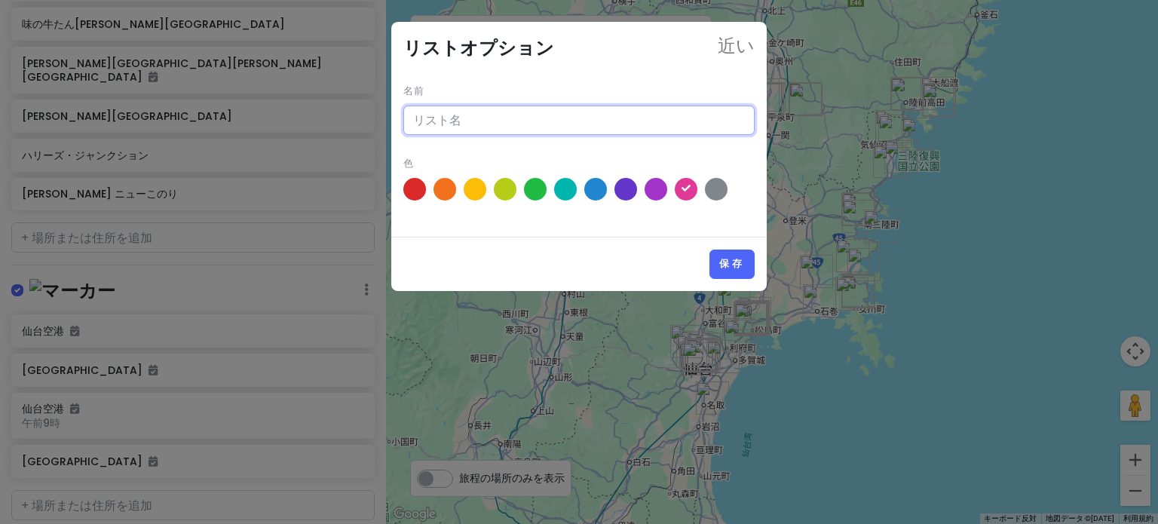
click at [423, 118] on input "text" at bounding box center [578, 121] width 351 height 30
type input "k"
type input "空港・駅"
click at [725, 264] on font "保存" at bounding box center [732, 264] width 26 height 13
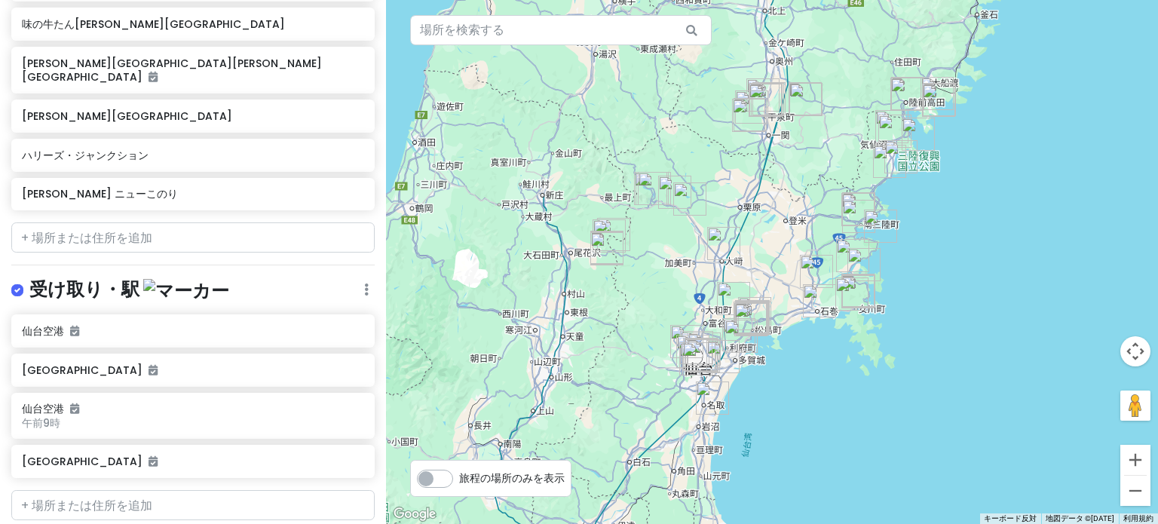
click at [291, 326] on font "編集" at bounding box center [292, 334] width 24 height 17
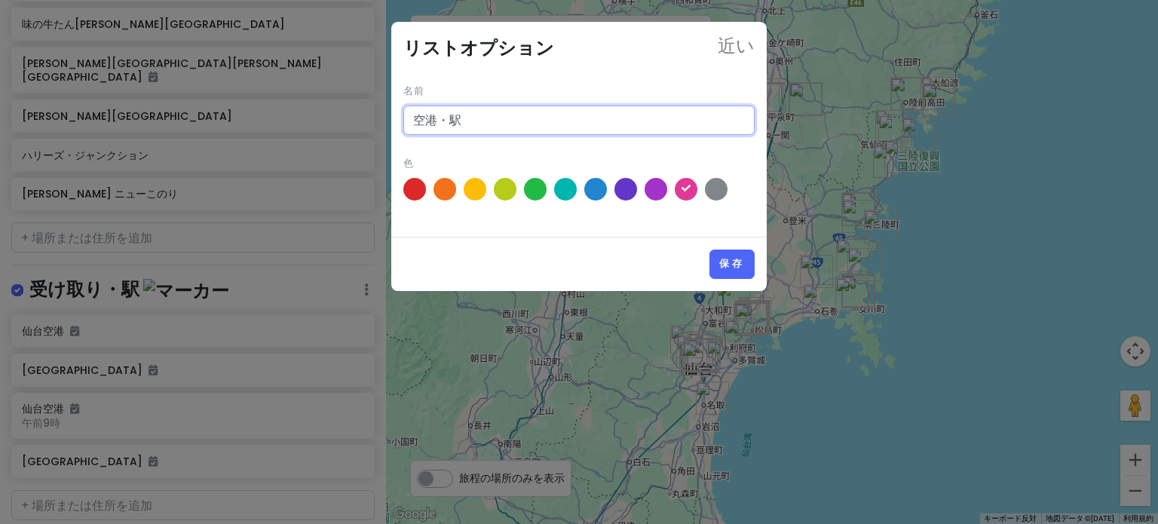
click at [501, 132] on input "空港・駅" at bounding box center [578, 121] width 351 height 30
type input "空"
type input "駅・空港"
click at [727, 265] on font "保存" at bounding box center [732, 264] width 26 height 13
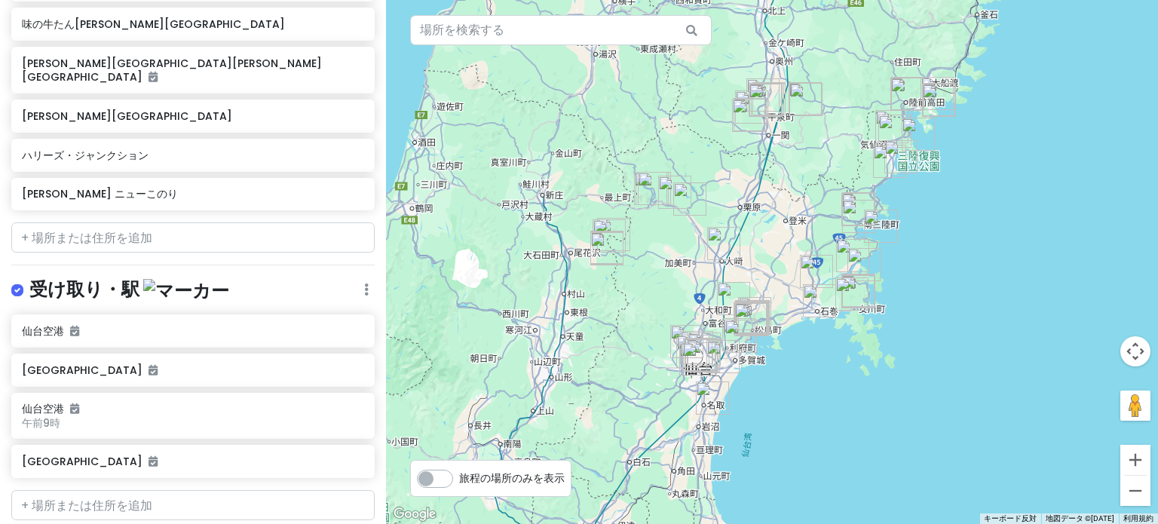
click at [274, 278] on div "受け取り・駅 編集 再注文 リストを削除" at bounding box center [192, 293] width 363 height 31
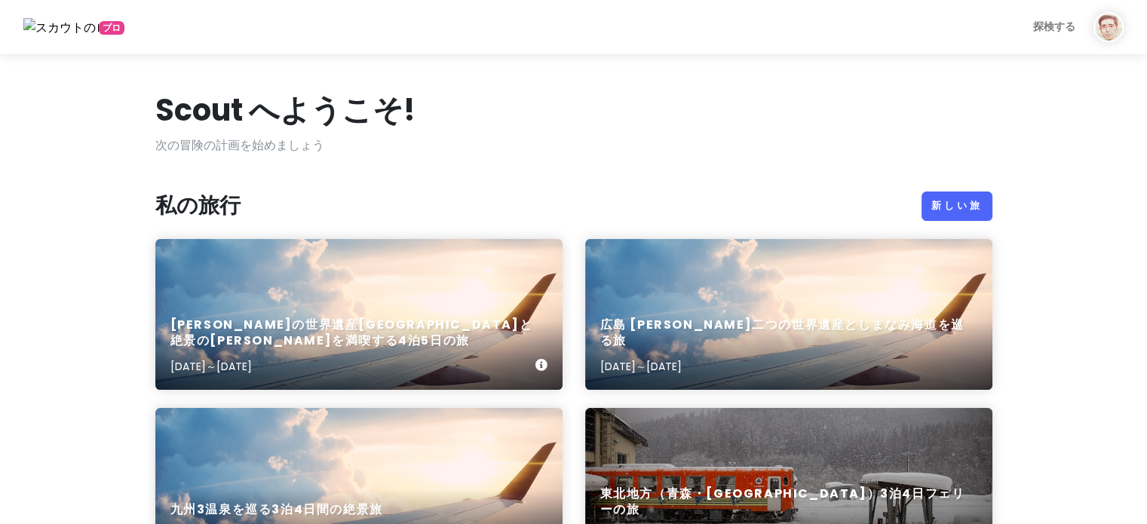
click at [235, 296] on div "[PERSON_NAME]の世界遺産中尊寺と絶景の[PERSON_NAME]を満喫する4泊5日の旅 [DATE]～[DATE]" at bounding box center [358, 314] width 407 height 151
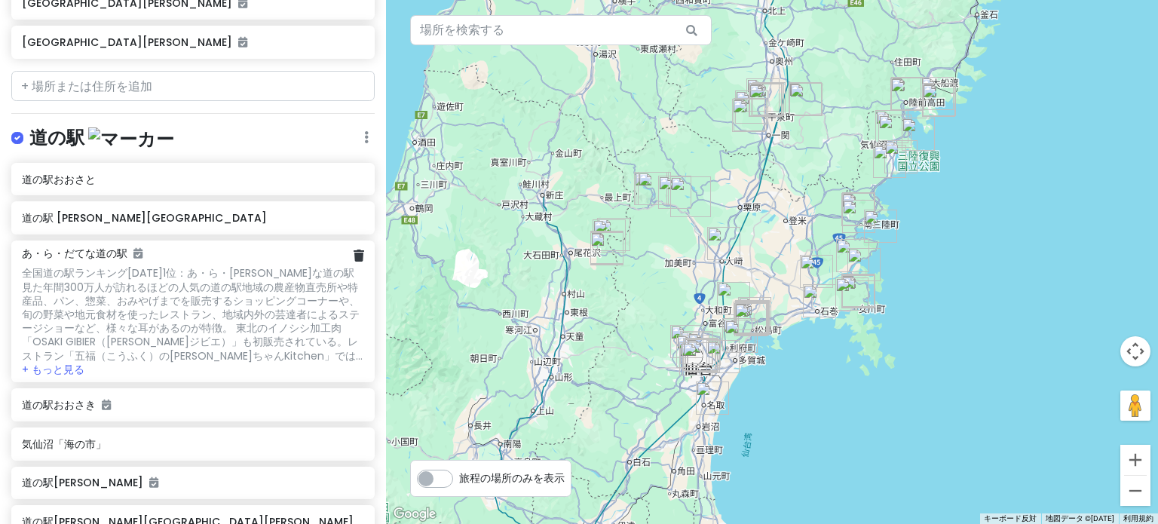
scroll to position [3016, 0]
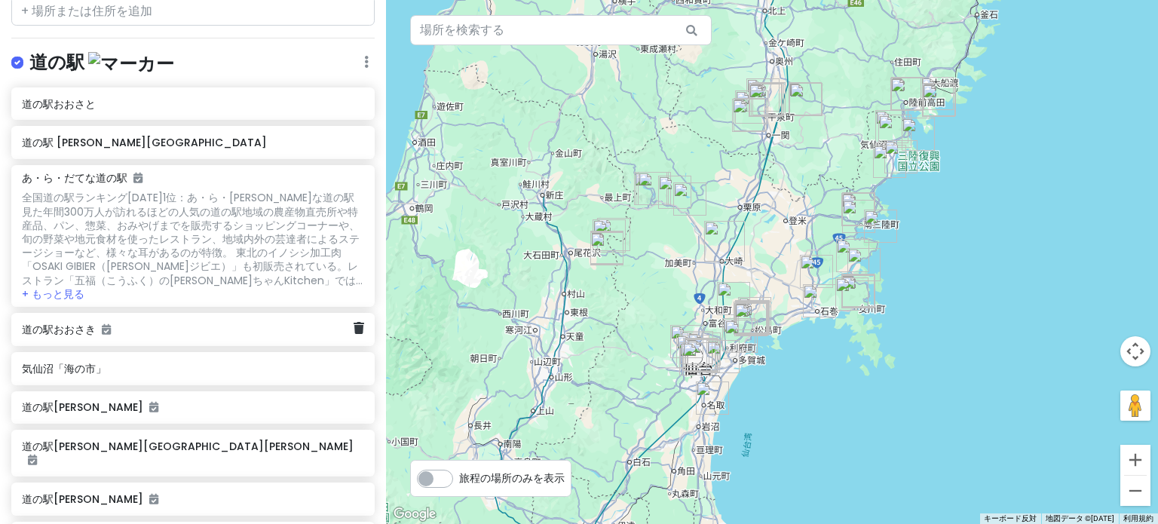
click at [60, 322] on font "道の駅おおさき" at bounding box center [59, 329] width 74 height 15
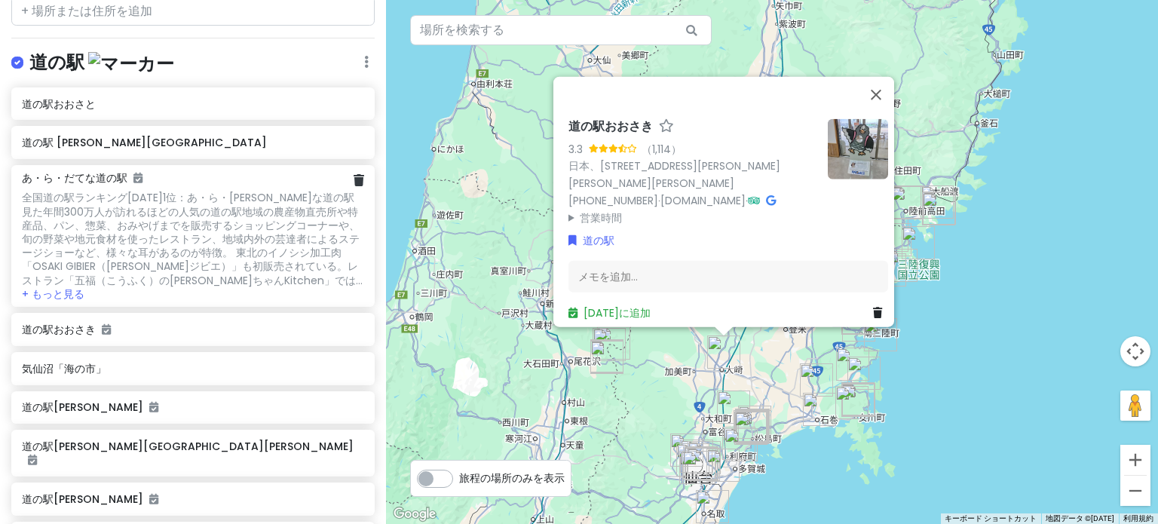
click at [91, 171] on div "あ・ら・だてな道の駅 全国道の駅ランキング[DATE] 1位：あ・ら・[PERSON_NAME]な道の駅見た年間300万人が訪れるほどの人気の道の駅地域の農産…" at bounding box center [193, 236] width 342 height 130
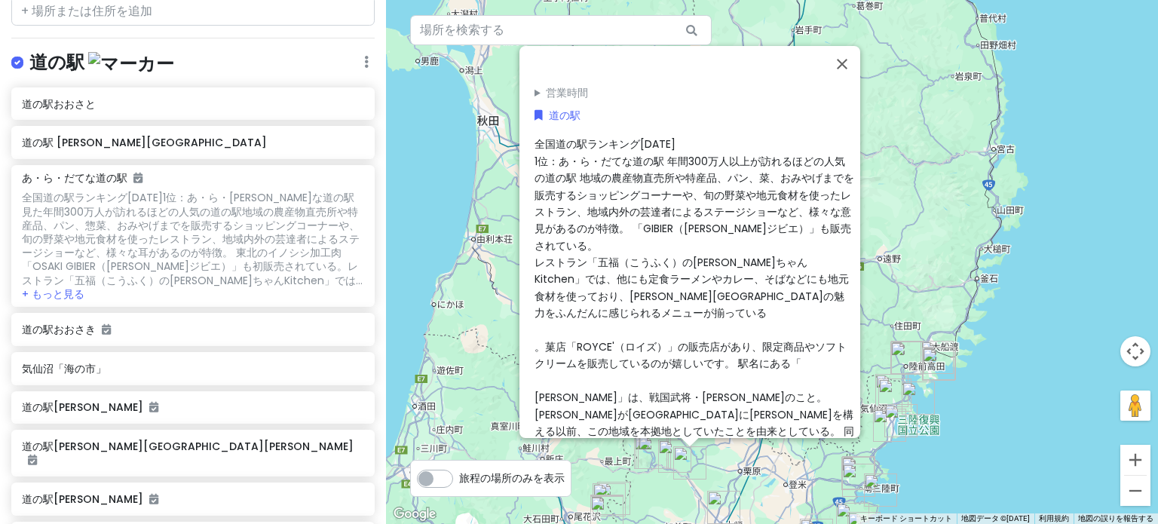
scroll to position [100, 0]
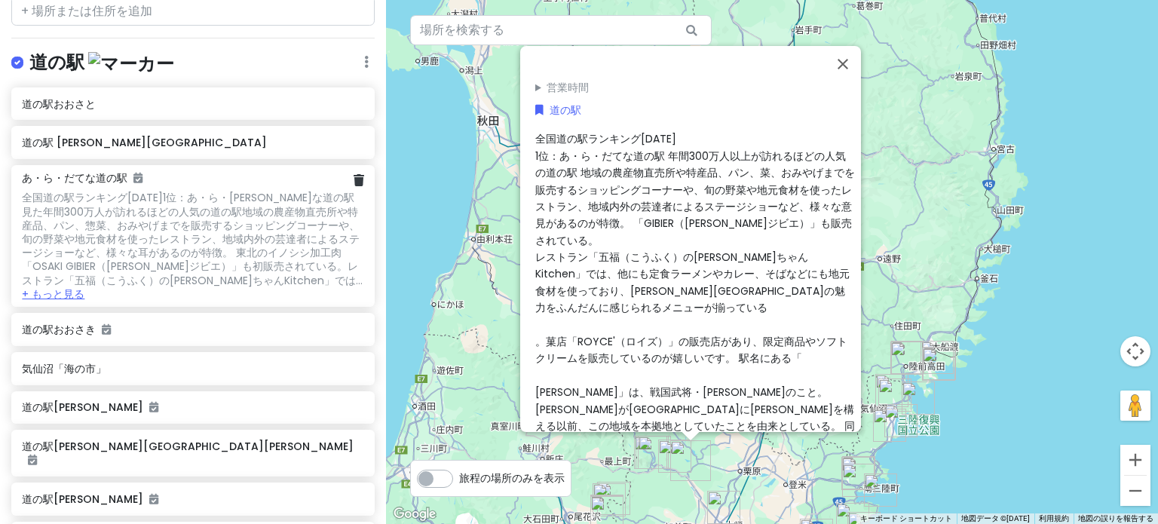
click at [72, 287] on font "+ もっと見る" at bounding box center [53, 294] width 63 height 15
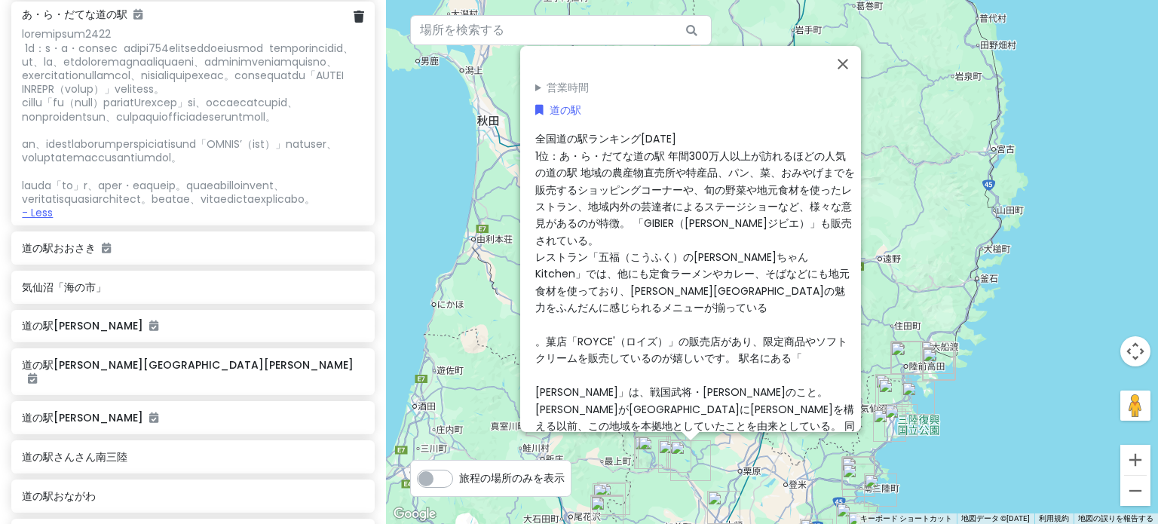
scroll to position [3092, 0]
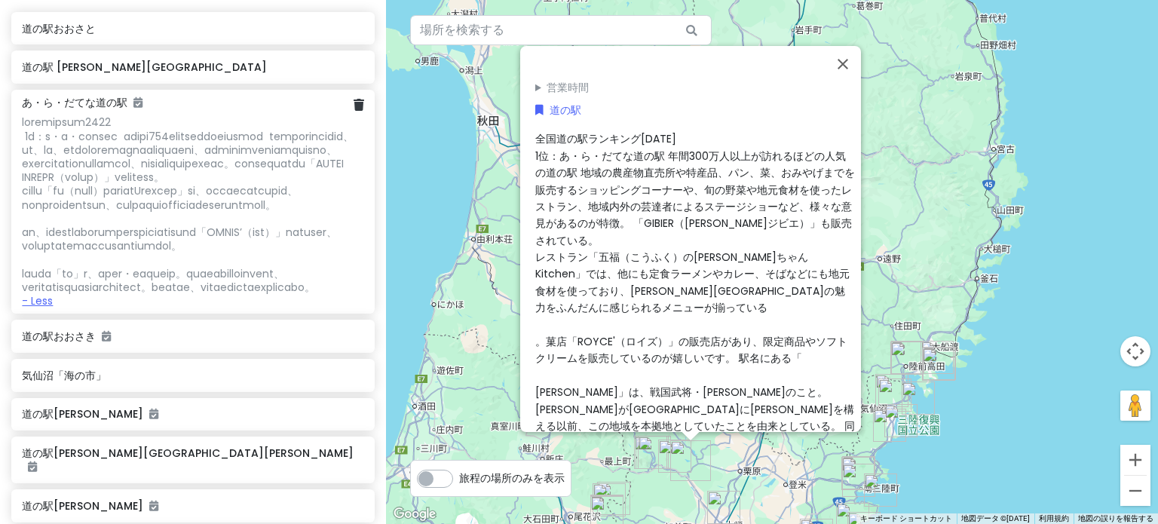
click at [160, 293] on div at bounding box center [193, 204] width 342 height 178
click at [687, 461] on img "あ･ら･伊達な道の駅" at bounding box center [689, 462] width 33 height 33
click at [805, 390] on div "全国道の駅ランキング[DATE] 1位：あ・ら・だてな道の駅 年間300万人以上が訪れるほどの人気の道の駅 地域の農産物直売所や特産品、パン、菜、おみやげまで…" at bounding box center [695, 299] width 320 height 338
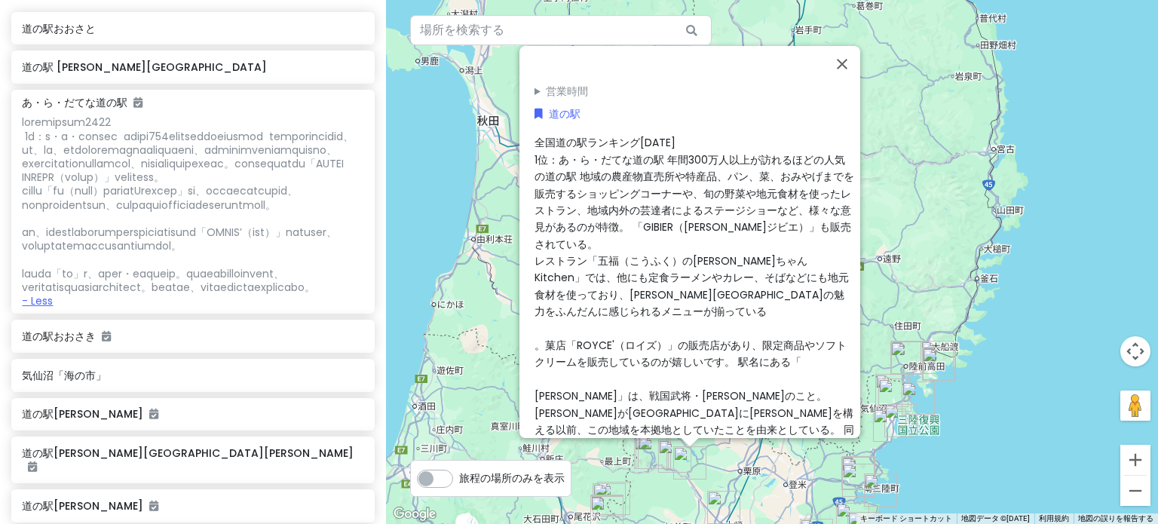
scroll to position [100, 0]
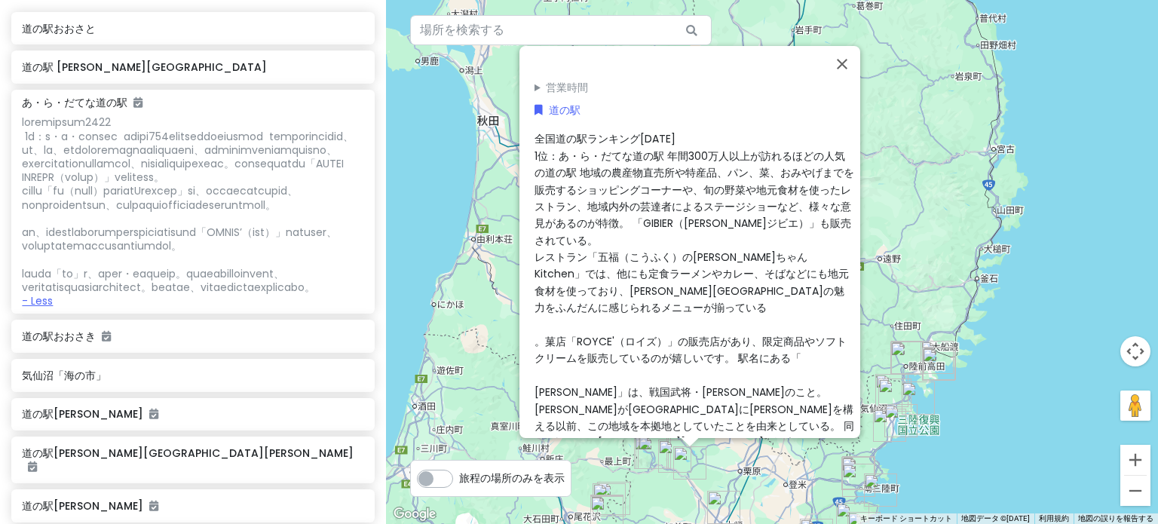
click at [806, 391] on div "全国道の駅ランキング[DATE] 1位：あ・ら・だてな道の駅 年間300万人以上が訪れるほどの人気の道の駅 地域の農産物直売所や特産品、パン、菜、おみやげまで…" at bounding box center [695, 299] width 320 height 338
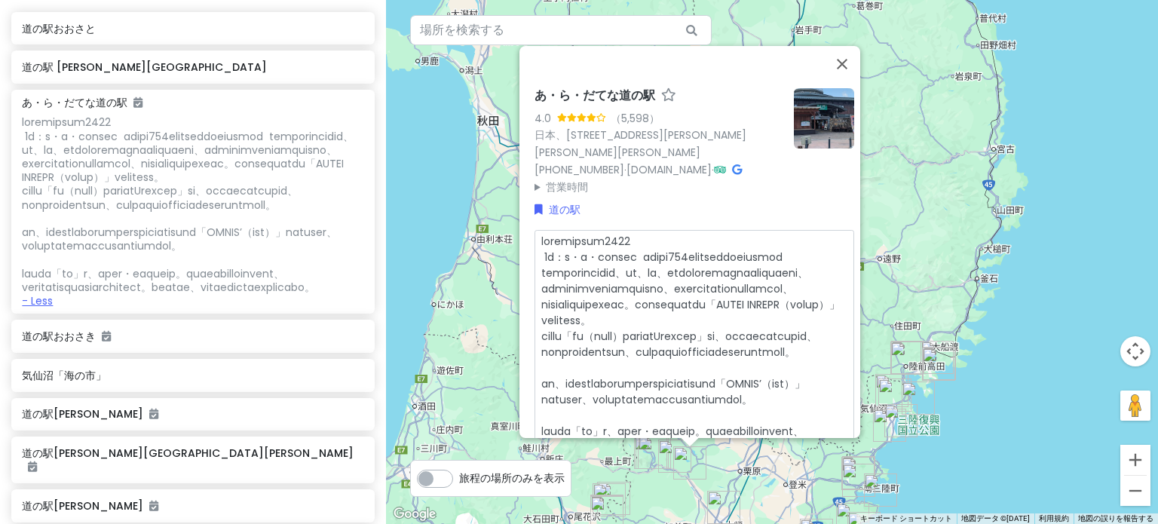
scroll to position [173, 0]
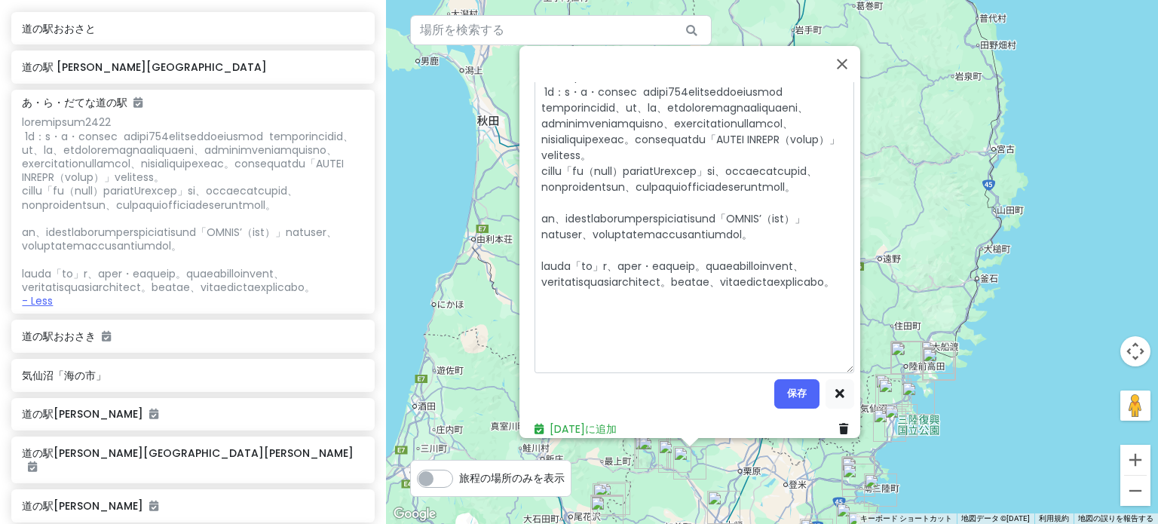
click at [701, 355] on textarea at bounding box center [695, 219] width 320 height 308
type textarea "x"
type textarea "loremipsum3941 6d：s・a・consec adipi808elitseddoeiusmod temporincidid、ut、la、etdol…"
type textarea "x"
type textarea "loremipsum7800 8d：s・a・consec adipi413elitseddoeiusmod temporincidid、ut、la、etdol…"
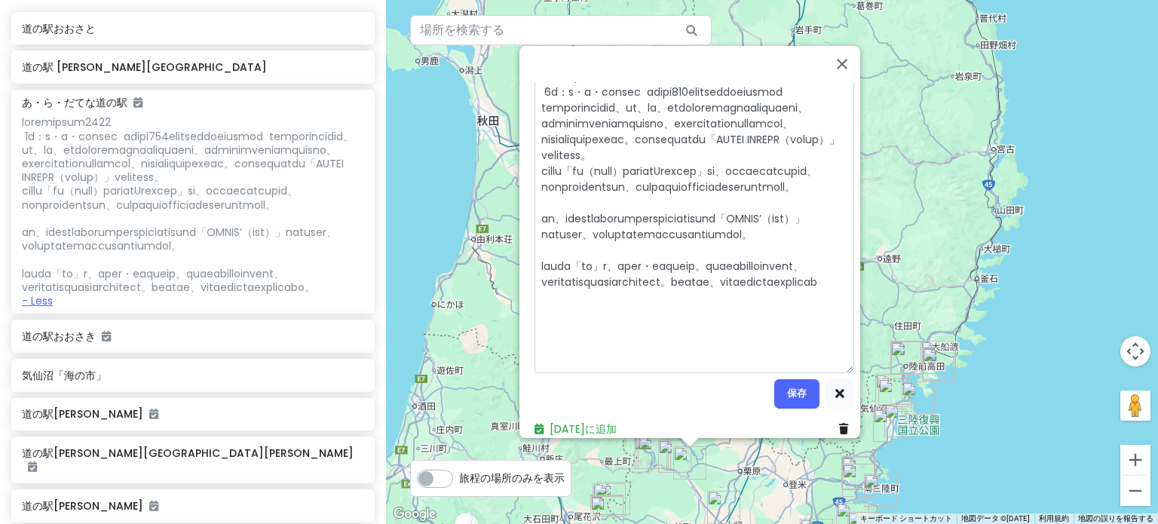
type textarea "x"
type textarea "loremipsum4103 4d：s・a・consec adipi273elitseddoeiusmod temporincidid、ut、la、etdol…"
type textarea "x"
type textarea "loremipsum9332 6d：s・a・consec adipi204elitseddoeiusmod temporincidid、ut、la、etdol…"
type textarea "x"
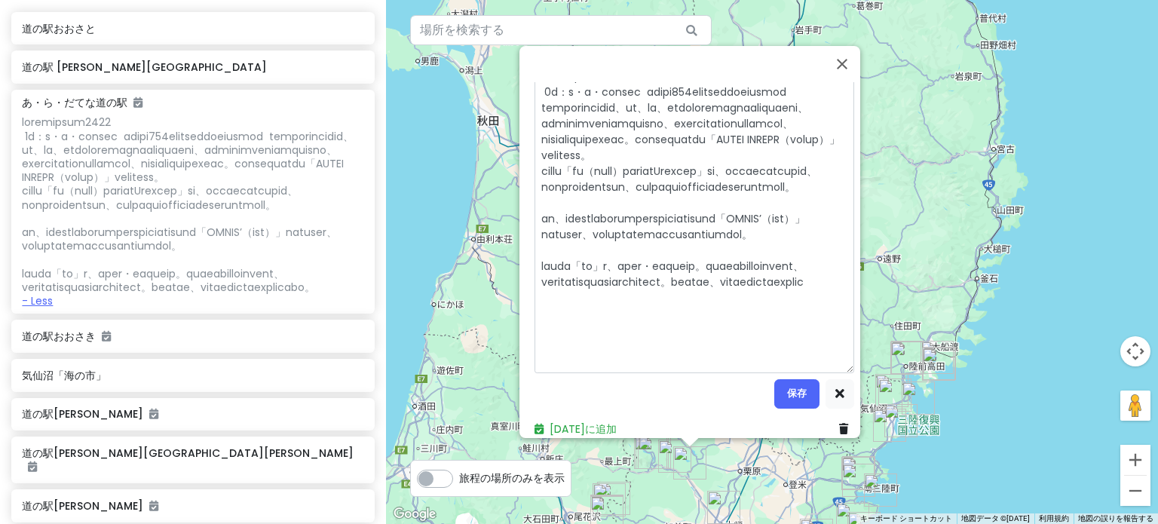
type textarea "loremipsum2954 0d：s・a・consec adipi484elitseddoeiusmod temporincidid、ut、la、etdol…"
type textarea "x"
type textarea "loremipsum1669 9d：s・a・consec adipi631elitseddoeiusmod temporincidid、ut、la、etdol…"
type textarea "x"
type textarea "loremipsum0928 7d：s・a・consec adipi986elitseddoeiusmod temporincidid、ut、la、etdol…"
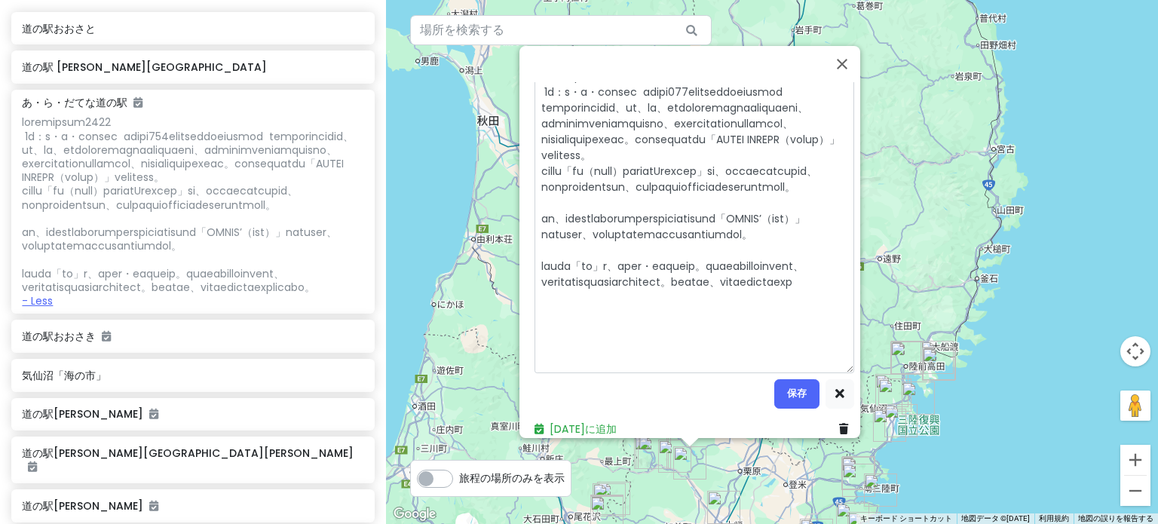
type textarea "x"
type textarea "loremipsum2019 0d：s・a・consec adipi076elitseddoeiusmod temporincidid、ut、la、etdol…"
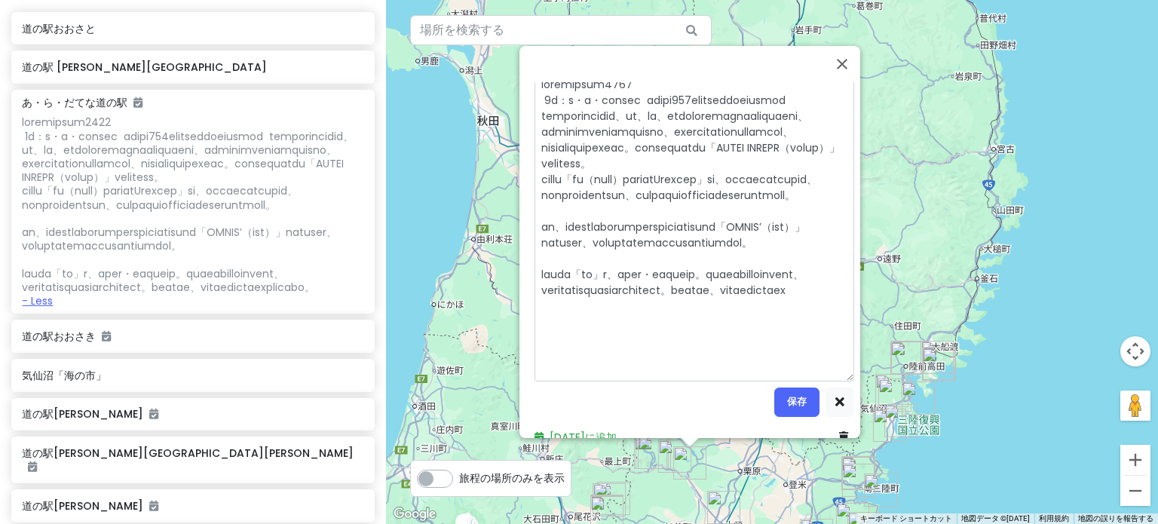
type textarea "x"
type textarea "loremipsum1816 1d：s・a・consec adipi049elitseddoeiusmod temporincidid、ut、la、etdol…"
type textarea "x"
type textarea "loremipsum4586 8d：s・a・consec adipi041elitseddoeiusmod temporincidid、ut、la、etdol…"
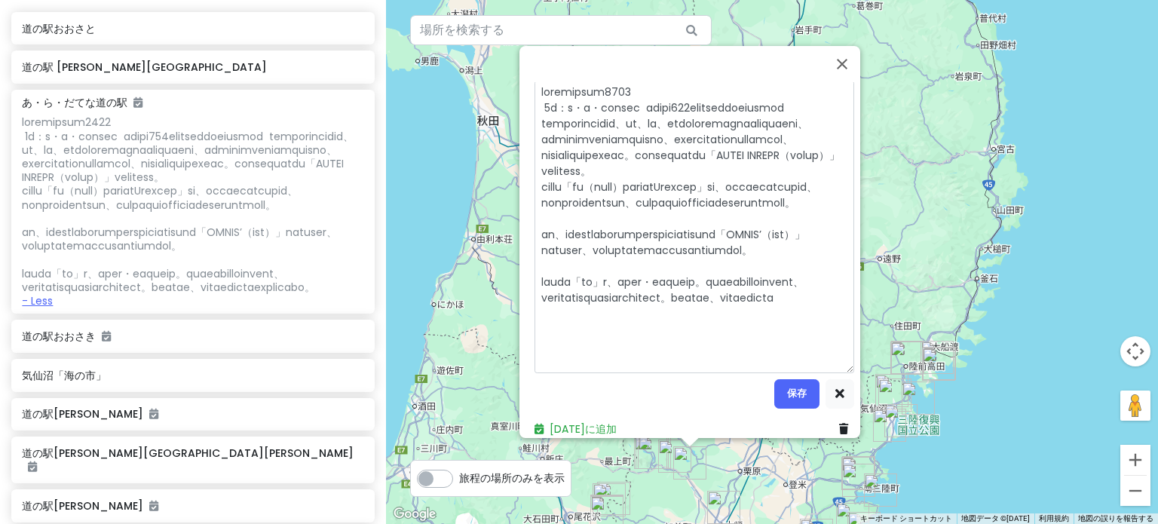
type textarea "x"
type textarea "loremipsum7857 1d：s・a・consec adipi274elitseddoeiusmod temporincidid、ut、la、etdol…"
type textarea "x"
type textarea "loremipsum0037 6d：s・a・consec adipi373elitseddoeiusmod temporincidid、ut、la、etdol…"
type textarea "x"
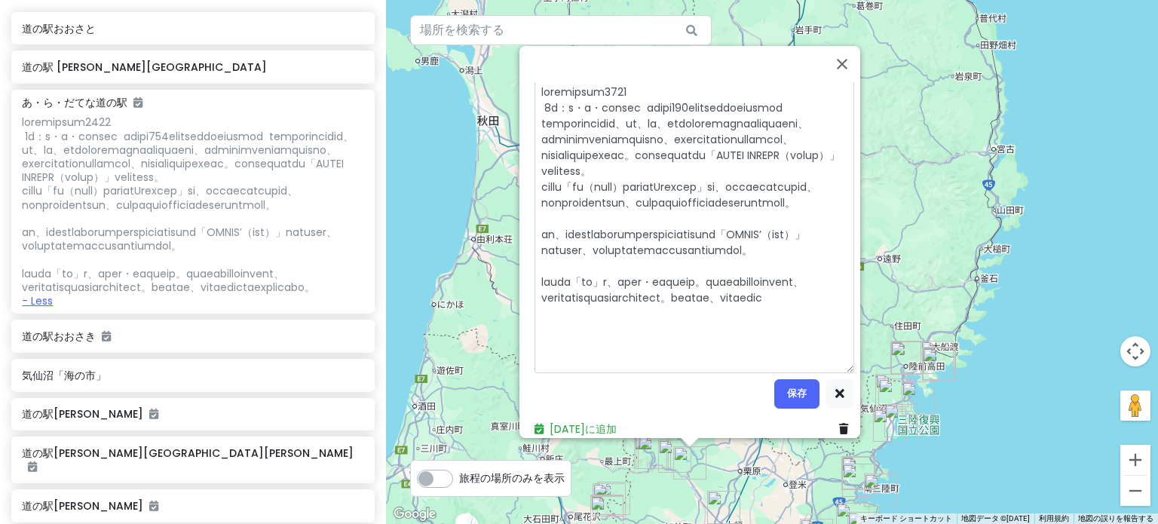
type textarea "loremipsum6209 5d：s・a・consec adipi926elitseddoeiusmod temporincidid、ut、la、etdol…"
type textarea "x"
type textarea "loremipsum8394 2d：s・a・consec adipi402elitseddoeiusmod temporincidid、ut、la、etdol…"
type textarea "x"
type textarea "loremipsum8945 9d：s・a・consec adipi786elitseddoeiusmod temporincidid、ut、la、etdol…"
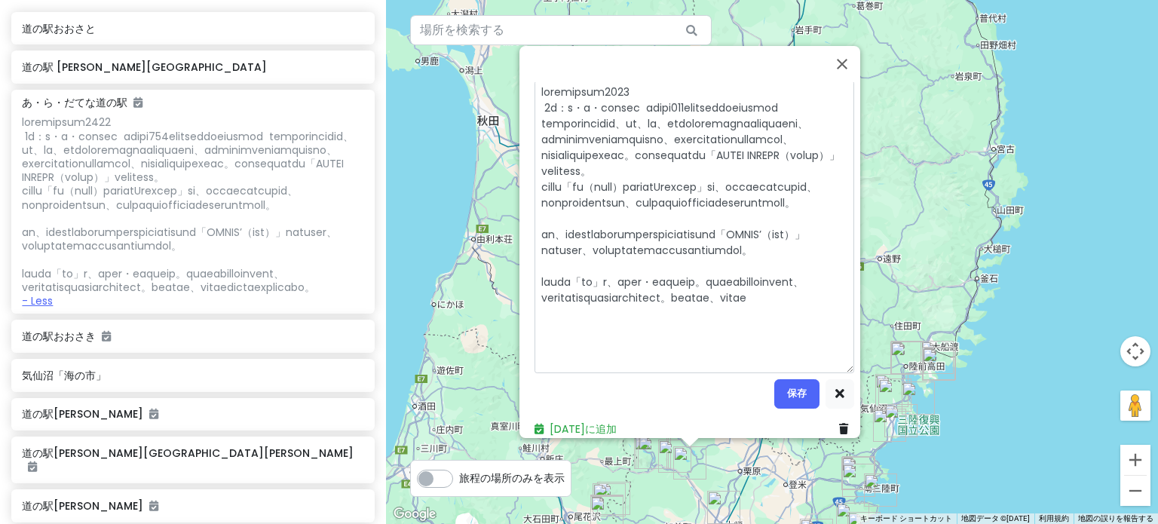
type textarea "x"
type textarea "loremipsum5546 6d：s・a・consec adipi024elitseddoeiusmod temporincidid、ut、la、etdol…"
type textarea "x"
type textarea "loremipsum4794 4d：s・a・consec adipi311elitseddoeiusmod temporincidid、ut、la、etdol…"
type textarea "x"
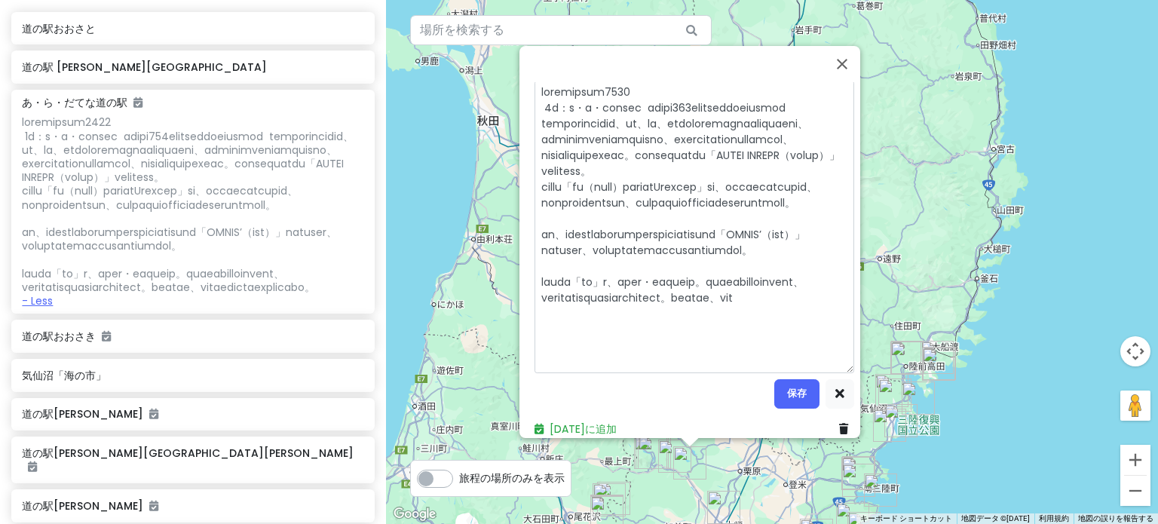
type textarea "loremipsum3308 7d：s・a・consec adipi561elitseddoeiusmod temporincidid、ut、la、etdol…"
type textarea "x"
type textarea "loremipsum7199 3d：s・a・consec adipi643elitseddoeiusmod temporincidid、ut、la、etdol…"
type textarea "x"
type textarea "loremipsum7902 3d：s・a・consec adipi359elitseddoeiusmod temporincidid、ut、la、etdol…"
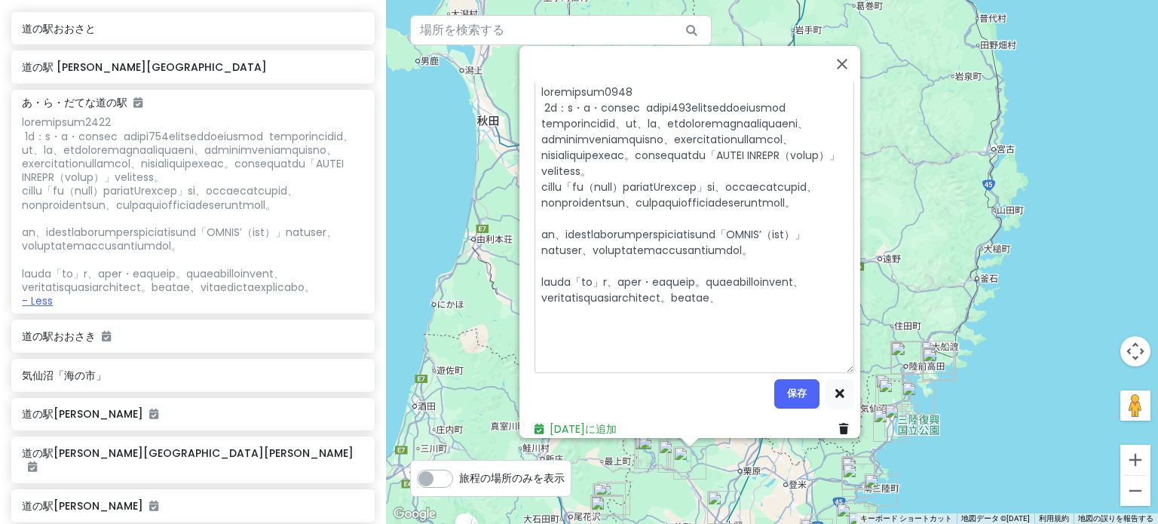
type textarea "x"
type textarea "loremipsum7410 2d：s・a・consec adipi795elitseddoeiusmod temporincidid、ut、la、etdol…"
type textarea "x"
type textarea "loremipsum2846 5d：s・a・consec adipi573elitseddoeiusmod temporincidid、ut、la、etdol…"
type textarea "x"
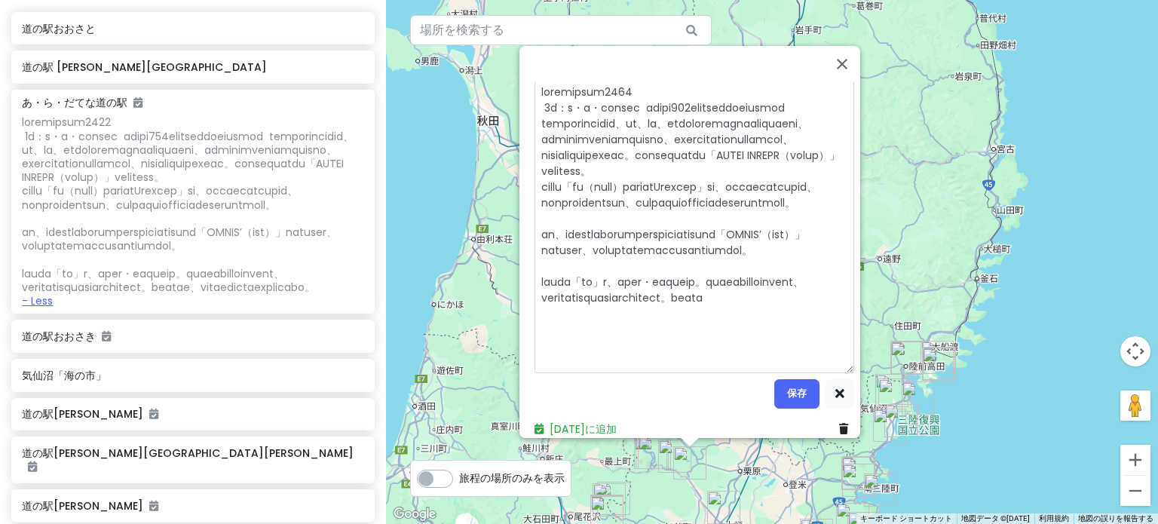
type textarea "loremipsum9123 1d：s・a・consec adipi299elitseddoeiusmod temporincidid、ut、la、etdol…"
type textarea "x"
type textarea "loremipsum6659 1d：s・a・consec adipi111elitseddoeiusmod temporincidid、ut、la、etdol…"
type textarea "x"
type textarea "loremipsum1775 9d：s・a・consec adipi256elitseddoeiusmod temporincidid、ut、la、etdol…"
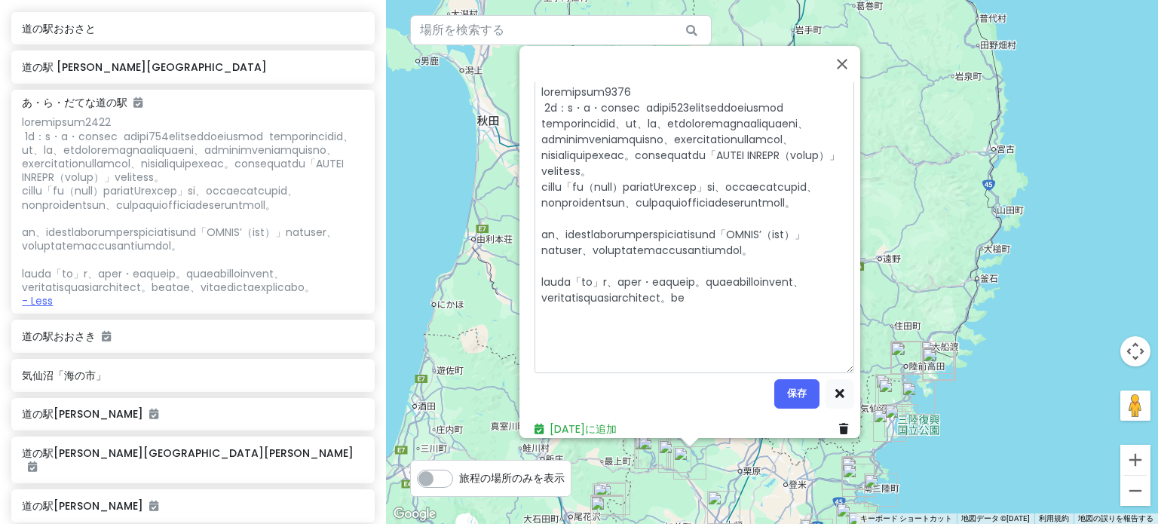
type textarea "x"
type textarea "loremipsum4785 1d：s・a・consec adipi691elitseddoeiusmod temporincidid、ut、la、etdol…"
type textarea "x"
type textarea "loremipsum7279 0d：s・a・consec adipi046elitseddoeiusmod temporincidid、ut、la、etdol…"
type textarea "x"
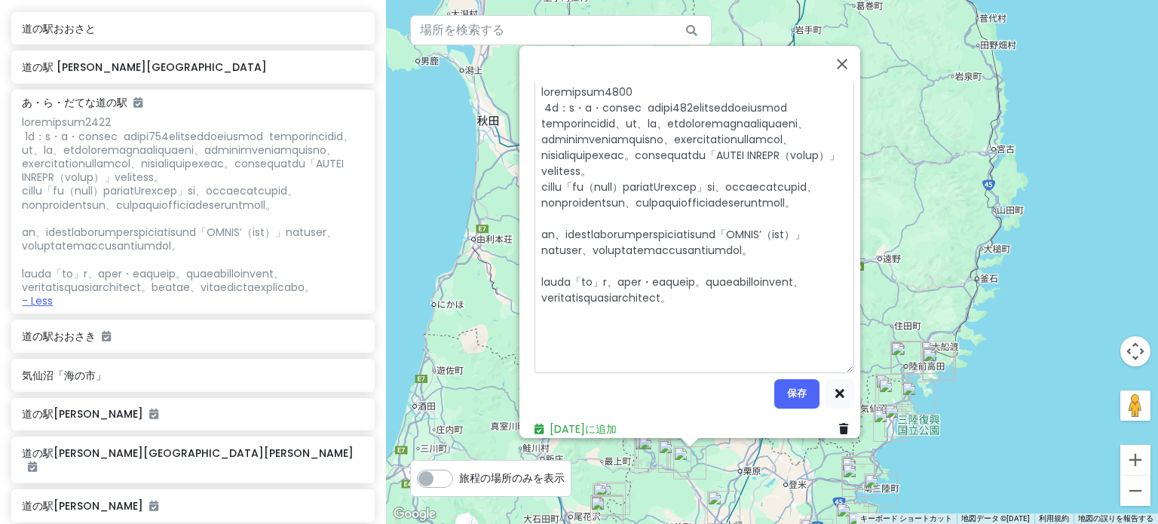
type textarea "loremipsum3390 1d：s・a・consec adipi735elitseddoeiusmod temporincidid、ut、la、etdol…"
type textarea "x"
type textarea "loremipsum1068 1d：s・a・consec adipi813elitseddoeiusmod temporincidid、ut、la、etdol…"
type textarea "x"
type textarea "loremipsum9955 0d：s・a・consec adipi666elitseddoeiusmod temporincidid、ut、la、etdol…"
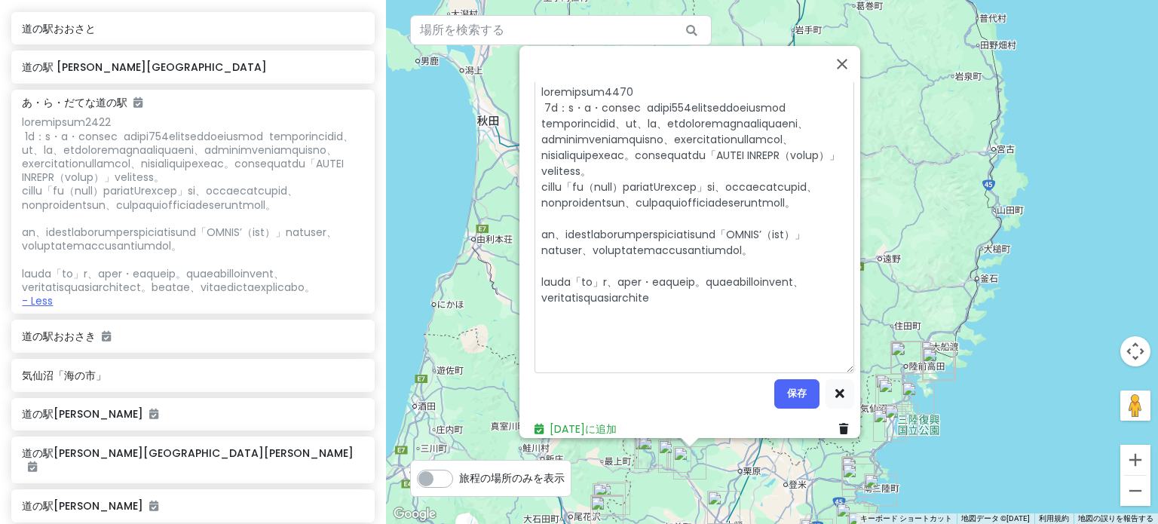
type textarea "x"
type textarea "loremipsum1025 2d：s・a・consec adipi516elitseddoeiusmod temporincidid、ut、la、etdol…"
type textarea "x"
type textarea "loremipsum1568 8d：s・a・consec adipi412elitseddoeiusmod temporincidid、ut、la、etdol…"
type textarea "x"
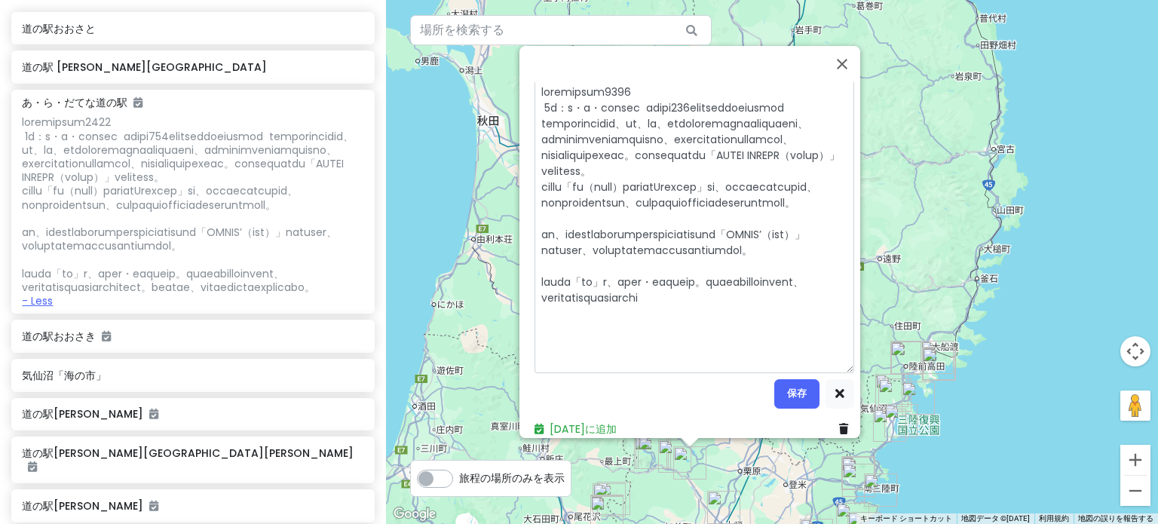
type textarea "loremipsum0761 4d：s・a・consec adipi696elitseddoeiusmod temporincidid、ut、la、etdol…"
type textarea "x"
type textarea "loremipsum6085 1d：s・a・consec adipi645elitseddoeiusmod temporincidid、ut、la、etdol…"
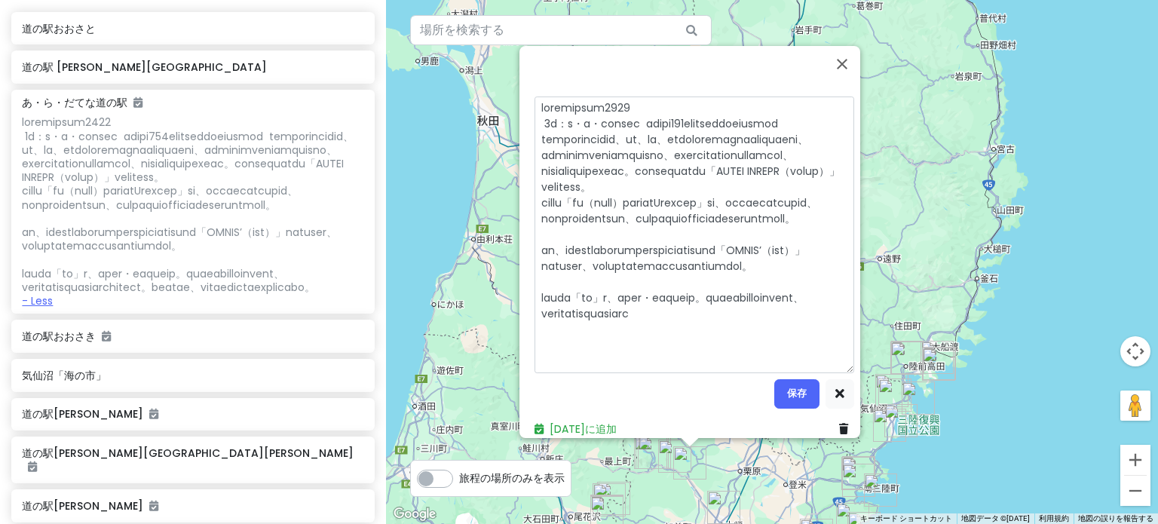
type textarea "x"
type textarea "loremipsum9399 8d：s・a・consec adipi716elitseddoeiusmod temporincidid、ut、la、etdol…"
type textarea "x"
type textarea "loremipsum0777 2d：s・a・consec adipi785elitseddoeiusmod temporincidid、ut、la、etdol…"
type textarea "x"
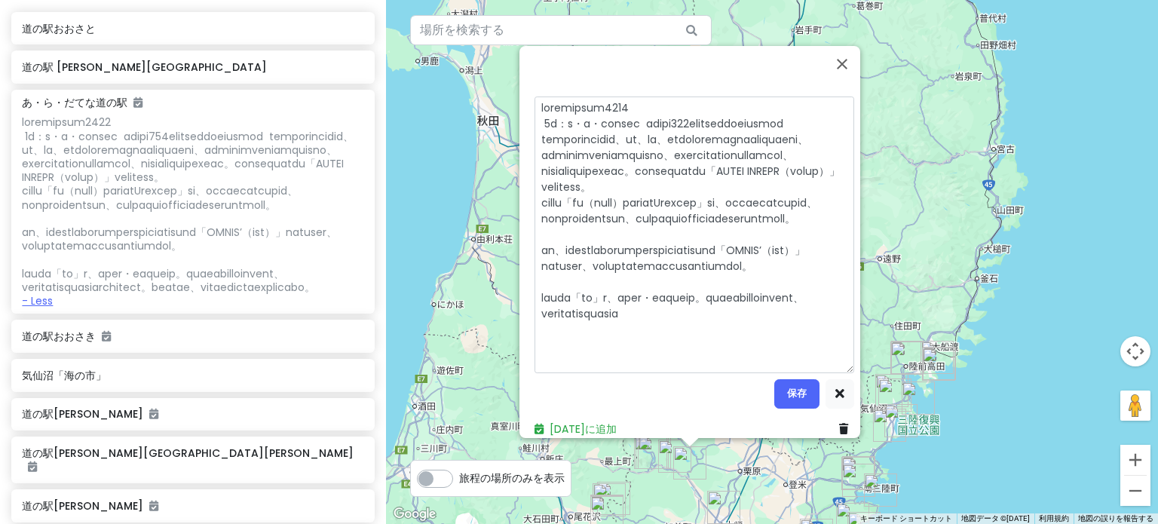
type textarea "loremipsum7610 9d：s・a・consec adipi466elitseddoeiusmod temporincidid、ut、la、etdol…"
type textarea "x"
type textarea "loremipsum5034 5d：s・a・consec adipi564elitseddoeiusmod temporincidid、ut、la、etdol…"
type textarea "x"
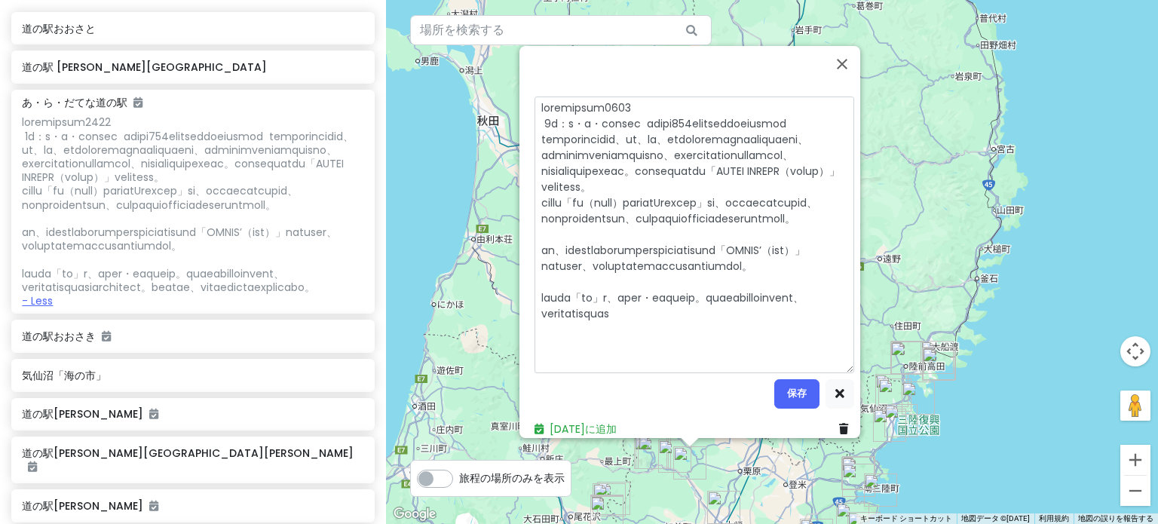
type textarea "loremipsum1585 0d：s・a・consec adipi386elitseddoeiusmod temporincidid、ut、la、etdol…"
type textarea "x"
type textarea "loremipsum0084 6d：s・a・consec adipi730elitseddoeiusmod temporincidid、ut、la、etdol…"
type textarea "x"
type textarea "loremipsum4331 6d：s・a・consec adipi906elitseddoeiusmod temporincidid、ut、la、etdol…"
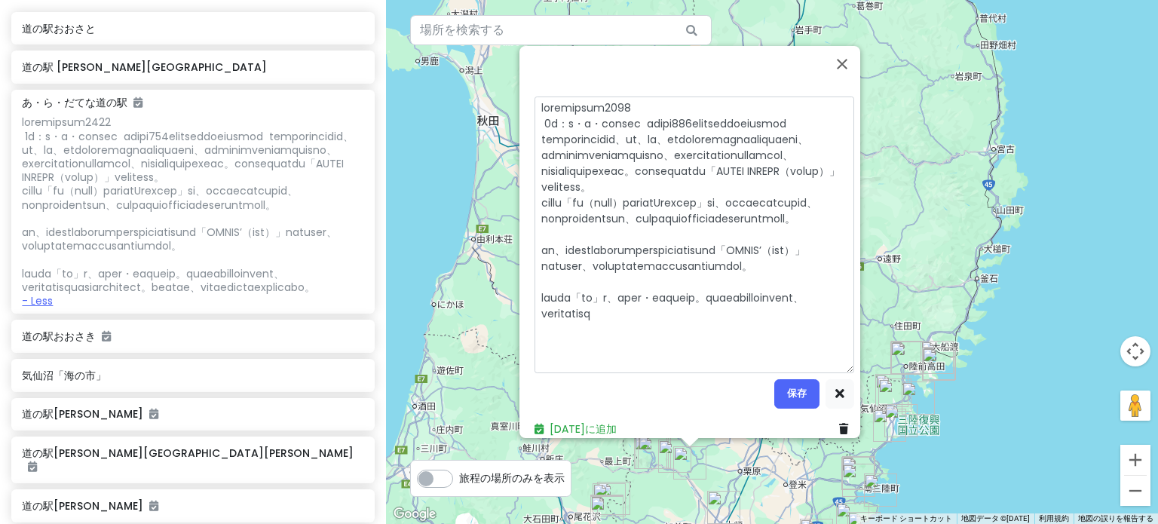
type textarea "x"
type textarea "loremipsum4553 3d：s・a・consec adipi981elitseddoeiusmod temporincidid、ut、la、etdol…"
type textarea "x"
type textarea "loremipsum5520 7d：s・a・consec adipi651elitseddoeiusmod temporincidid、ut、la、etdol…"
type textarea "x"
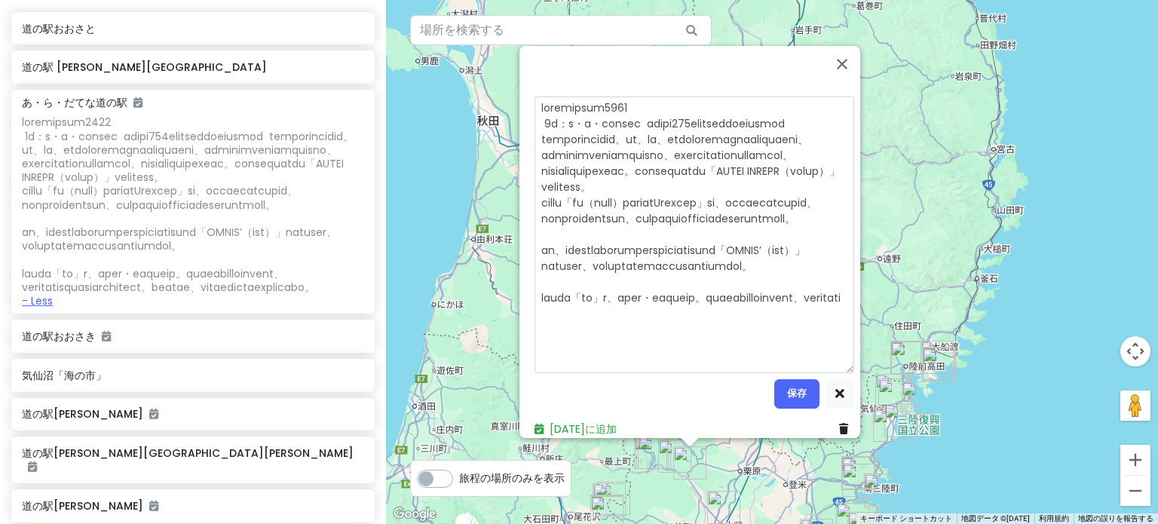
type textarea "loremipsum1302 7d：s・a・consec adipi826elitseddoeiusmod temporincidid、ut、la、etdol…"
type textarea "x"
type textarea "loremipsum8252 4d：s・a・consec adipi749elitseddoeiusmod temporincidid、ut、la、etdol…"
type textarea "x"
type textarea "loremipsum9814 2d：s・a・consec adipi048elitseddoeiusmod temporincidid、ut、la、etdol…"
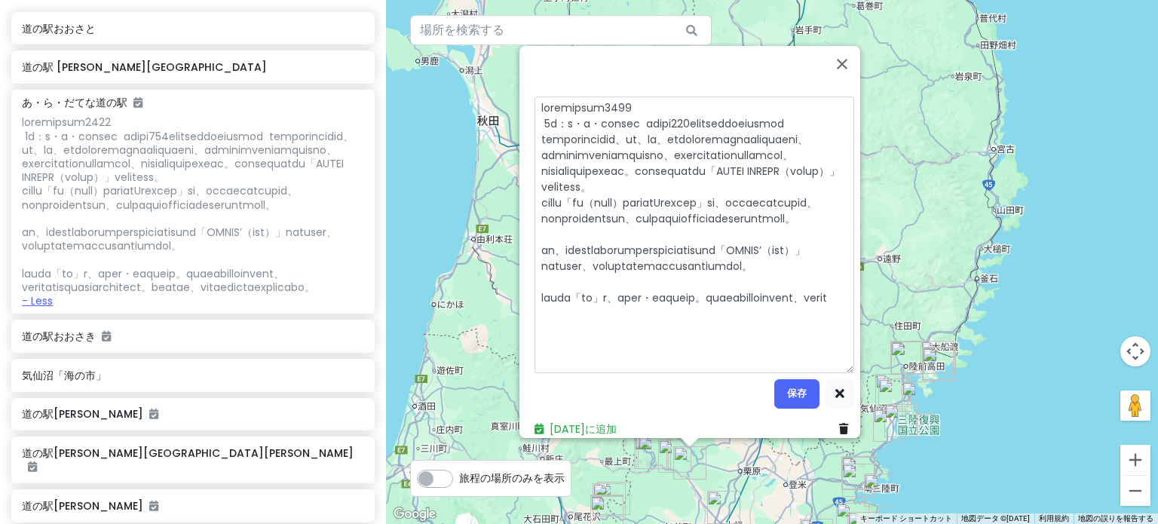
type textarea "x"
type textarea "loremipsum7084 0d：s・a・consec adipi907elitseddoeiusmod temporincidid、ut、la、etdol…"
type textarea "x"
type textarea "loremipsum3972 4d：s・a・consec adipi248elitseddoeiusmod temporincidid、ut、la、etdol…"
type textarea "x"
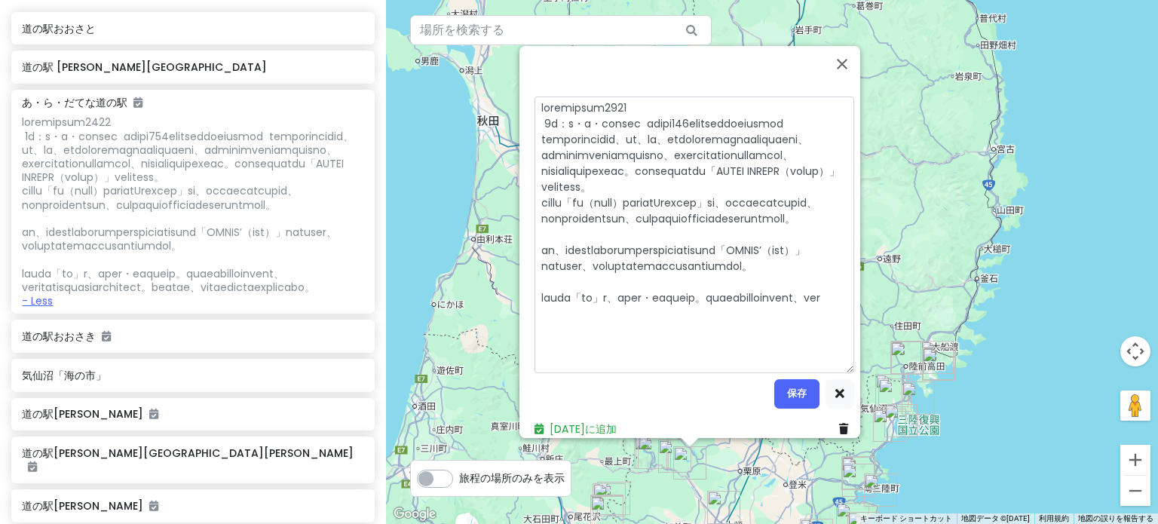
type textarea "loremipsum9039 1d：s・a・consec adipi734elitseddoeiusmod temporincidid、ut、la、etdol…"
type textarea "x"
type textarea "loremipsum7957 1d：s・a・consec adipi887elitseddoeiusmod temporincidid、ut、la、etdol…"
type textarea "x"
type textarea "loremipsum1397 0d：s・a・consec adipi822elitseddoeiusmod temporincidid、ut、la、etdol…"
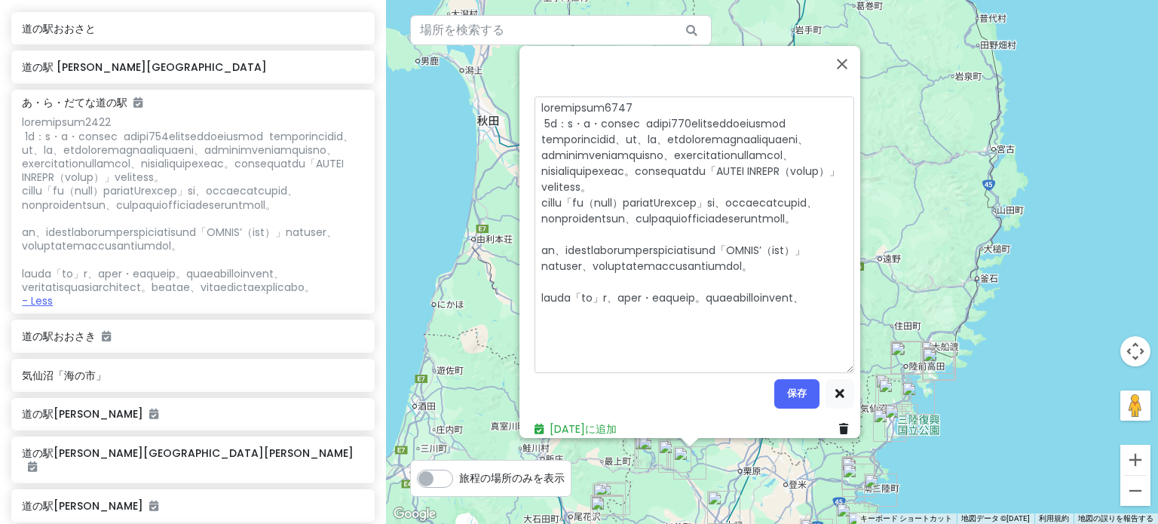
type textarea "x"
type textarea "loremipsum2754 8d：s・a・consec adipi213elitseddoeiusmod temporincidid、ut、la、etdol…"
type textarea "x"
type textarea "loremipsum4612 7d：s・a・consec adipi066elitseddoeiusmod temporincidid、ut、la、etdol…"
type textarea "x"
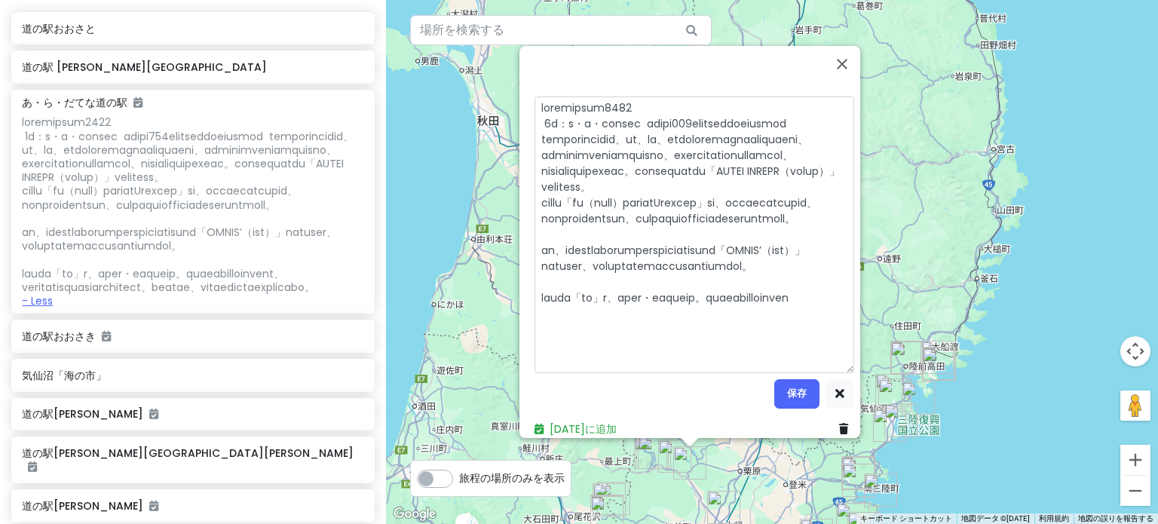
type textarea "loremipsum6967 3d：s・a・consec adipi229elitseddoeiusmod temporincidid、ut、la、etdol…"
type textarea "x"
type textarea "loremipsum6634 7d：s・a・consec adipi520elitseddoeiusmod temporincidid、ut、la、etdol…"
type textarea "x"
type textarea "loremipsum1310 5d：s・a・consec adipi897elitseddoeiusmod temporincidid、ut、la、etdol…"
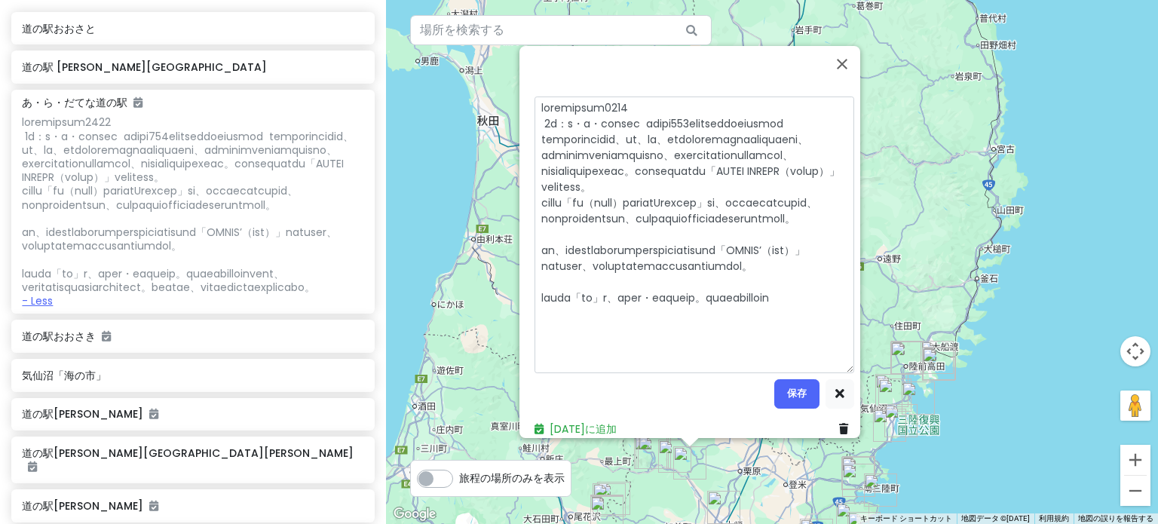
type textarea "x"
type textarea "loremipsum1138 9d：s・a・consec adipi357elitseddoeiusmod temporincidid、ut、la、etdol…"
type textarea "x"
type textarea "loremipsum7760 3d：s・a・consec adipi635elitseddoeiusmod temporincidid、ut、la、etdol…"
type textarea "x"
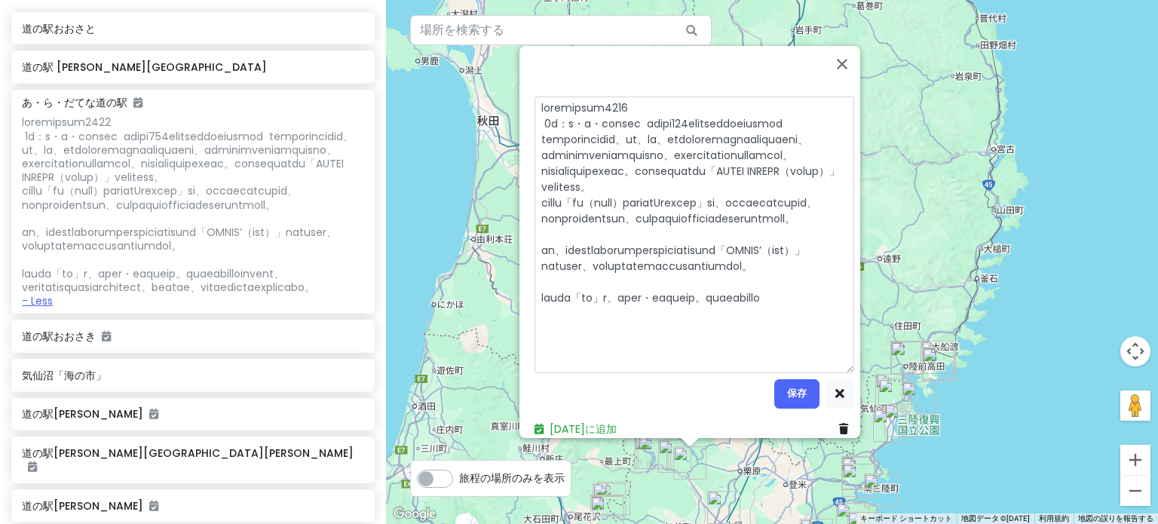
type textarea "loremipsum3154 9d：s・a・consec adipi161elitseddoeiusmod temporincidid、ut、la、etdol…"
type textarea "x"
type textarea "loremipsum4095 8d：s・a・consec adipi552elitseddoeiusmod temporincidid、ut、la、etdol…"
type textarea "x"
type textarea "loremipsum2087 0d：s・a・consec adipi975elitseddoeiusmod temporincidid、ut、la、etdol…"
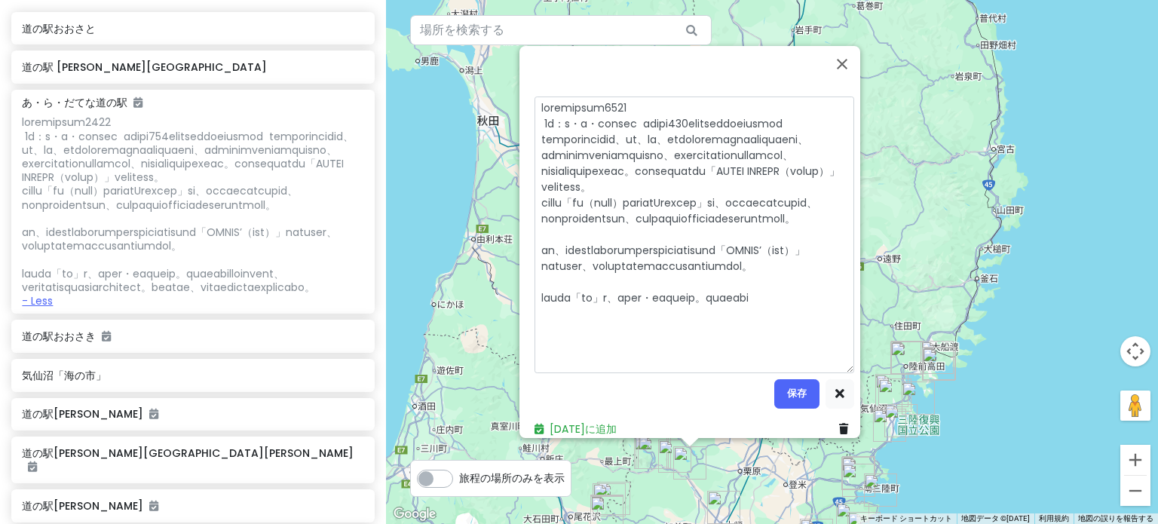
type textarea "x"
type textarea "loremipsum0743 5d：s・a・consec adipi365elitseddoeiusmod temporincidid、ut、la、etdol…"
type textarea "x"
type textarea "loremipsum4429 1d：s・a・consec adipi373elitseddoeiusmod temporincidid、ut、la、etdol…"
type textarea "x"
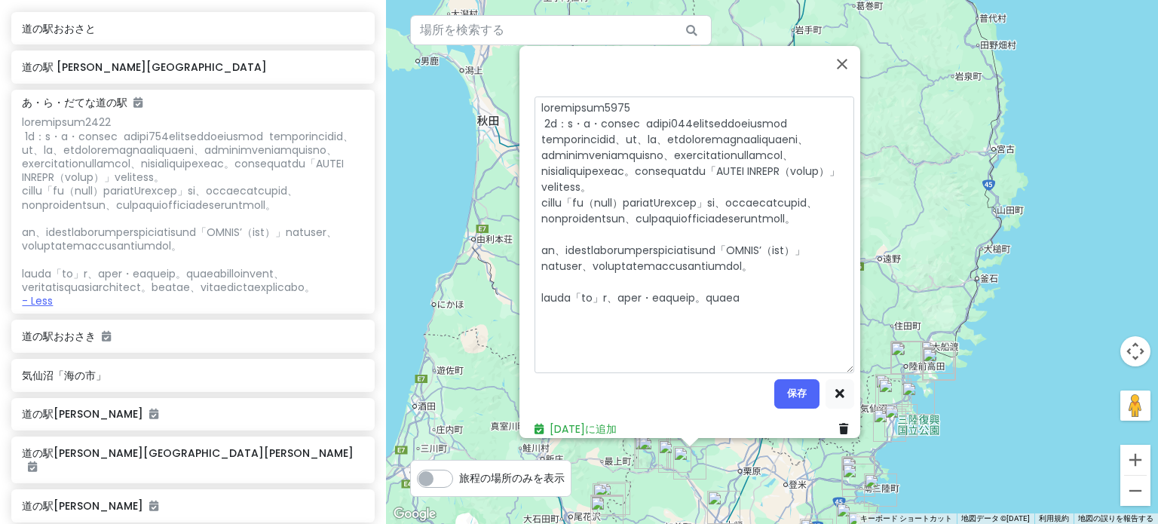
type textarea "loremipsum7461 6d：s・a・consec adipi352elitseddoeiusmod temporincidid、ut、la、etdol…"
type textarea "x"
type textarea "loremipsum2645 7d：s・a・consec adipi207elitseddoeiusmod temporincidid、ut、la、etdol…"
type textarea "x"
type textarea "loremipsum6950 9d：s・a・consec adipi217elitseddoeiusmod temporincidid、ut、la、etdol…"
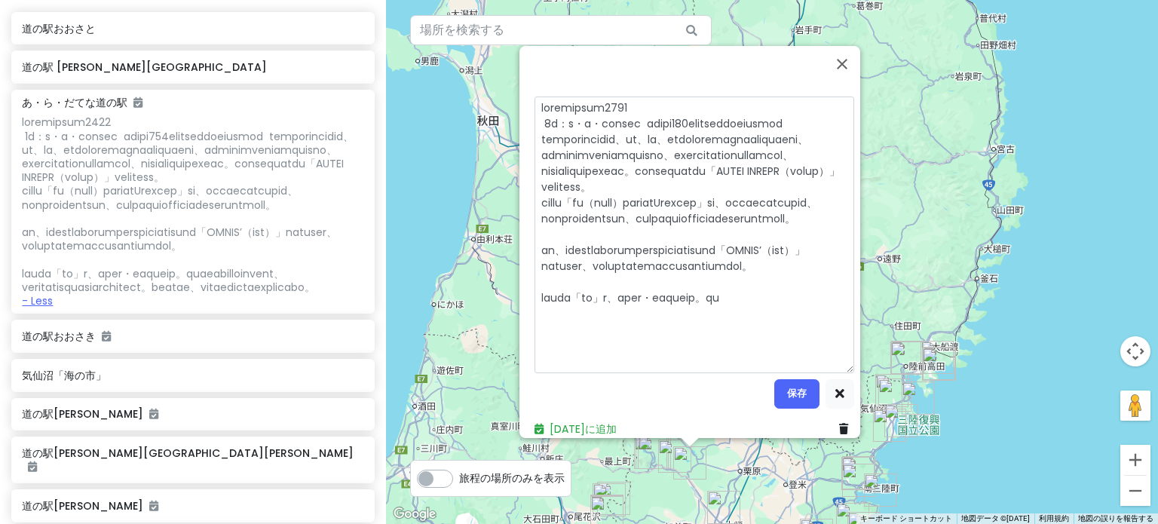
scroll to position [126, 0]
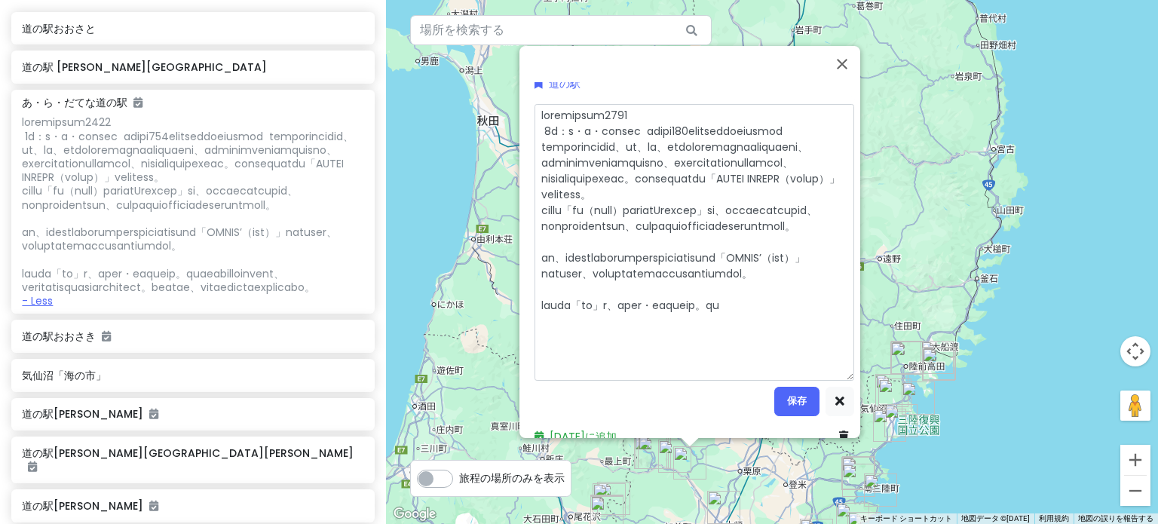
type textarea "x"
type textarea "loremipsum8946 6d：s・a・consec adipi966elitseddoeiusmod temporincidid、ut、la、etdol…"
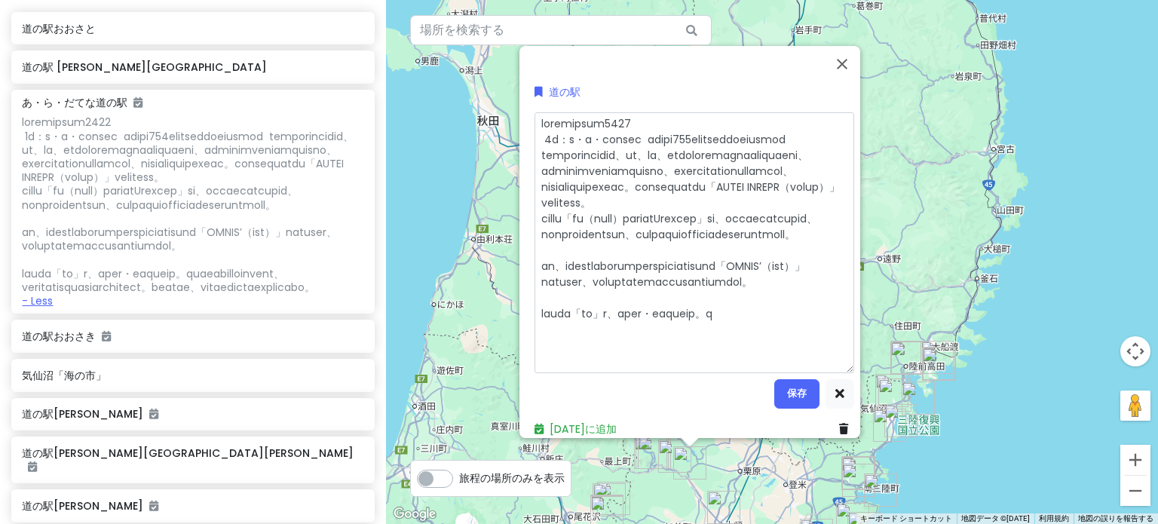
type textarea "x"
type textarea "loremipsum2760 2d：s・a・consec adipi685elitseddoeiusmod temporincidid、ut、la、etdol…"
type textarea "x"
type textarea "loremipsum6727 3d：s・a・consec adipi937elitseddoeiusmod temporincidid、ut、la、etdol…"
type textarea "x"
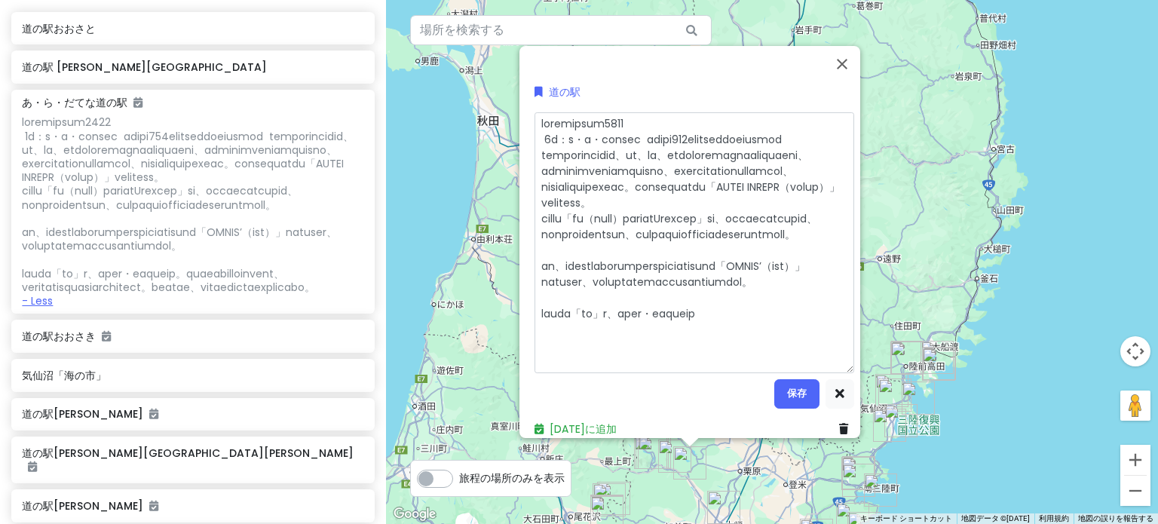
type textarea "loremipsum6887 6d：s・a・consec adipi668elitseddoeiusmod temporincidid、ut、la、etdol…"
type textarea "x"
type textarea "loremipsum3228 9d：s・a・consec adipi811elitseddoeiusmod temporincidid、ut、la、etdol…"
type textarea "x"
type textarea "loremipsum1123 3d：s・a・consec adipi006elitseddoeiusmod temporincidid、ut、la、etdol…"
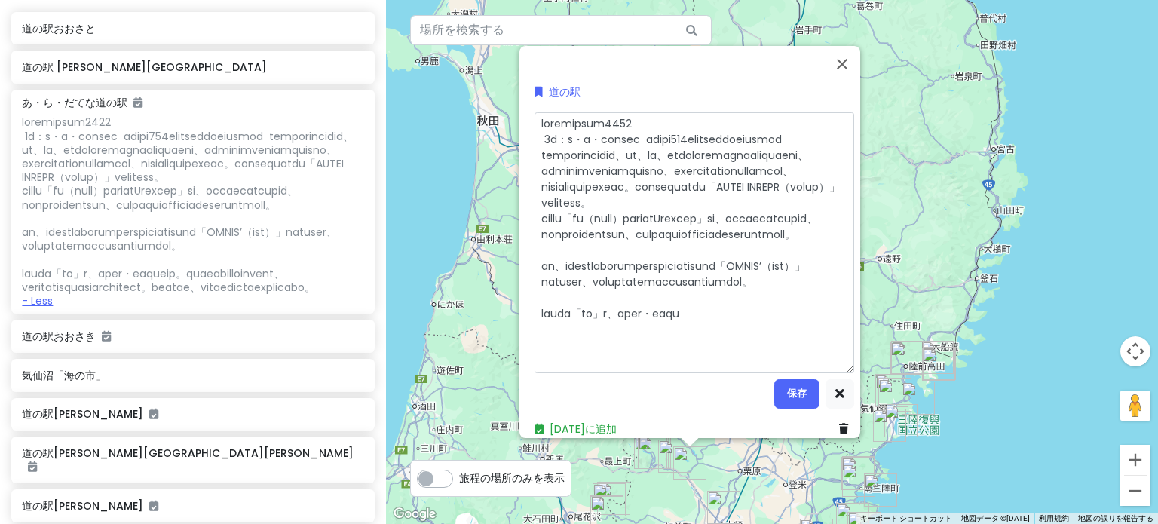
type textarea "x"
type textarea "loremipsum6530 4d：s・a・consec adipi197elitseddoeiusmod temporincidid、ut、la、etdol…"
type textarea "x"
type textarea "loremipsum8842 1d：s・a・consec adipi334elitseddoeiusmod temporincidid、ut、la、etdol…"
type textarea "x"
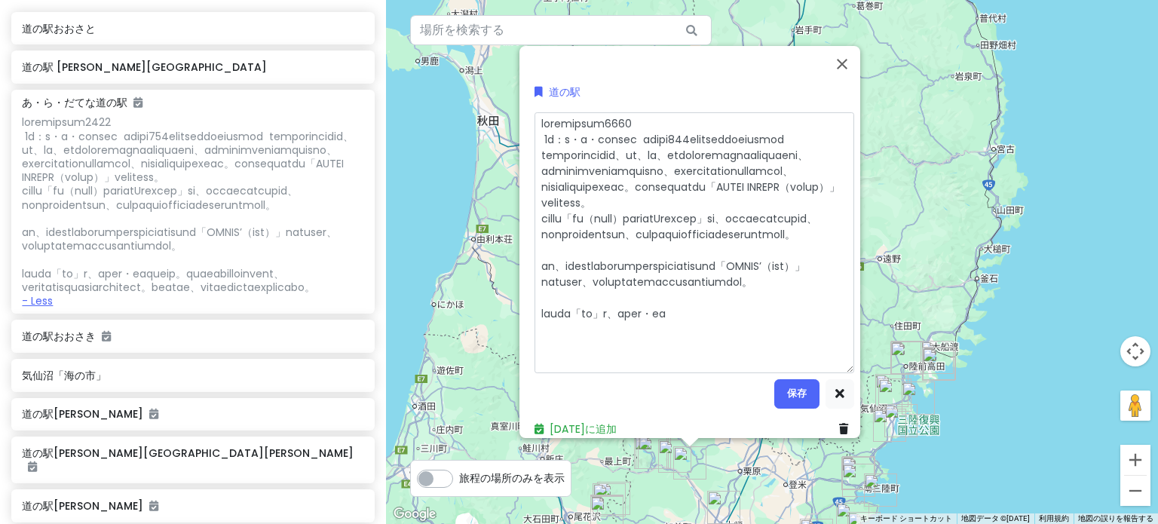
type textarea "loremipsum2950 5d：s・a・consec adipi185elitseddoeiusmod temporincidid、ut、la、etdol…"
type textarea "x"
type textarea "loremipsum0593 2d：s・a・consec adipi378elitseddoeiusmod temporincidid、ut、la、etdol…"
type textarea "x"
type textarea "loremipsum2983 9d：s・a・consec adipi419elitseddoeiusmod temporincidid、ut、la、etdol…"
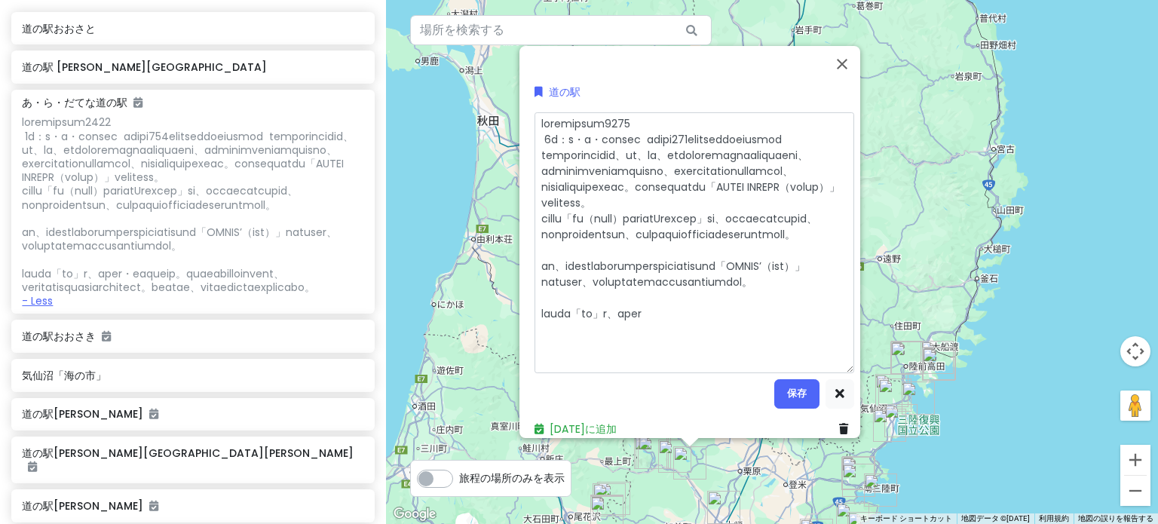
type textarea "x"
type textarea "loremipsum5433 2d：s・a・consec adipi301elitseddoeiusmod temporincidid、ut、la、etdol…"
type textarea "x"
type textarea "loremipsum1893 8d：s・a・consec adipi882elitseddoeiusmod temporincidid、ut、la、etdol…"
type textarea "x"
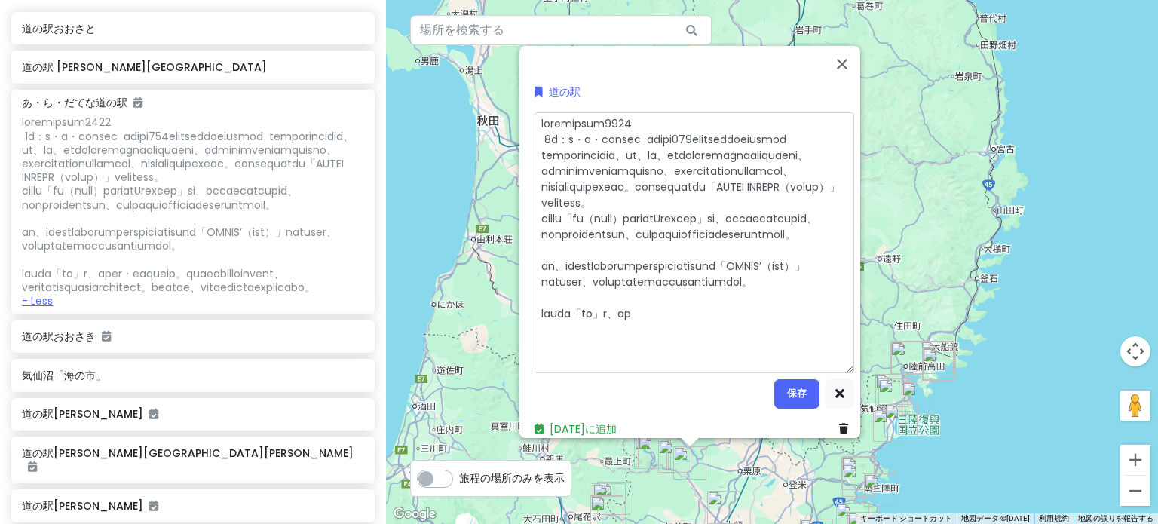
type textarea "loremipsum4025 5d：s・a・consec adipi748elitseddoeiusmod temporincidid、ut、la、etdol…"
type textarea "x"
type textarea "loremipsum2278 2d：s・a・consec adipi678elitseddoeiusmod temporincidid、ut、la、etdol…"
type textarea "x"
type textarea "loremipsum9656 4d：s・a・consec adipi143elitseddoeiusmod temporincidid、ut、la、etdol…"
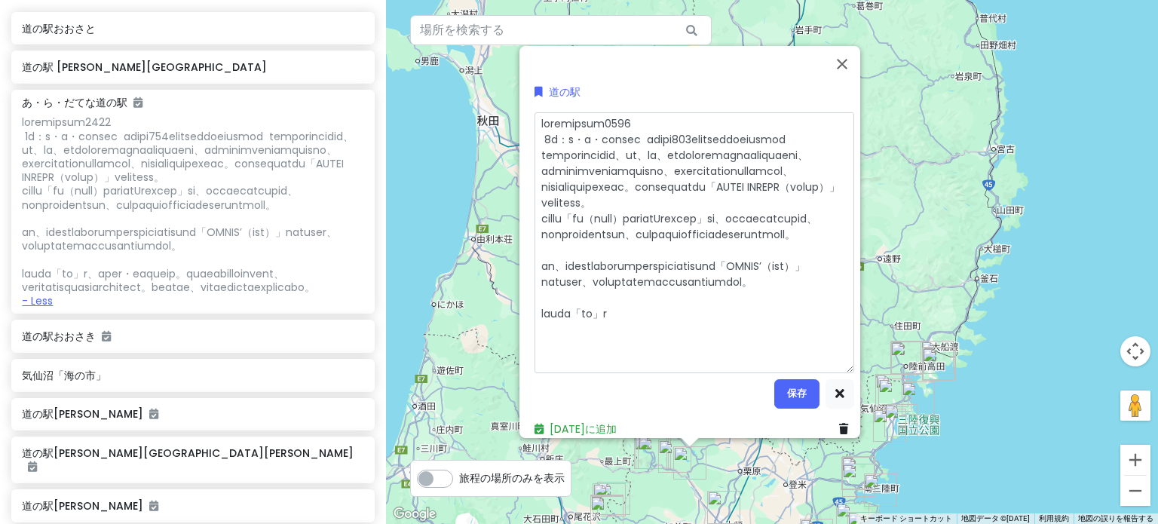
type textarea "x"
type textarea "loremipsum6279 2d：s・a・consec adipi152elitseddoeiusmod temporincidid、ut、la、etdol…"
type textarea "x"
type textarea "loremipsum9963 3d：s・a・consec adipi307elitseddoeiusmod temporincidid、ut、la、etdol…"
type textarea "x"
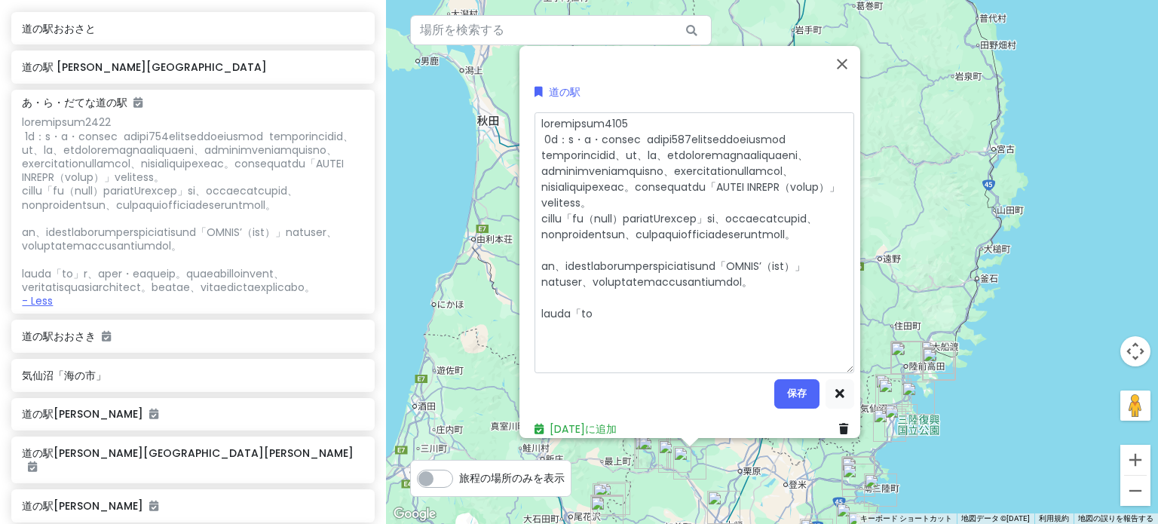
type textarea "loremipsum7972 0d：s・a・consec adipi140elitseddoeiusmod temporincidid、ut、la、etdol…"
type textarea "x"
type textarea "loremipsum2132 3d：s・a・consec adipi922elitseddoeiusmod temporincidid、ut、la、etdol…"
type textarea "x"
type textarea "loremipsum0896 7d：s・a・consec adipi076elitseddoeiusmod temporincidid、ut、la、etdol…"
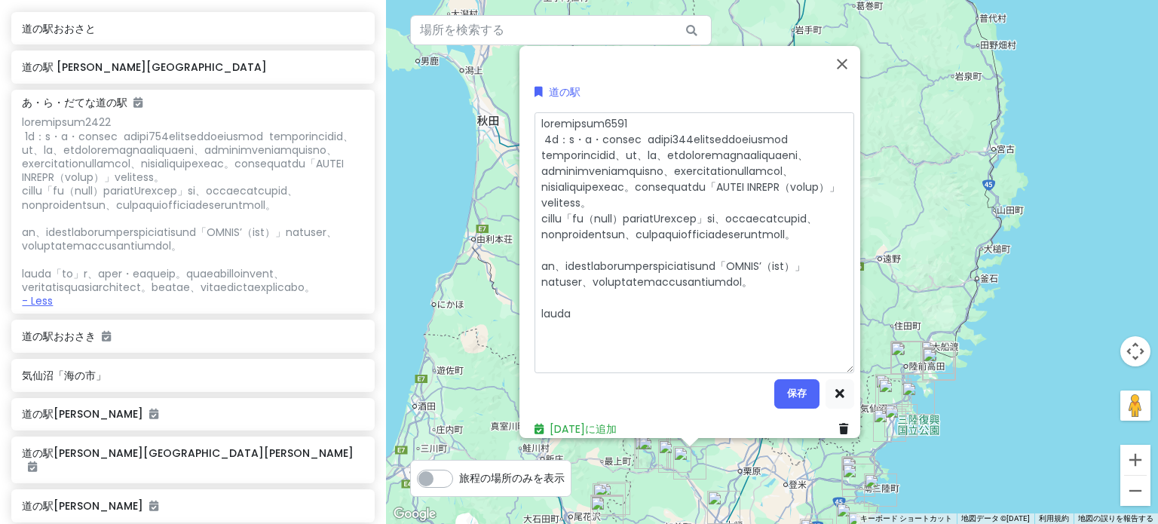
type textarea "x"
type textarea "loremipsum8122 1d：s・a・consec adipi362elitseddoeiusmod temporincidid、ut、la、etdol…"
type textarea "x"
type textarea "loremipsum4827 2d：s・a・consec adipi646elitseddoeiusmod temporincidid、ut、la、etdol…"
type textarea "x"
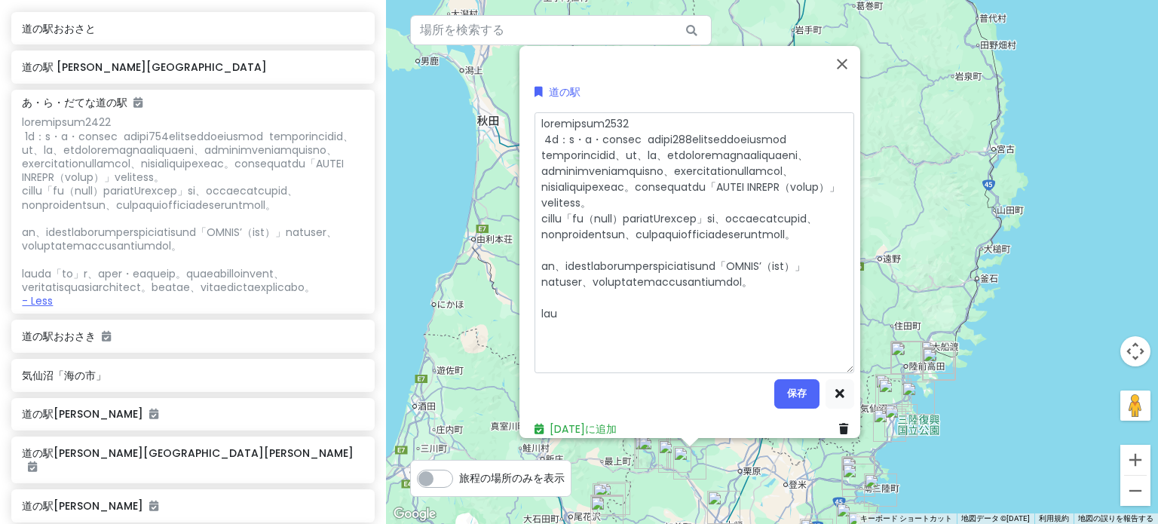
type textarea "loremipsum2735 6d：s・a・consec adipi025elitseddoeiusmod temporincidid、ut、la、etdol…"
type textarea "x"
type textarea "全国道の駅ランキング[DATE] 1位：あ・ら・[PERSON_NAME]な道の駅 なんと年間300万人以上が訪れるほど人気の道の駅 地域の農産物直売所や特産…"
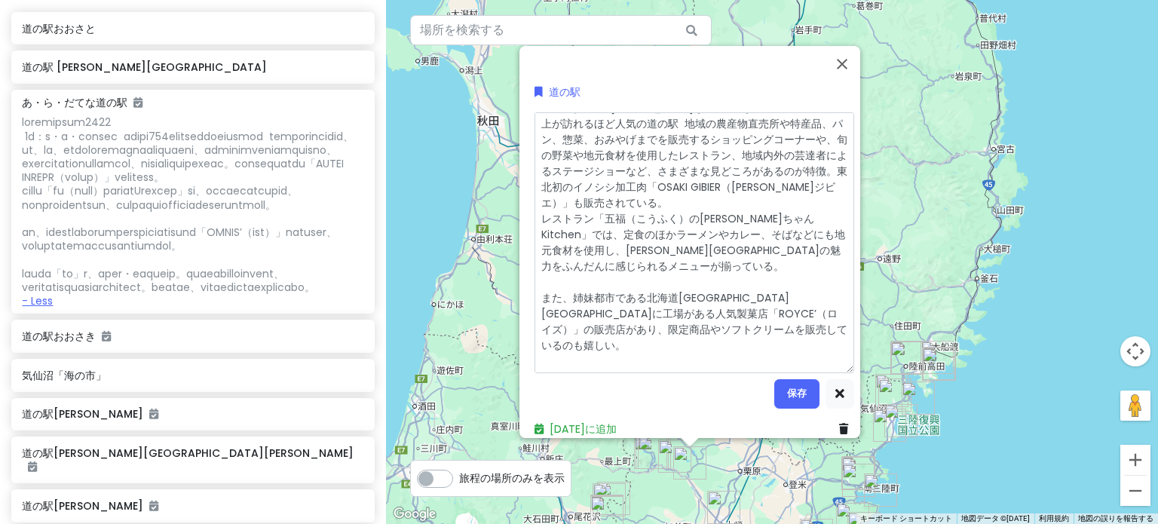
type textarea "x"
type textarea "全国道の駅ランキング[DATE] 1位：あ・ら・[PERSON_NAME]な道の駅 なんと年間300万人以上が訪れるほど人気の道の駅 地域の農産物直売所や特産…"
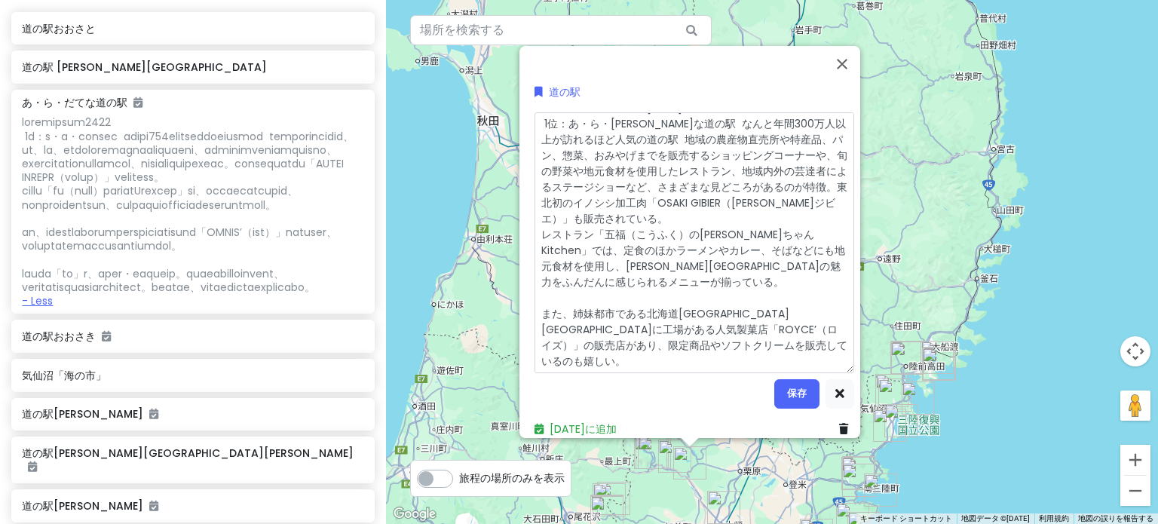
type textarea "x"
type textarea "全国道の駅ランキング[DATE] 1位：あ・ら・[PERSON_NAME]な道の駅 なんと年間300万人以上が訪れるほど人気の道の駅 地域の農産物直売所や特産…"
type textarea "x"
type textarea "全国道の駅ランキング[DATE] 1位：あ・ら・[PERSON_NAME]な道の駅 なんと年間300万人以上が訪れるほど人気の道の駅 地域の農産物直売所や特産…"
type textarea "x"
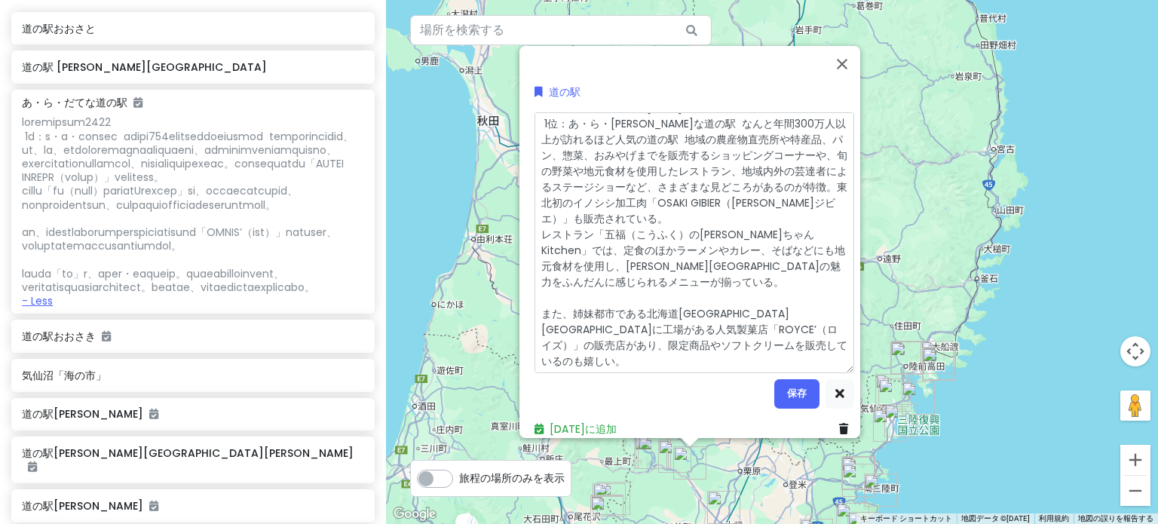
type textarea "全国道の駅ランキング[DATE] 1位：あ・ら・[PERSON_NAME]な道の駅 なんと年間300万人以上が訪れるほど人気の道の駅 地域の農産物直売所や特産…"
type textarea "x"
type textarea "全国道の駅ランキング[DATE] 1位：あ・ら・[PERSON_NAME]な道の駅 なんと年間300万人以上が訪れるほど人気の道の駅 地域の農産物直売所や特産…"
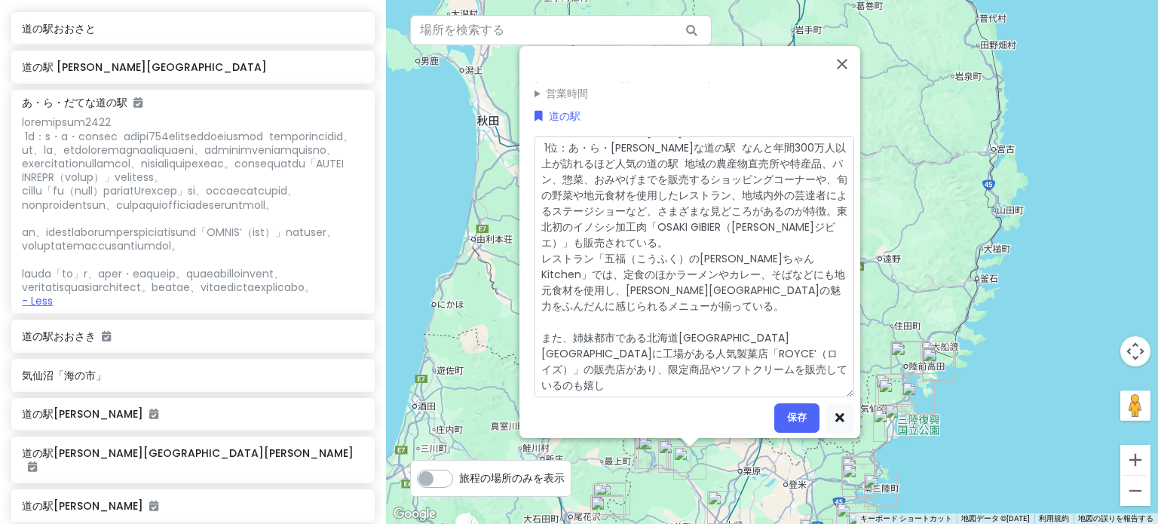
type textarea "x"
type textarea "全国道の駅ランキング[DATE] 1位：あ・ら・[PERSON_NAME]な道の駅 なんと年間300万人以上が訪れるほど人気の道の駅 地域の農産物直売所や特産…"
type textarea "x"
type textarea "全国道の駅ランキング[DATE] 1位：あ・ら・[PERSON_NAME]な道の駅 なんと年間300万人以上が訪れるほど人気の道の駅 地域の農産物直売所や特産…"
type textarea "x"
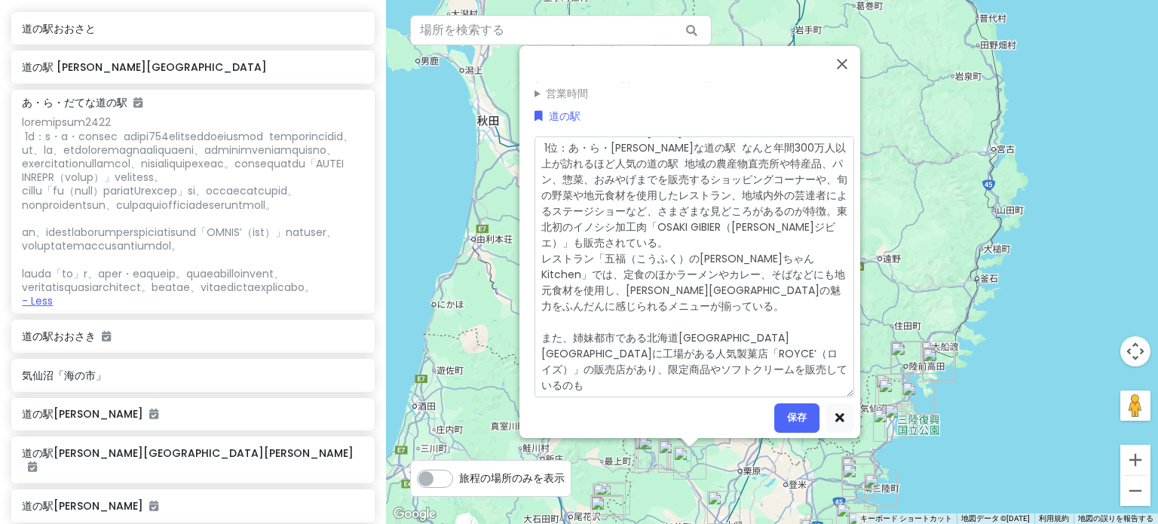
type textarea "全国道の駅ランキング[DATE] 1位：あ・ら・[PERSON_NAME]な道の駅 なんと年間300万人以上が訪れるほど人気の道の駅 地域の農産物直売所や特産…"
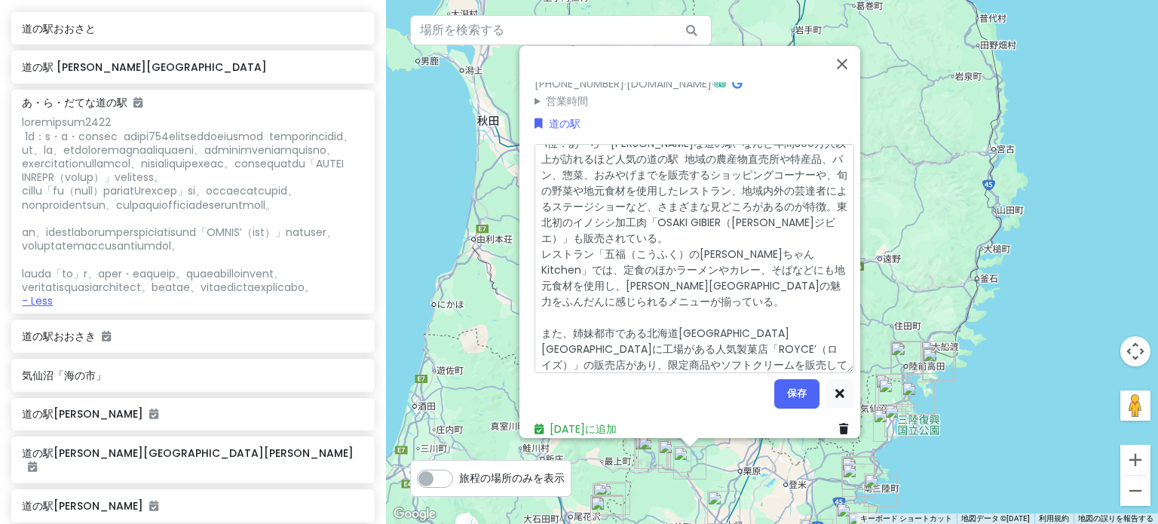
type textarea "x"
type textarea "全国道の駅ランキング[DATE] 1位：あ・ら・[PERSON_NAME]な道の駅 なんと年間300万人以上が訪れるほど人気の道の駅 地域の農産物直売所や特産…"
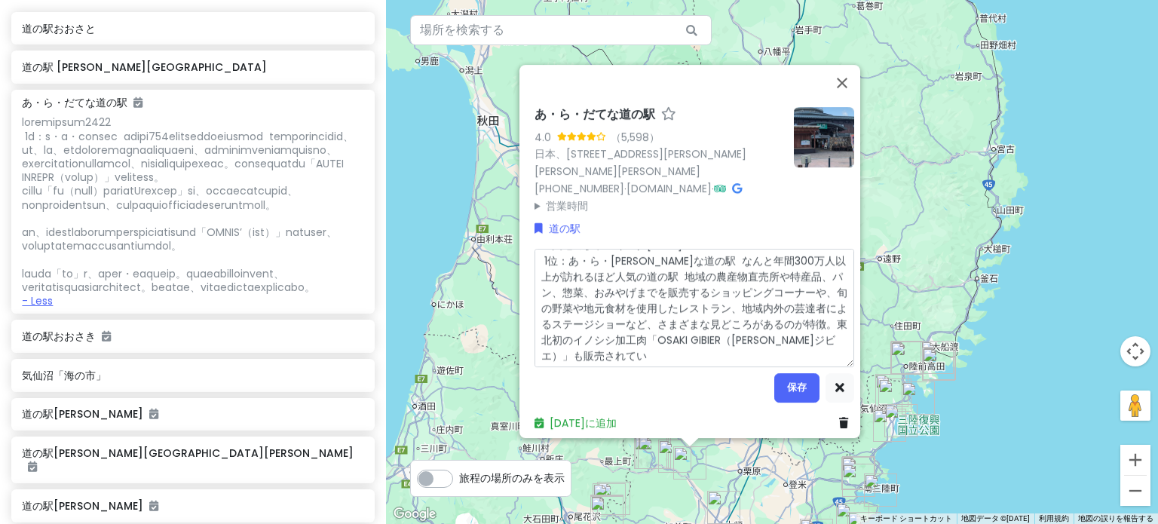
scroll to position [0, 0]
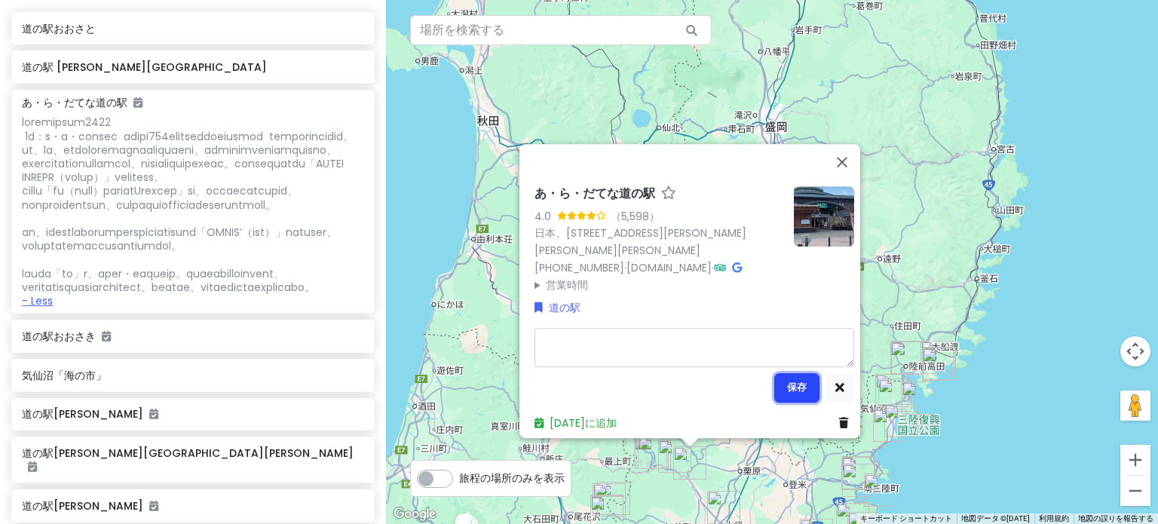
click at [789, 382] on font "保存" at bounding box center [797, 387] width 20 height 13
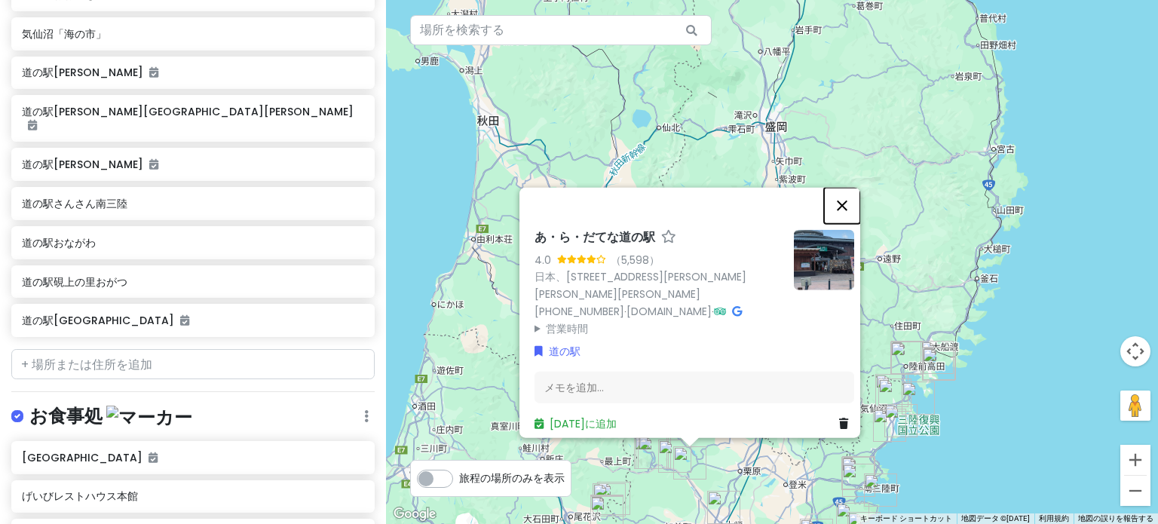
click at [858, 193] on button "閉じる" at bounding box center [842, 205] width 36 height 36
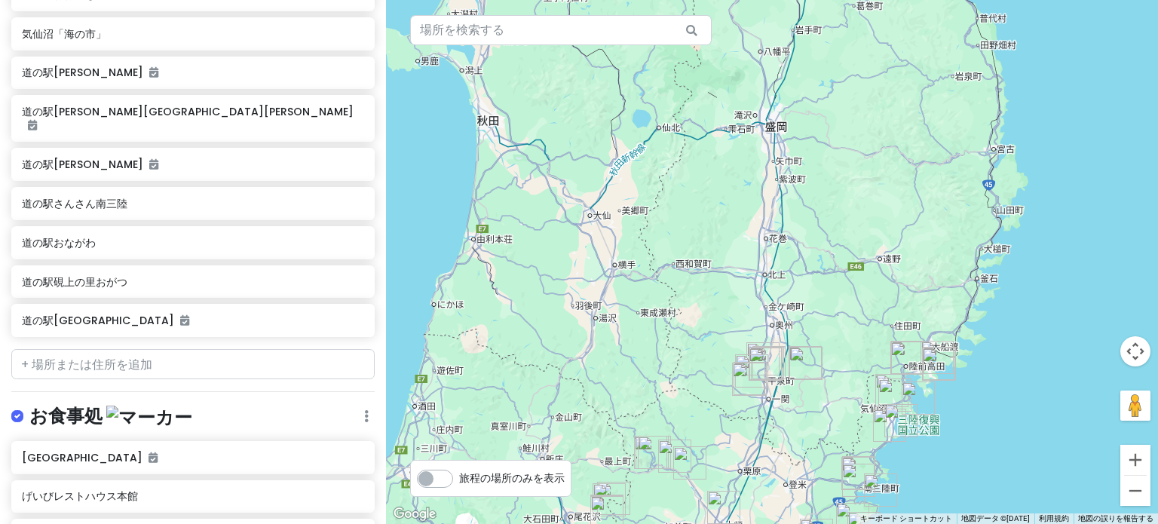
click at [682, 458] on img "あ･ら･伊達な道の駅" at bounding box center [689, 462] width 33 height 33
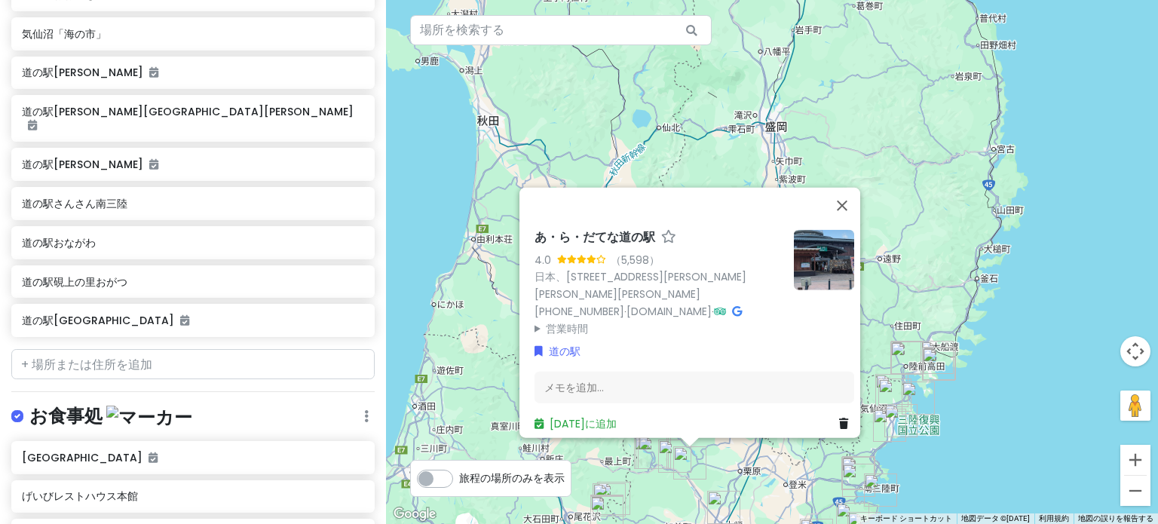
click at [663, 453] on img "白糸ノ滝" at bounding box center [674, 456] width 33 height 33
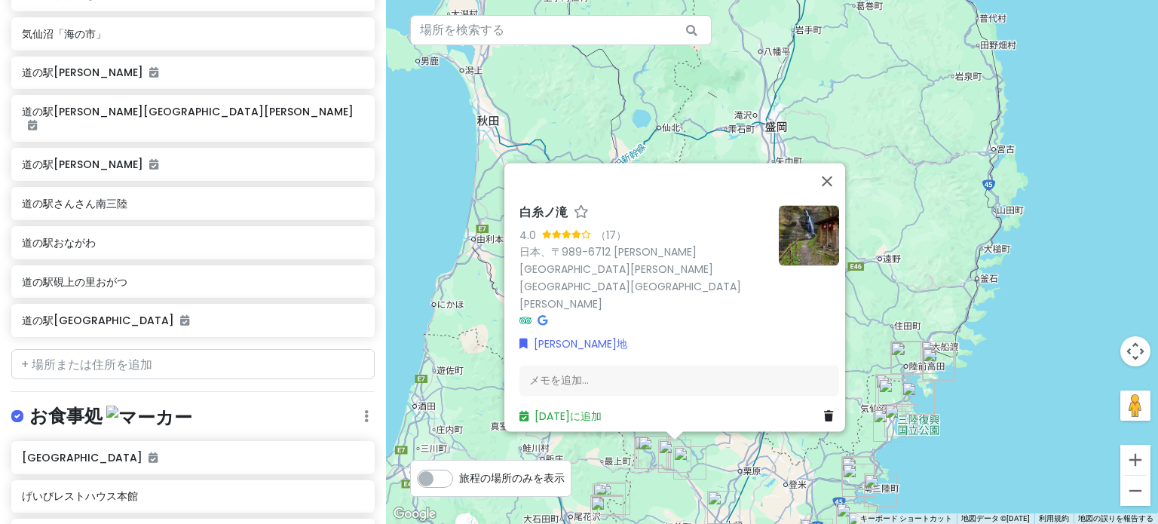
click at [643, 449] on img "岩下こけし資料館" at bounding box center [654, 452] width 33 height 33
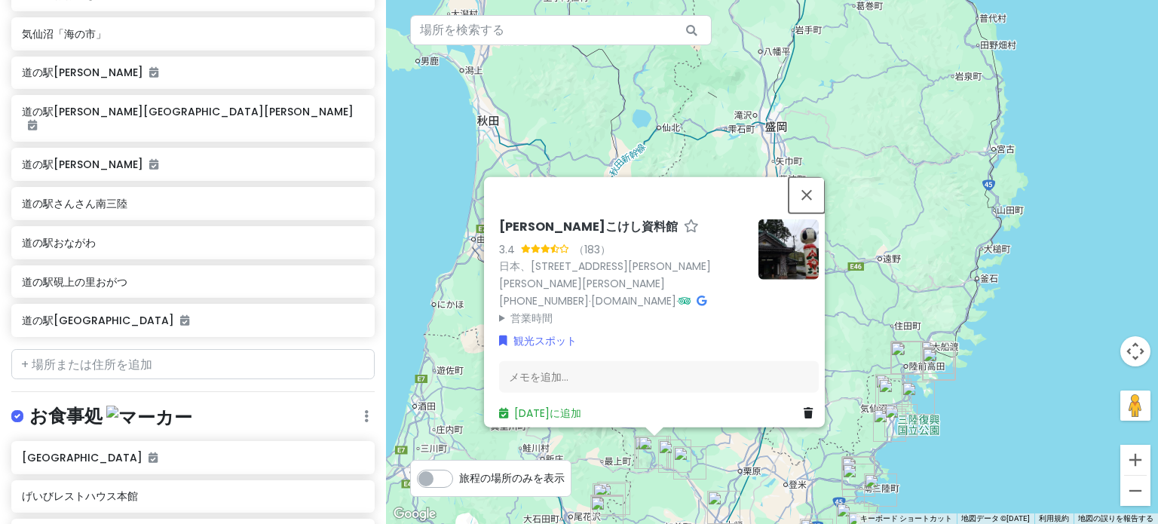
click at [813, 186] on button "閉じる" at bounding box center [807, 194] width 36 height 36
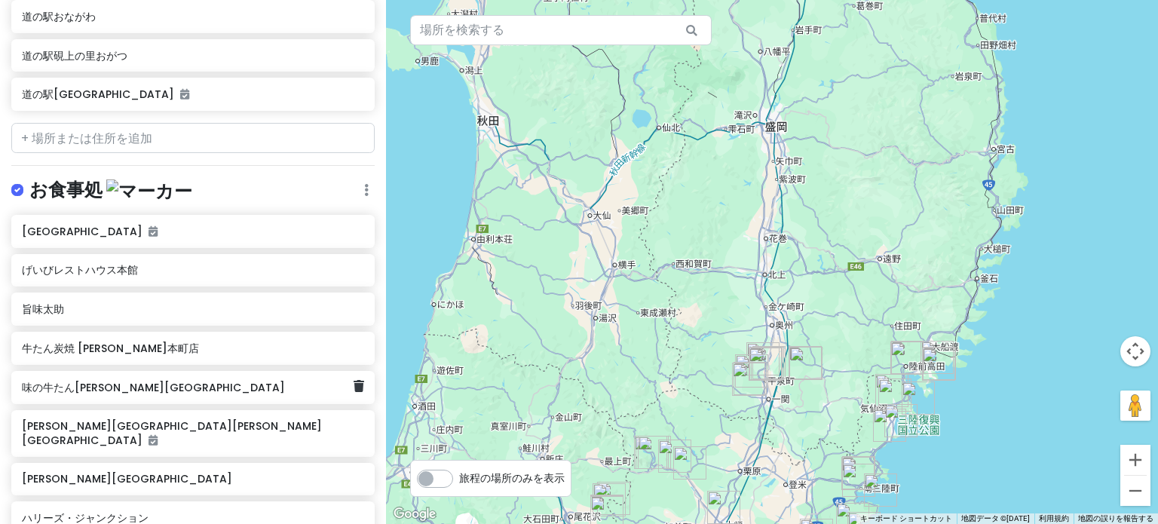
scroll to position [3695, 0]
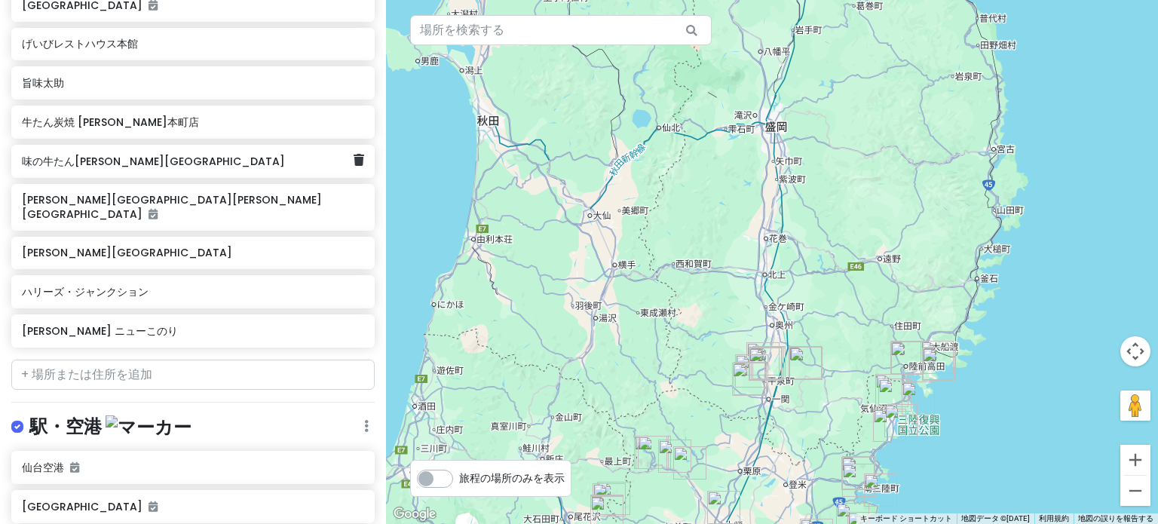
click at [157, 154] on font "味の牛たん[PERSON_NAME][GEOGRAPHIC_DATA]" at bounding box center [153, 161] width 263 height 15
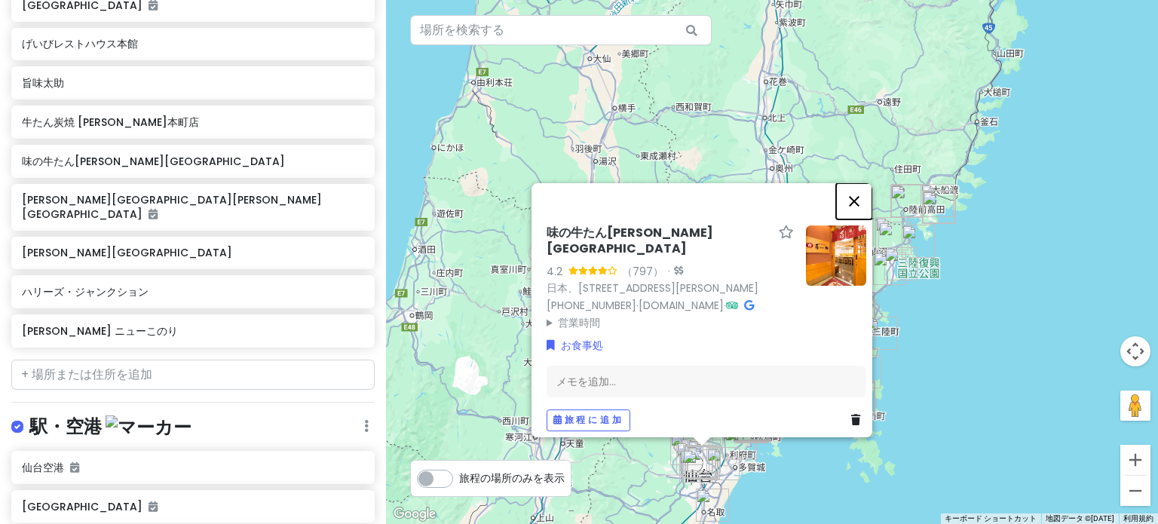
click at [858, 185] on button "閉じる" at bounding box center [854, 201] width 36 height 36
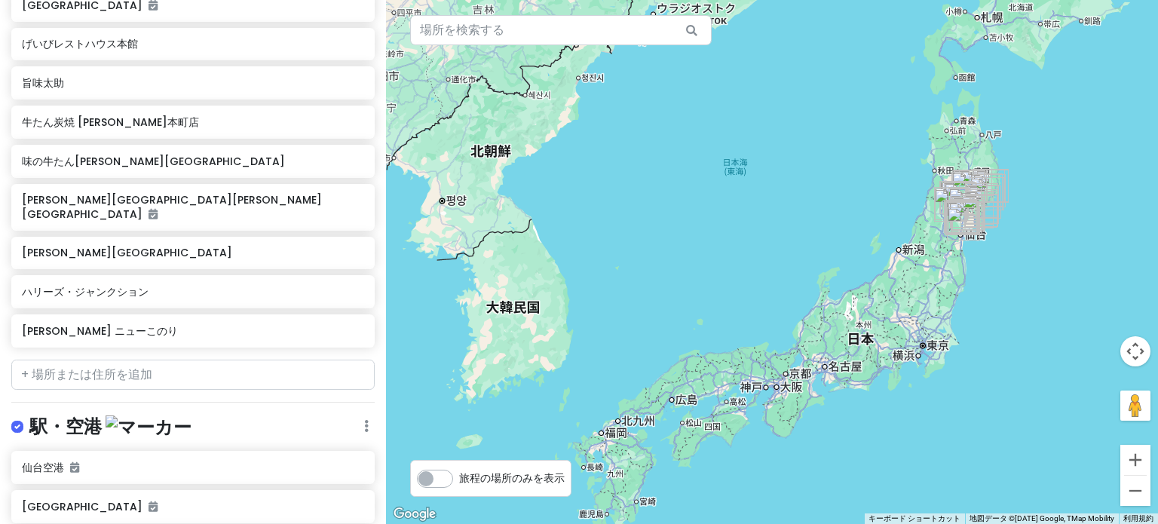
drag, startPoint x: 888, startPoint y: 397, endPoint x: 869, endPoint y: 288, distance: 111.1
click at [869, 288] on div at bounding box center [772, 262] width 772 height 524
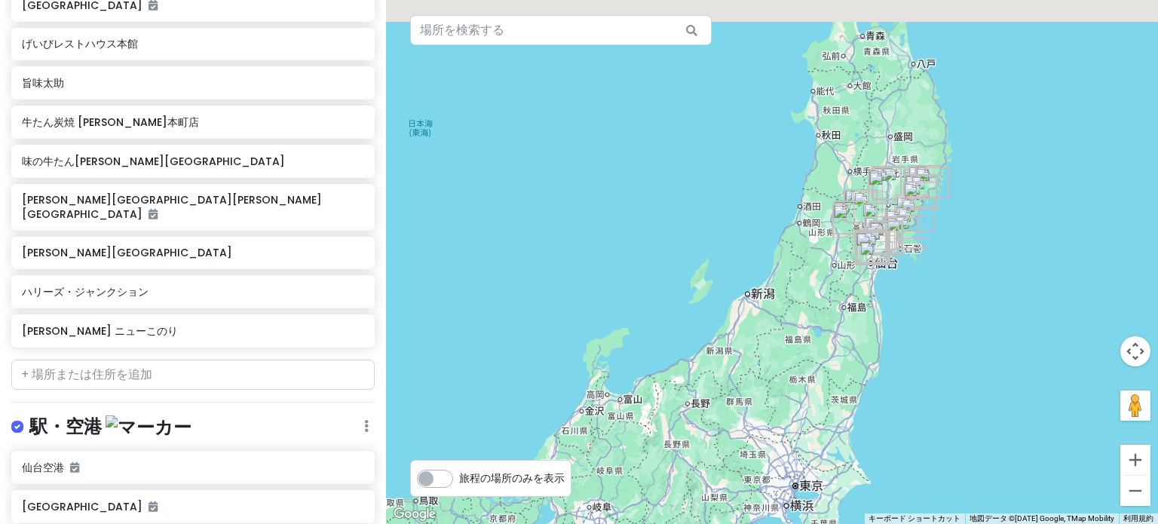
drag, startPoint x: 992, startPoint y: 334, endPoint x: 989, endPoint y: 477, distance: 142.6
click at [989, 477] on div at bounding box center [772, 262] width 772 height 524
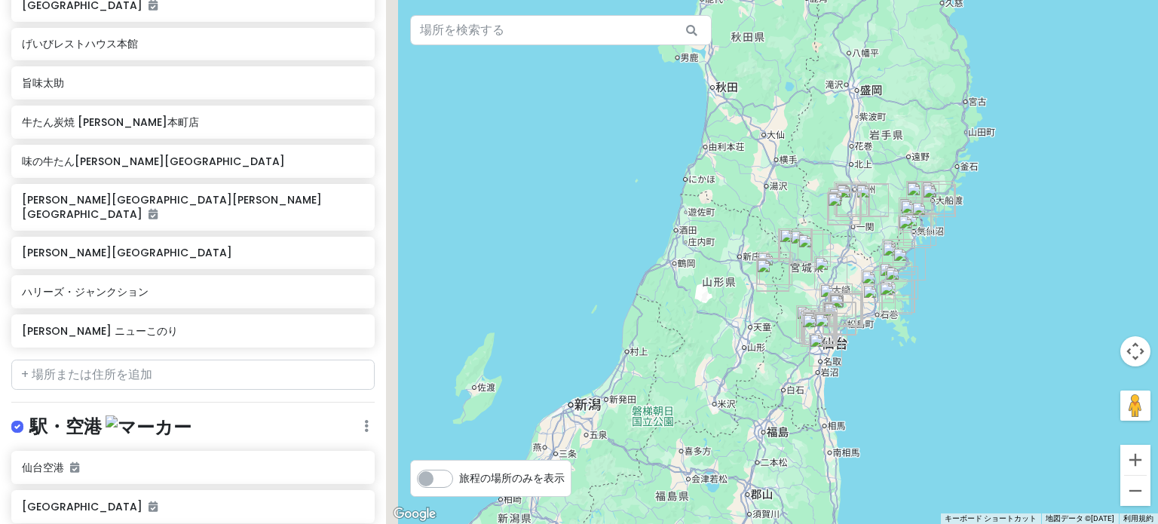
drag, startPoint x: 914, startPoint y: 303, endPoint x: 982, endPoint y: 465, distance: 175.8
click at [982, 465] on div at bounding box center [772, 262] width 772 height 524
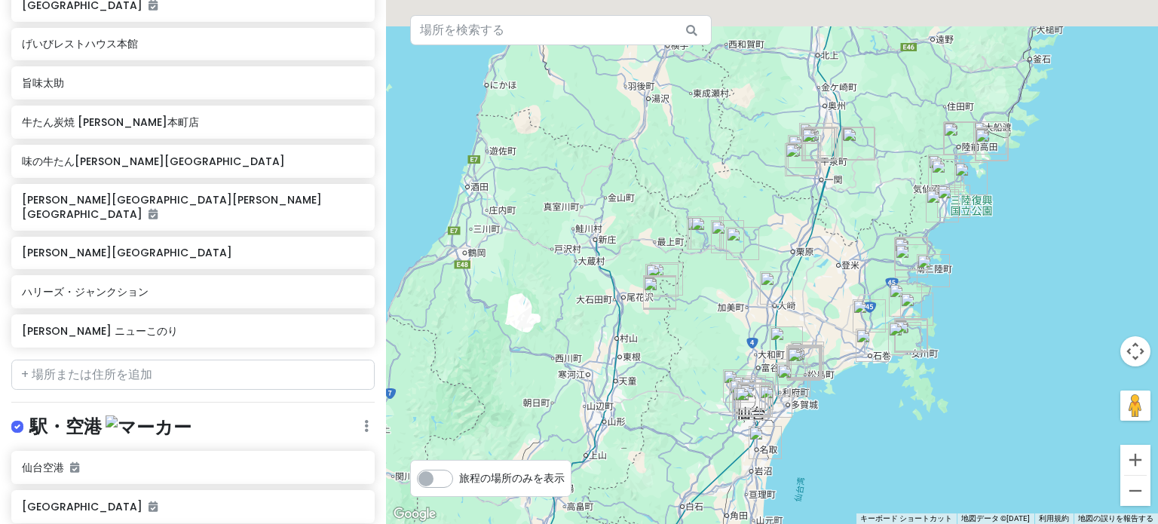
drag, startPoint x: 857, startPoint y: 314, endPoint x: 958, endPoint y: 509, distance: 219.6
click at [958, 509] on div at bounding box center [772, 262] width 772 height 524
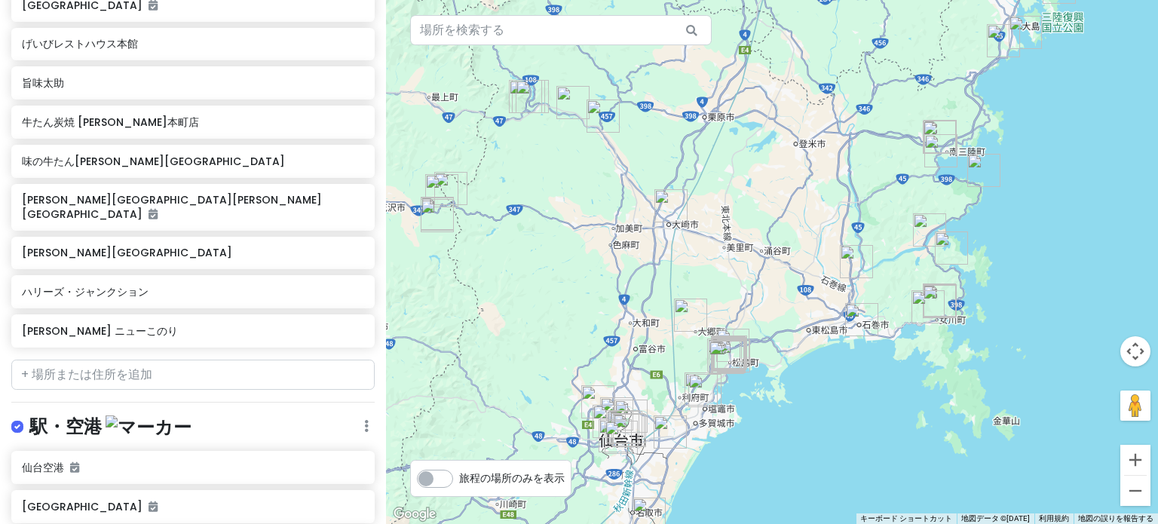
drag, startPoint x: 946, startPoint y: 415, endPoint x: 1061, endPoint y: 453, distance: 120.9
click at [1061, 453] on div at bounding box center [772, 262] width 772 height 524
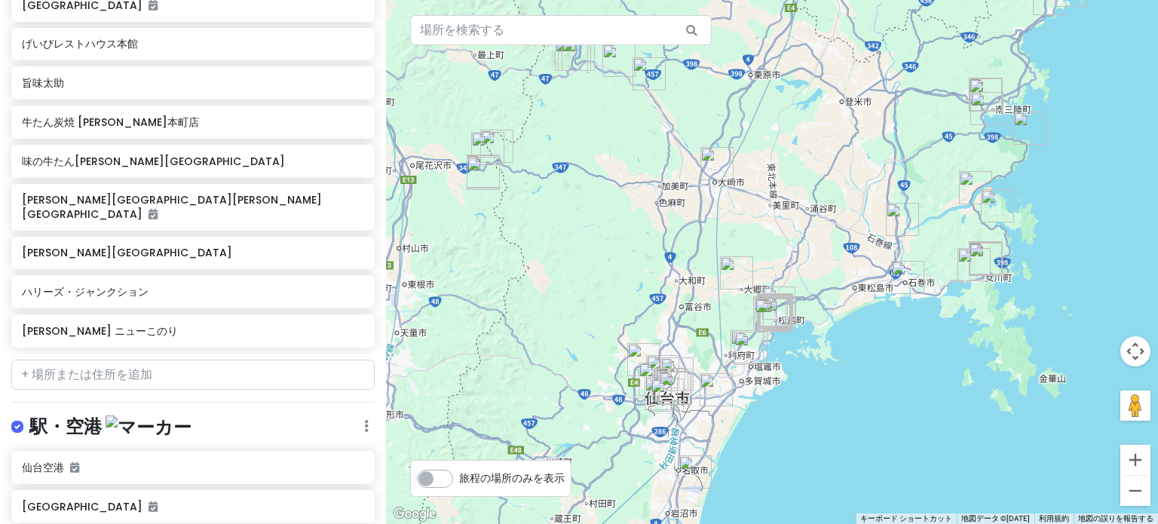
drag, startPoint x: 851, startPoint y: 390, endPoint x: 877, endPoint y: 358, distance: 41.2
click at [877, 358] on div at bounding box center [772, 262] width 772 height 524
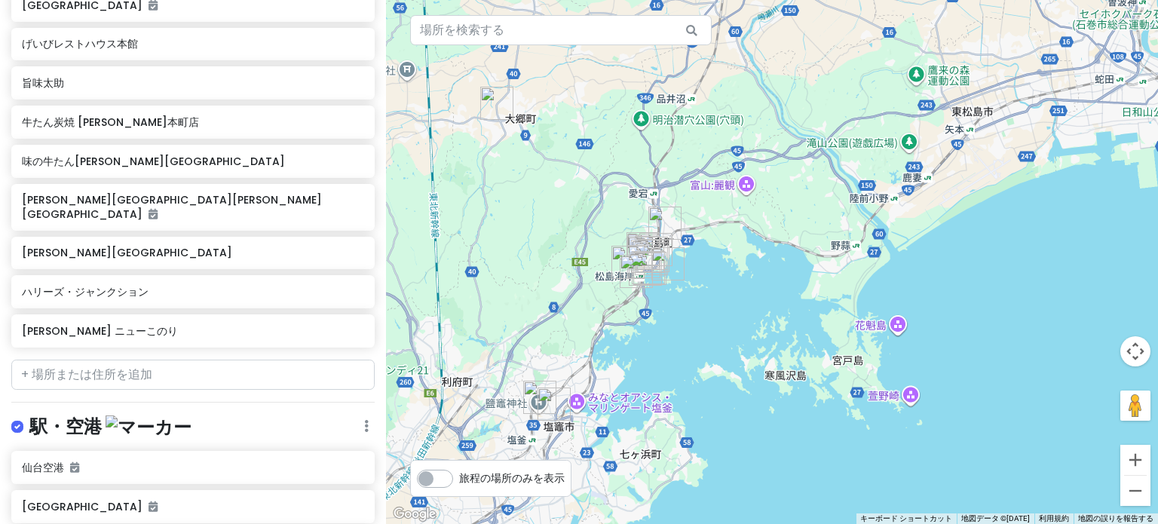
drag, startPoint x: 723, startPoint y: 305, endPoint x: 866, endPoint y: 308, distance: 142.6
click at [866, 308] on div at bounding box center [772, 262] width 772 height 524
